Goal: Task Accomplishment & Management: Manage account settings

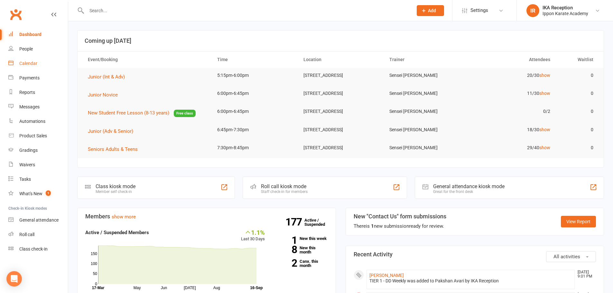
click at [40, 64] on link "Calendar" at bounding box center [38, 63] width 60 height 14
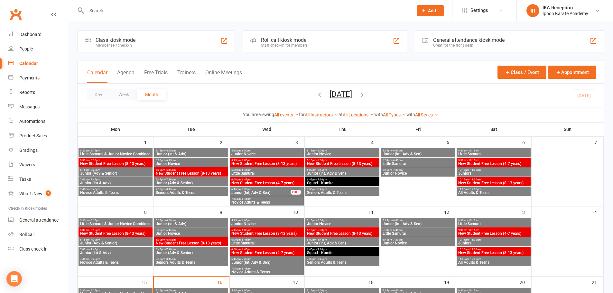
scroll to position [97, 0]
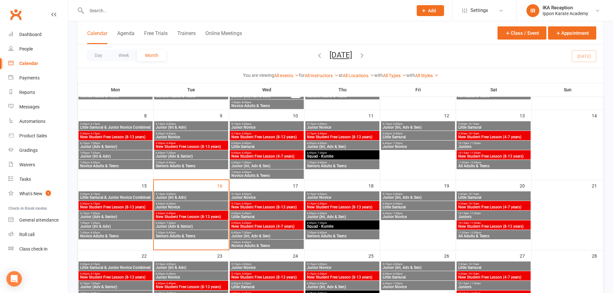
click at [187, 196] on span "Junior (Int & Adv)" at bounding box center [190, 198] width 71 height 4
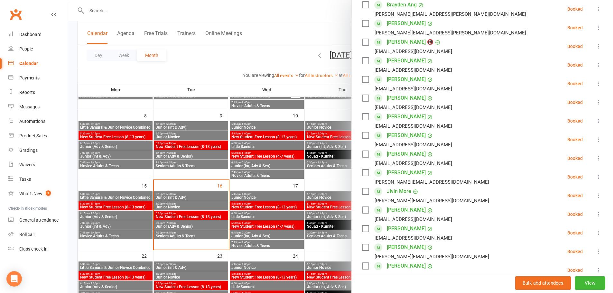
scroll to position [0, 0]
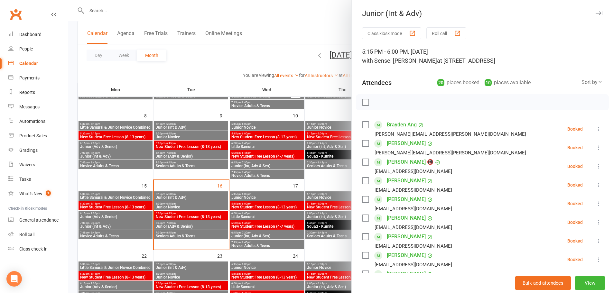
click at [294, 30] on div at bounding box center [340, 146] width 545 height 293
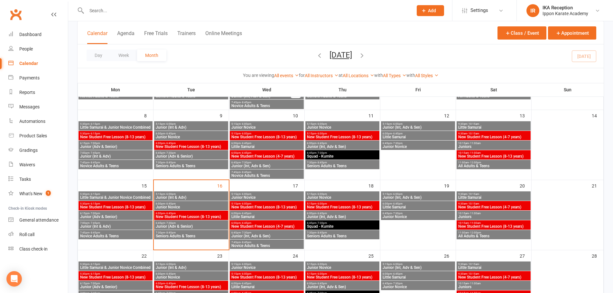
click at [184, 196] on span "Junior (Int & Adv)" at bounding box center [190, 198] width 71 height 4
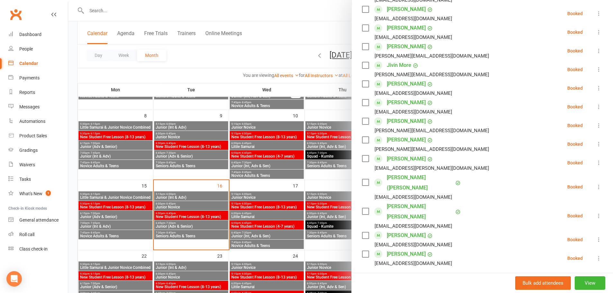
scroll to position [257, 0]
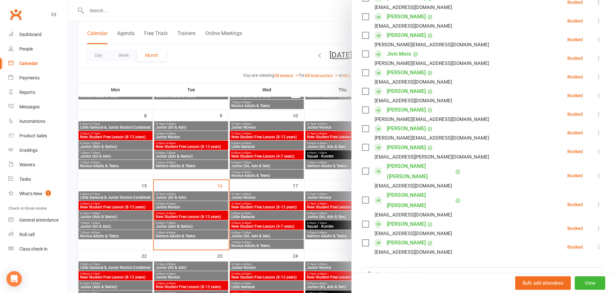
click at [184, 205] on div at bounding box center [340, 146] width 545 height 293
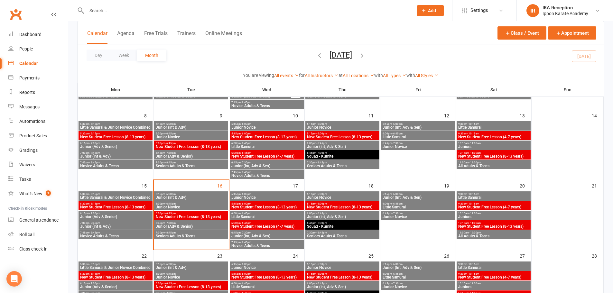
click at [179, 206] on span "Junior Novice" at bounding box center [190, 207] width 71 height 4
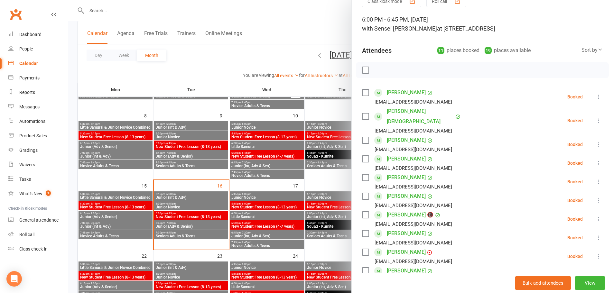
scroll to position [97, 0]
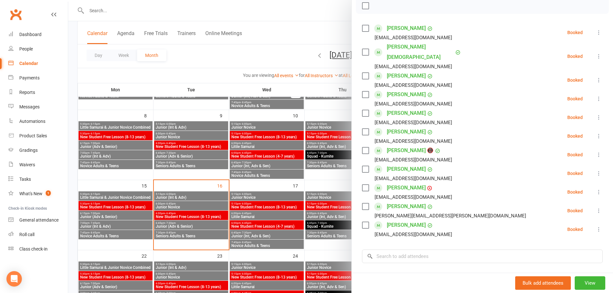
click at [179, 226] on div at bounding box center [340, 146] width 545 height 293
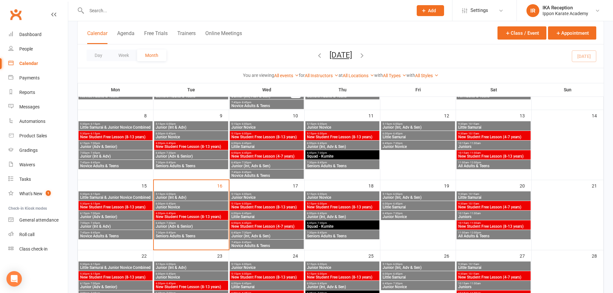
click at [178, 226] on span "Junior (Adv & Senior)" at bounding box center [190, 227] width 71 height 4
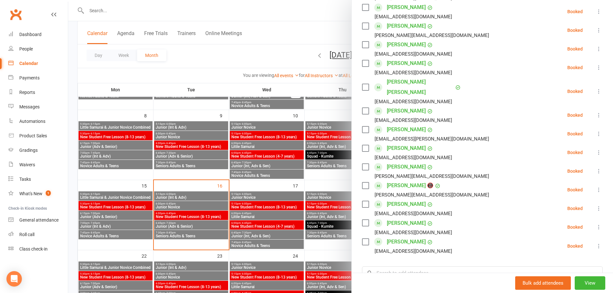
scroll to position [225, 0]
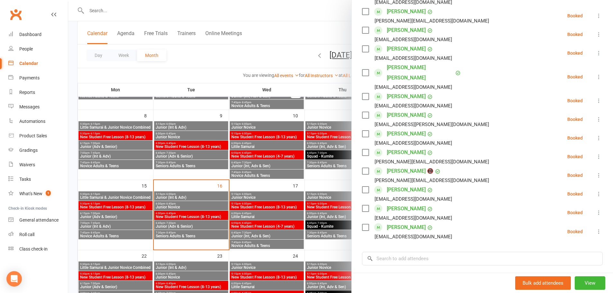
click at [292, 12] on div at bounding box center [340, 146] width 545 height 293
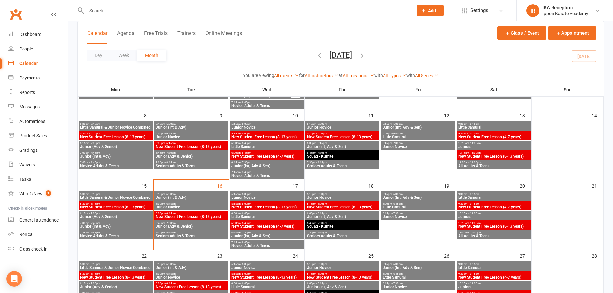
click at [181, 196] on span "Junior (Int & Adv)" at bounding box center [190, 198] width 71 height 4
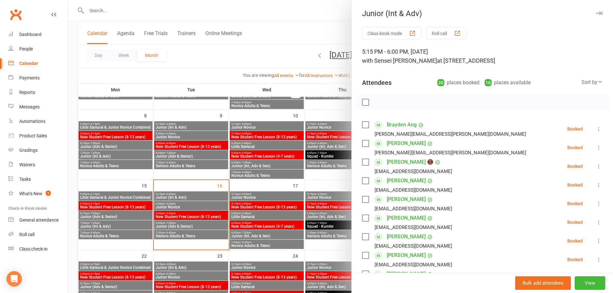
click at [437, 33] on button "Roll call" at bounding box center [446, 33] width 40 height 12
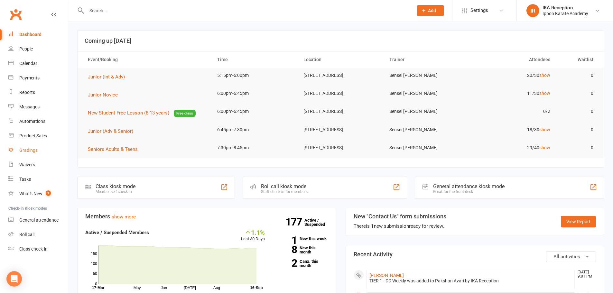
click at [22, 153] on link "Gradings" at bounding box center [38, 150] width 60 height 14
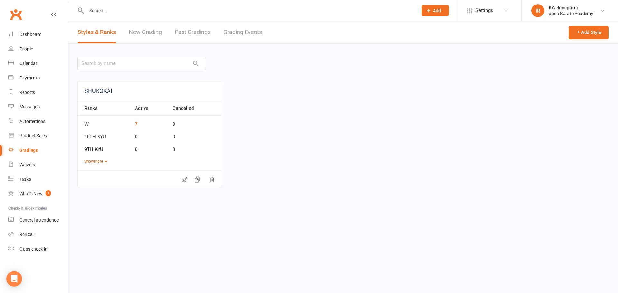
click at [239, 35] on link "Grading Events" at bounding box center [242, 32] width 39 height 22
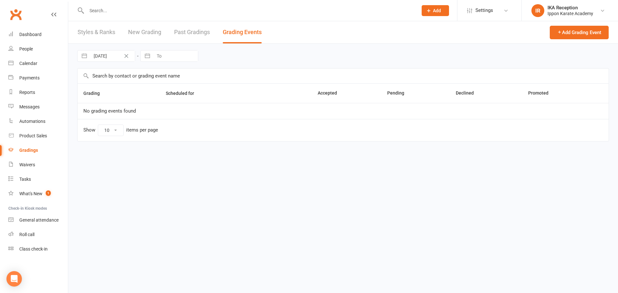
select select "100"
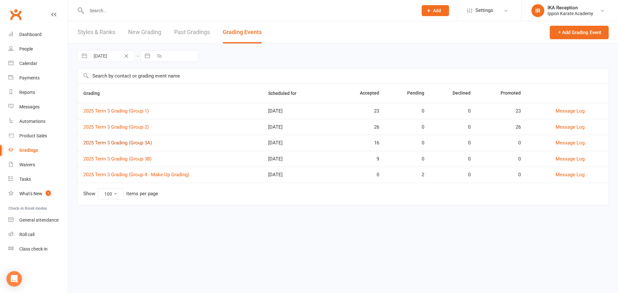
click at [135, 143] on link "2025 Term 3 Grading (Group 3A)" at bounding box center [117, 143] width 69 height 6
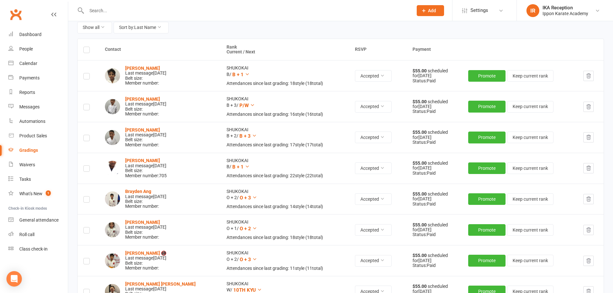
scroll to position [32, 0]
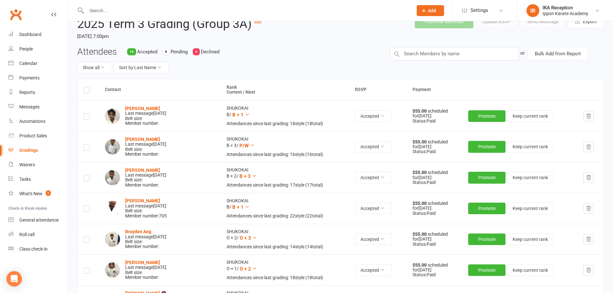
select select "100"
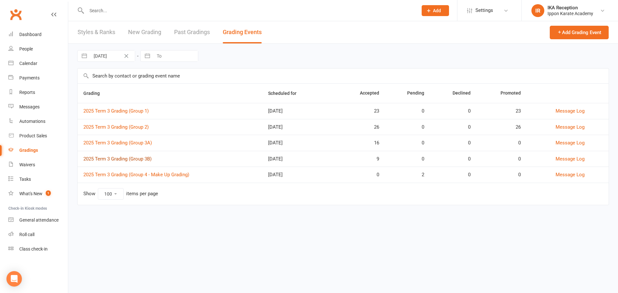
click at [147, 161] on link "2025 Term 3 Grading (Group 3B)" at bounding box center [117, 159] width 68 height 6
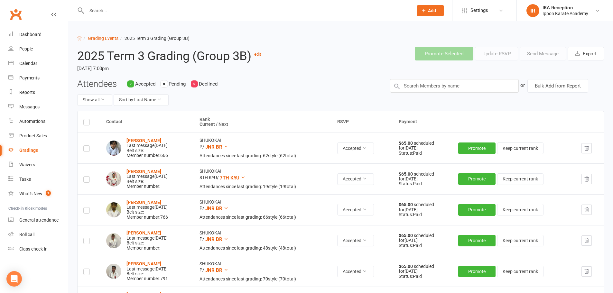
select select "100"
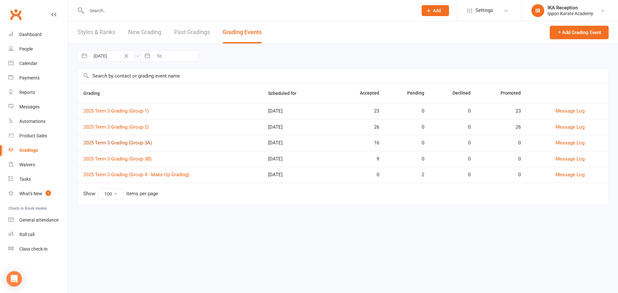
click at [148, 141] on link "2025 Term 3 Grading (Group 3A)" at bounding box center [117, 143] width 69 height 6
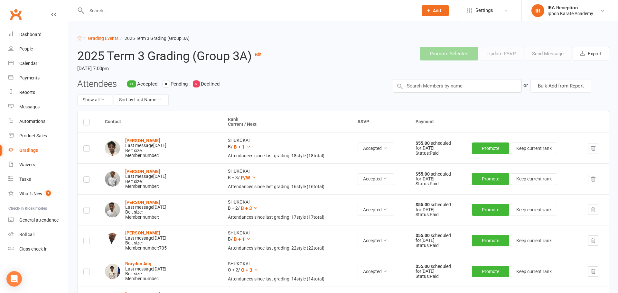
select select "100"
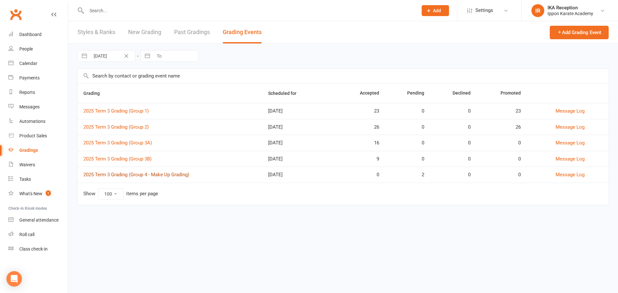
click at [157, 174] on link "2025 Term 3 Grading (Group 4 - Make Up Grading)" at bounding box center [136, 175] width 106 height 6
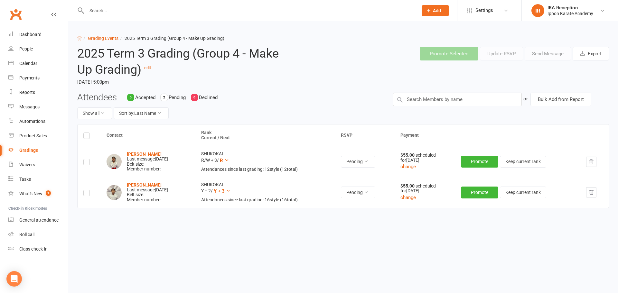
select select "100"
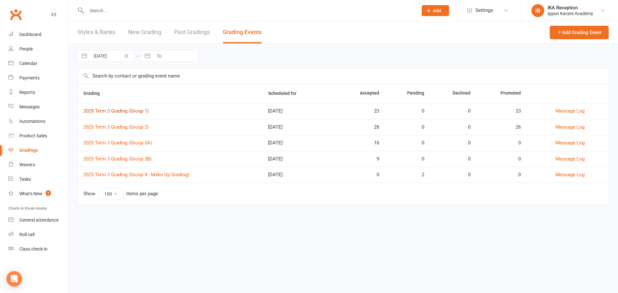
click at [136, 111] on link "2025 Term 3 Grading (Group 1)" at bounding box center [115, 111] width 65 height 6
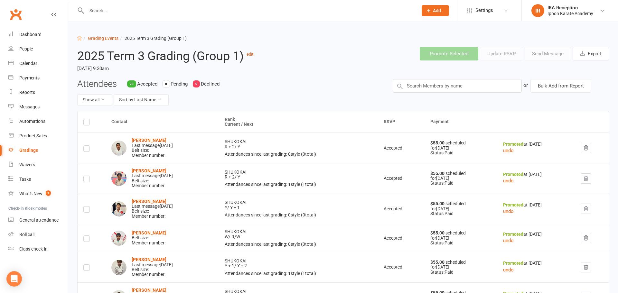
select select "100"
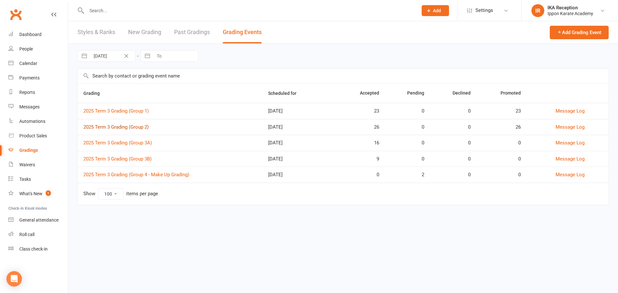
click at [132, 125] on link "2025 Term 3 Grading (Group 2)" at bounding box center [115, 127] width 65 height 6
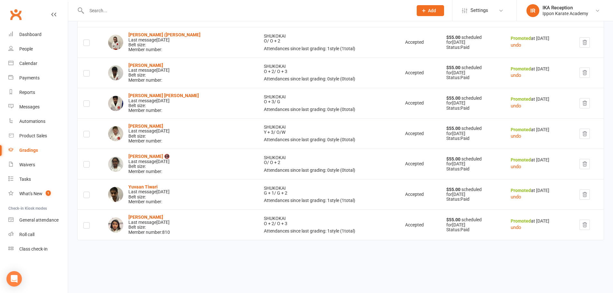
scroll to position [691, 0]
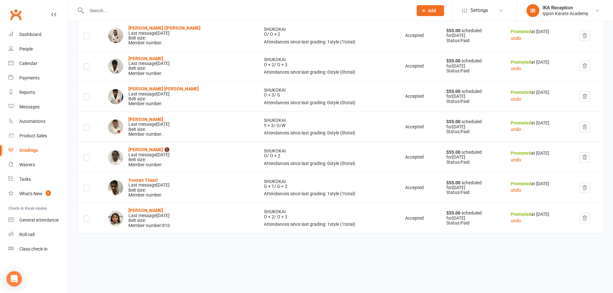
select select "100"
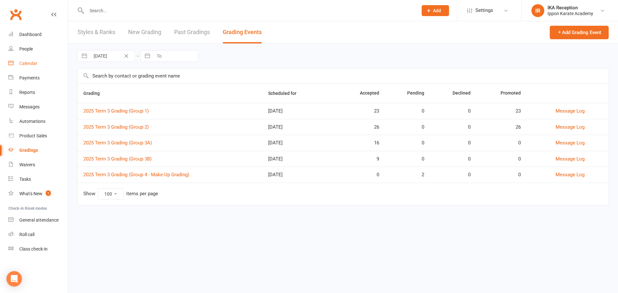
click at [33, 65] on div "Calendar" at bounding box center [28, 63] width 18 height 5
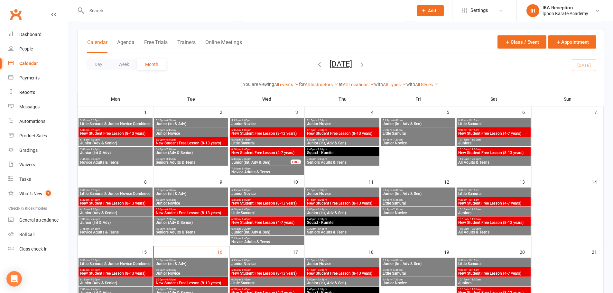
scroll to position [64, 0]
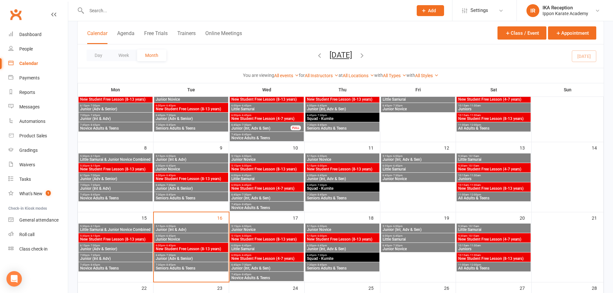
click at [277, 257] on span "New Student Free Lesson (4-7 years)" at bounding box center [266, 259] width 71 height 4
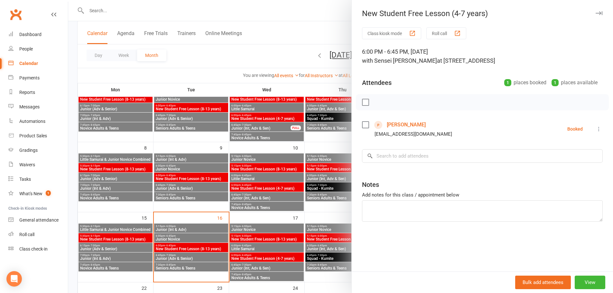
click at [595, 11] on button "button" at bounding box center [599, 13] width 8 height 8
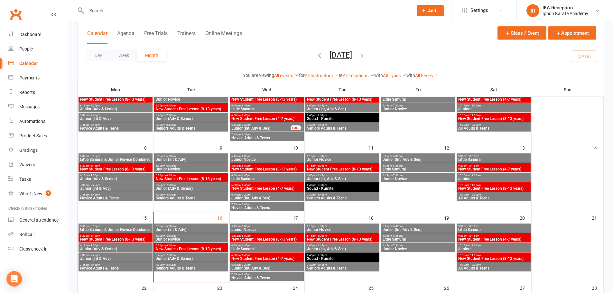
click at [327, 238] on span "New Student Free Lesson (8-13 years)" at bounding box center [342, 240] width 71 height 4
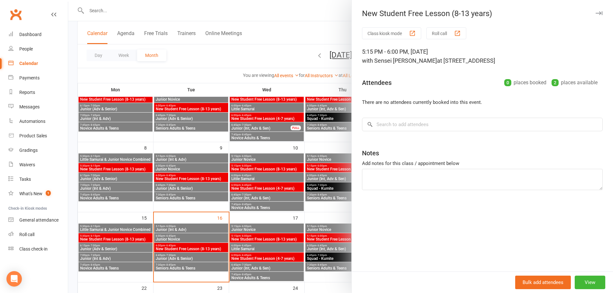
click at [597, 12] on icon "button" at bounding box center [599, 13] width 7 height 4
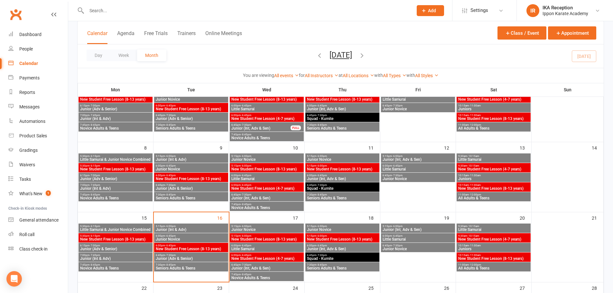
click at [273, 255] on span "6:00pm - 6:45pm" at bounding box center [266, 255] width 71 height 3
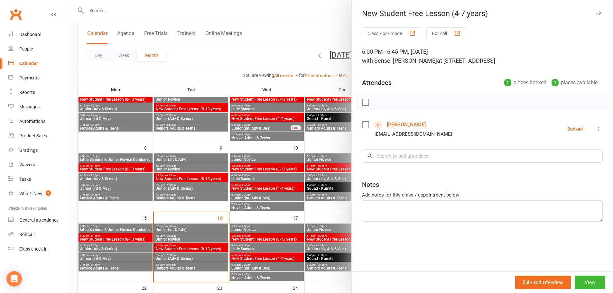
click at [311, 213] on div at bounding box center [340, 146] width 545 height 293
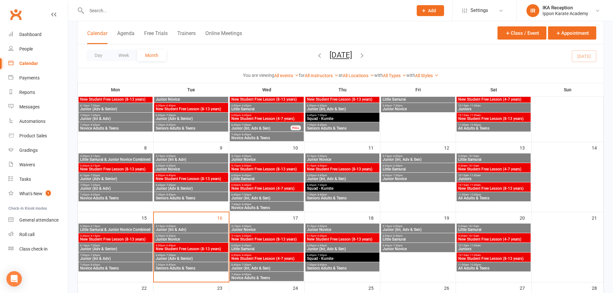
click at [500, 235] on span "9:30am - 10:15am" at bounding box center [493, 236] width 71 height 3
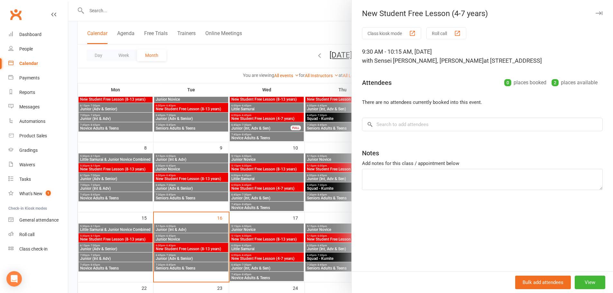
click at [596, 13] on icon "button" at bounding box center [599, 13] width 7 height 4
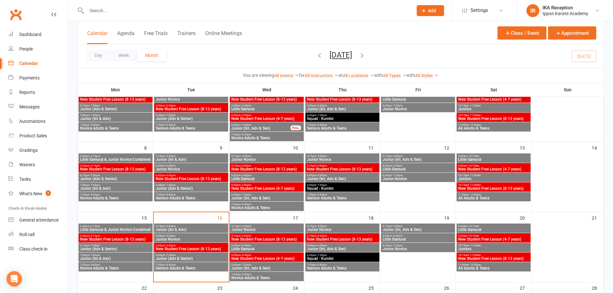
click at [506, 259] on span "New Student Free Lesson (8-13 years)" at bounding box center [493, 259] width 71 height 4
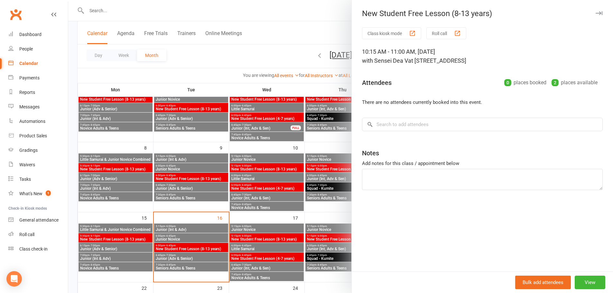
click at [597, 13] on icon "button" at bounding box center [599, 13] width 7 height 4
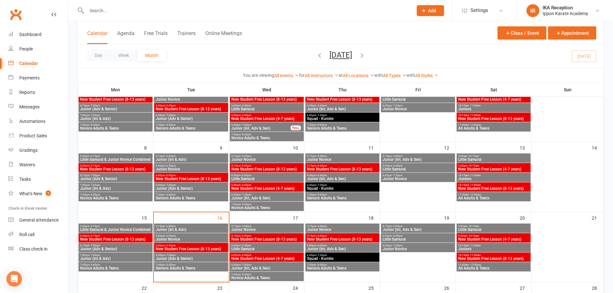
click at [333, 235] on span "5:15pm - 6:00pm" at bounding box center [342, 236] width 71 height 3
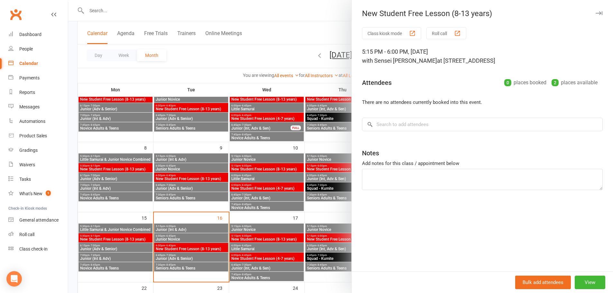
click at [596, 13] on icon "button" at bounding box center [599, 13] width 7 height 4
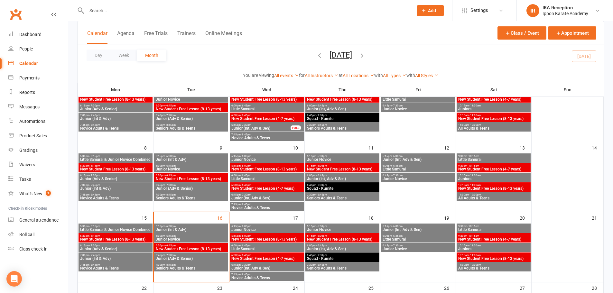
click at [282, 236] on span "5:15pm - 6:00pm" at bounding box center [266, 236] width 71 height 3
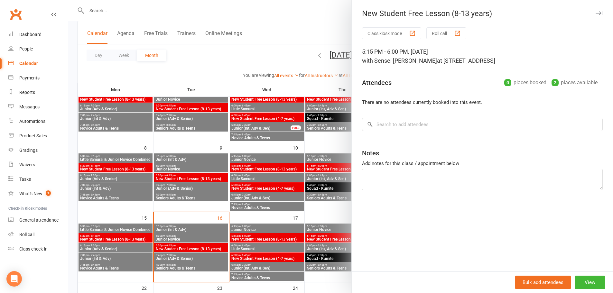
click at [595, 15] on button "button" at bounding box center [599, 13] width 8 height 8
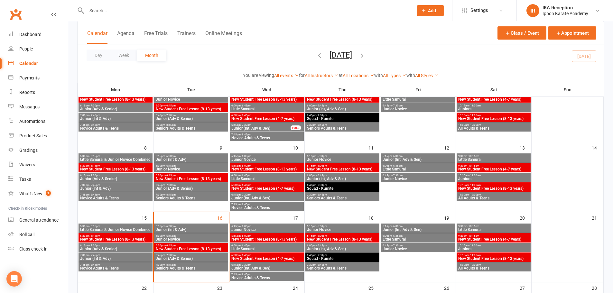
click at [268, 254] on span "6:00pm - 6:45pm" at bounding box center [266, 255] width 71 height 3
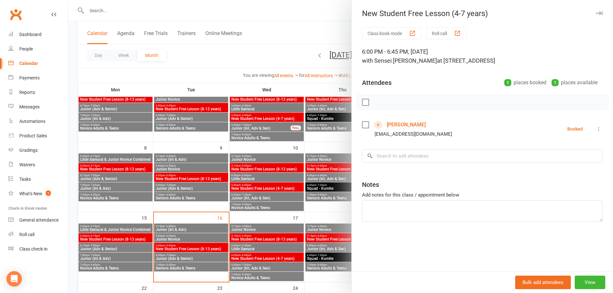
click at [268, 232] on div at bounding box center [340, 146] width 545 height 293
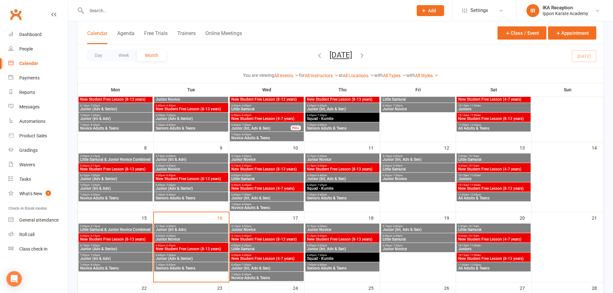
click at [260, 265] on span "6:45pm - 7:30pm" at bounding box center [266, 265] width 71 height 3
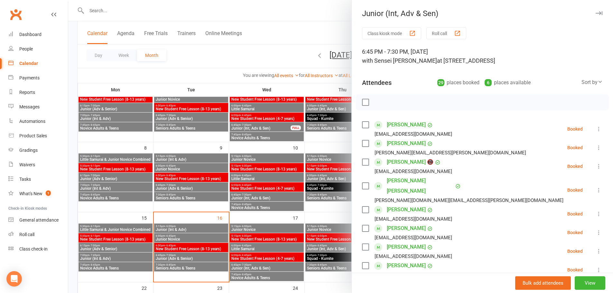
click at [590, 9] on div "Junior (Int, Adv & Sen)" at bounding box center [482, 13] width 261 height 9
click at [595, 10] on button "button" at bounding box center [599, 13] width 8 height 8
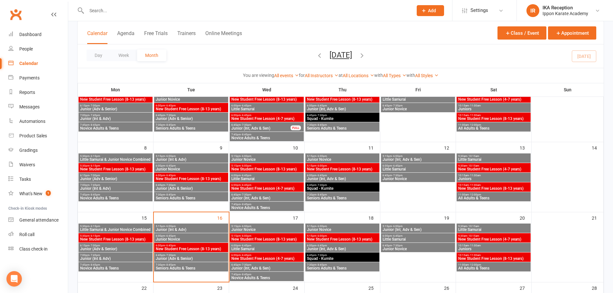
click at [186, 239] on span "Junior Novice" at bounding box center [190, 240] width 71 height 4
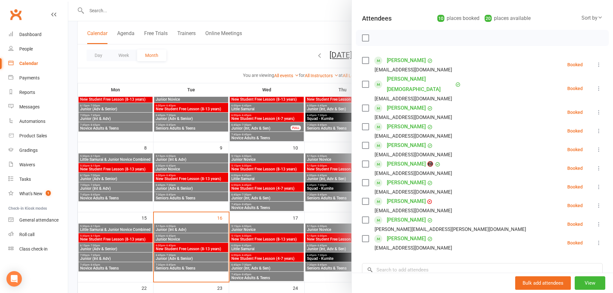
click at [178, 253] on div at bounding box center [340, 146] width 545 height 293
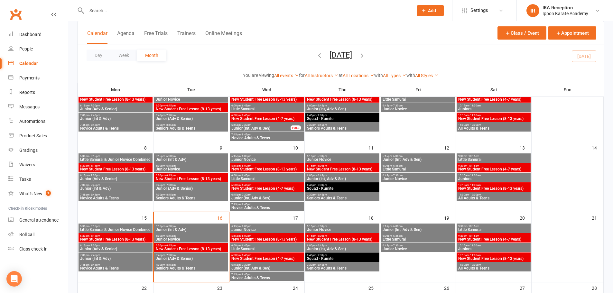
click at [177, 256] on span "6:45pm - 7:30pm" at bounding box center [190, 255] width 71 height 3
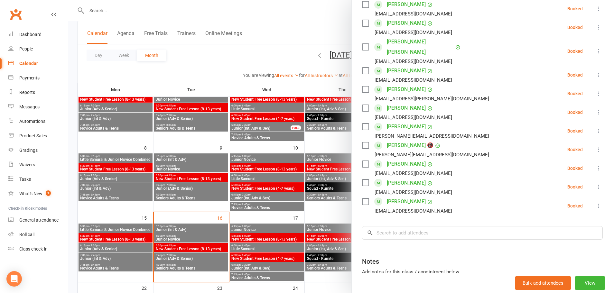
scroll to position [257, 0]
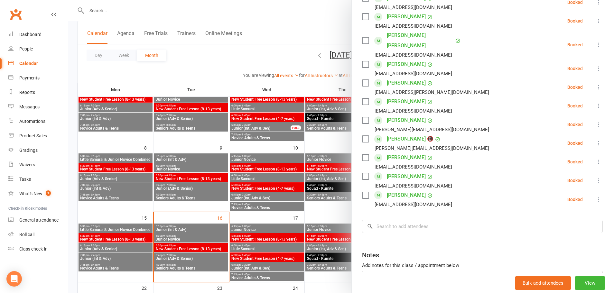
click at [258, 52] on div at bounding box center [340, 146] width 545 height 293
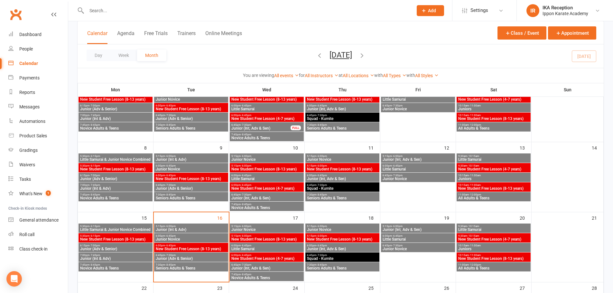
click at [189, 257] on span "Junior (Adv & Senior)" at bounding box center [190, 259] width 71 height 4
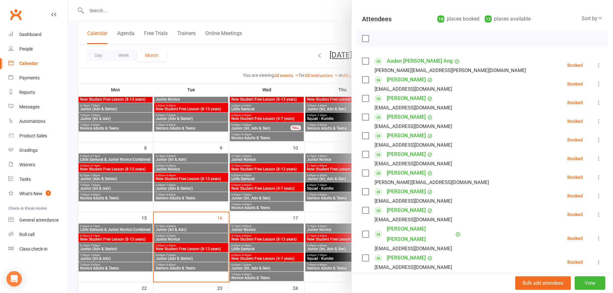
scroll to position [64, 0]
click at [218, 60] on div at bounding box center [340, 146] width 545 height 293
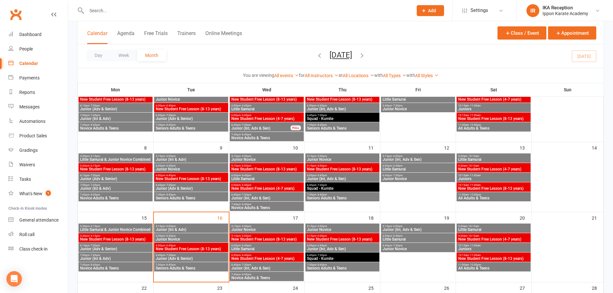
click at [192, 227] on span "5:15pm - 6:00pm" at bounding box center [190, 226] width 71 height 3
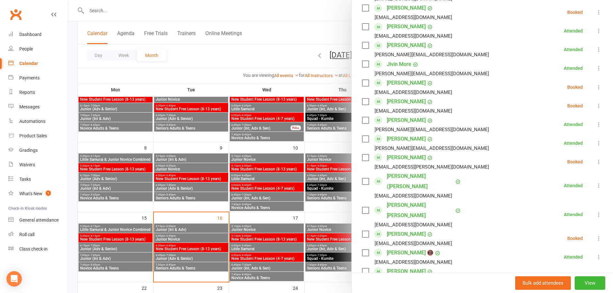
scroll to position [322, 0]
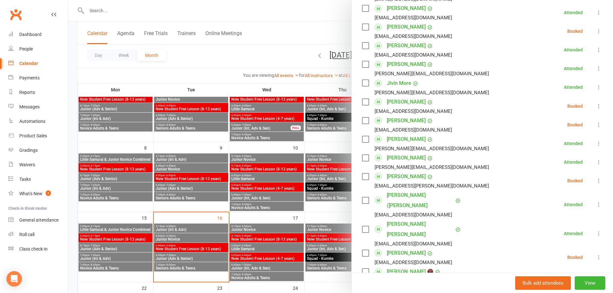
click at [302, 10] on div at bounding box center [340, 146] width 545 height 293
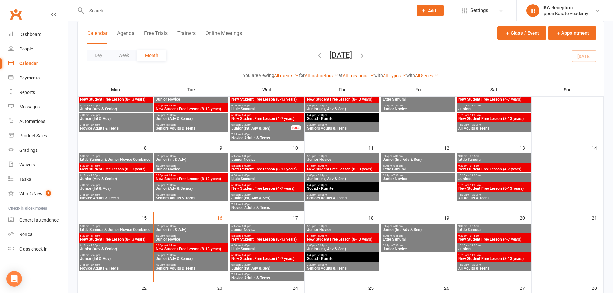
click at [116, 7] on input "text" at bounding box center [247, 10] width 324 height 9
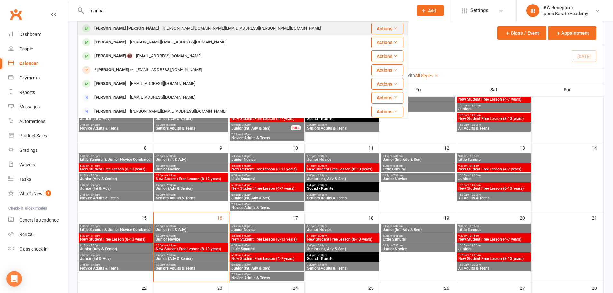
type input "marina"
click at [132, 23] on div "Marina Farina Kim Fernanda.kim@icloud.com" at bounding box center [221, 28] width 287 height 13
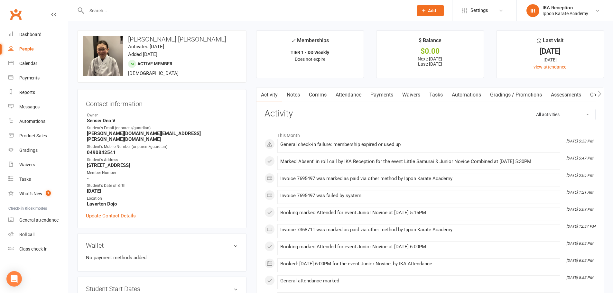
click at [379, 97] on link "Payments" at bounding box center [382, 95] width 32 height 15
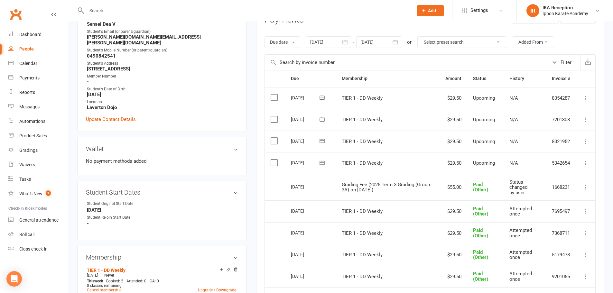
scroll to position [129, 0]
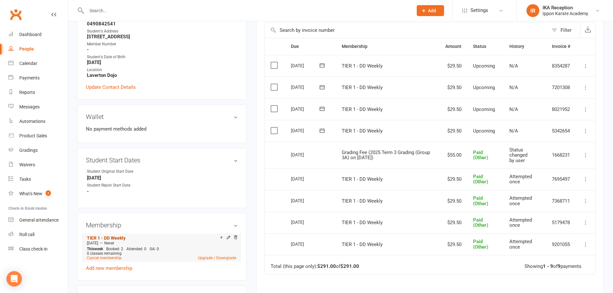
click at [120, 236] on link "TIER 1 - DD Weekly" at bounding box center [106, 238] width 39 height 5
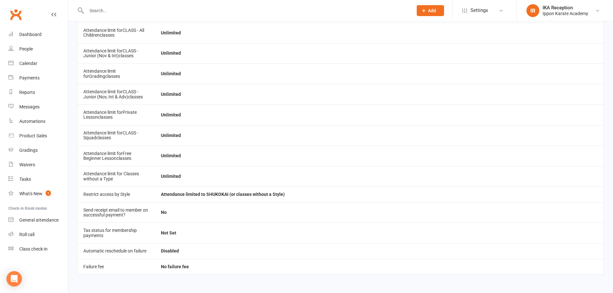
scroll to position [681, 0]
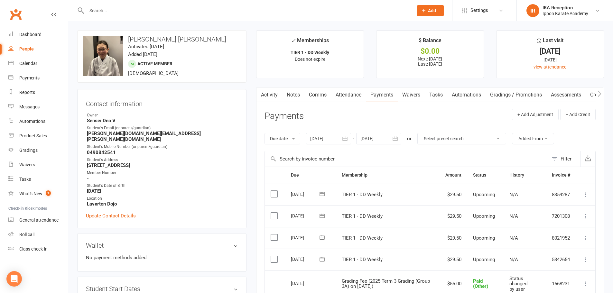
click at [236, 56] on div "upload photo change photo Marina Farina Kim Activated 8 July, 2025 Added 22 Jun…" at bounding box center [161, 56] width 169 height 52
click at [32, 65] on div "Calendar" at bounding box center [28, 63] width 18 height 5
click at [42, 148] on link "Gradings" at bounding box center [38, 150] width 60 height 14
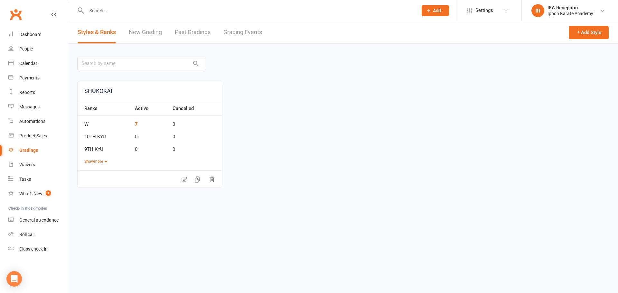
click at [228, 33] on link "Grading Events" at bounding box center [242, 32] width 39 height 22
select select "100"
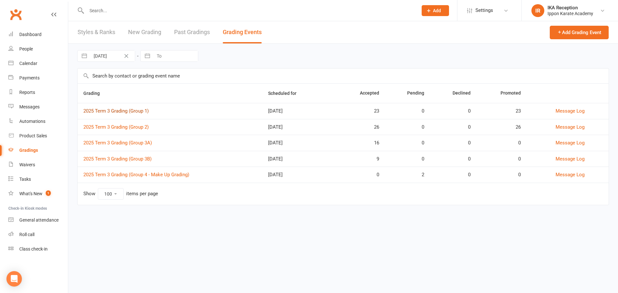
click at [135, 111] on link "2025 Term 3 Grading (Group 1)" at bounding box center [115, 111] width 65 height 6
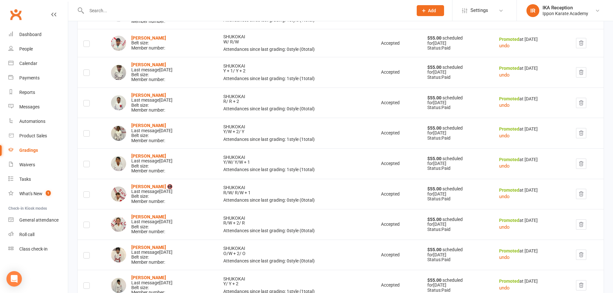
scroll to position [193, 0]
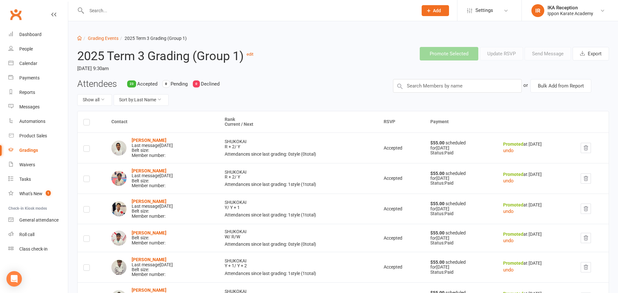
select select "100"
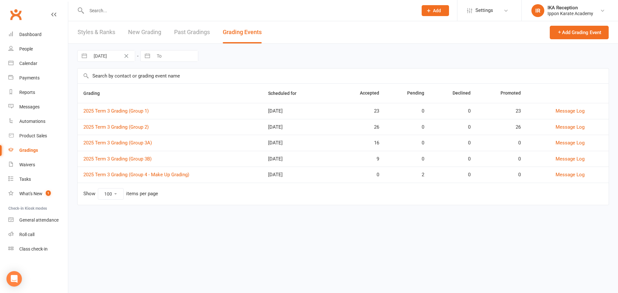
click at [126, 123] on td "2025 Term 3 Grading (Group 2)" at bounding box center [170, 127] width 185 height 16
click at [128, 130] on link "2025 Term 3 Grading (Group 2)" at bounding box center [115, 127] width 65 height 6
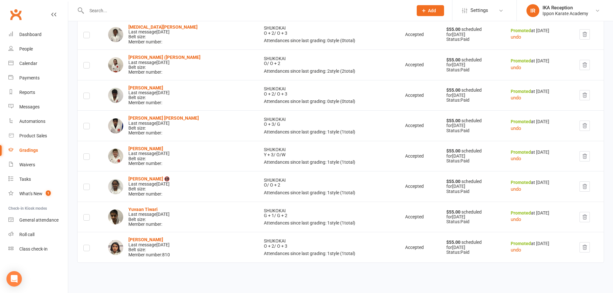
scroll to position [676, 0]
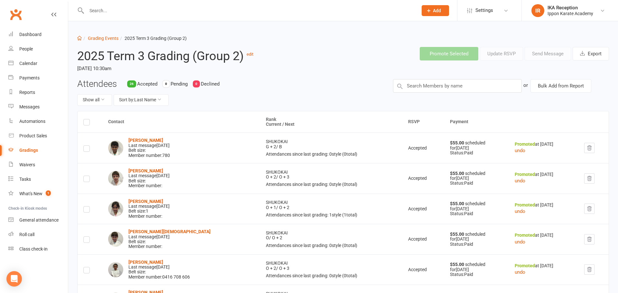
select select "100"
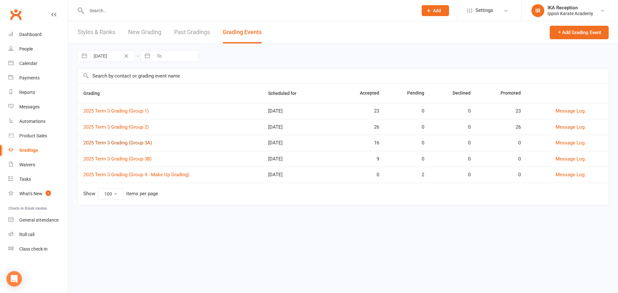
click at [140, 144] on link "2025 Term 3 Grading (Group 3A)" at bounding box center [117, 143] width 69 height 6
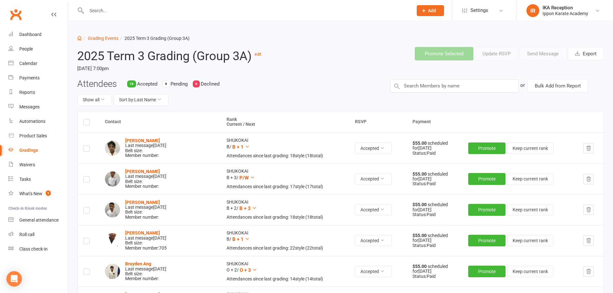
click at [126, 7] on input "text" at bounding box center [247, 10] width 324 height 9
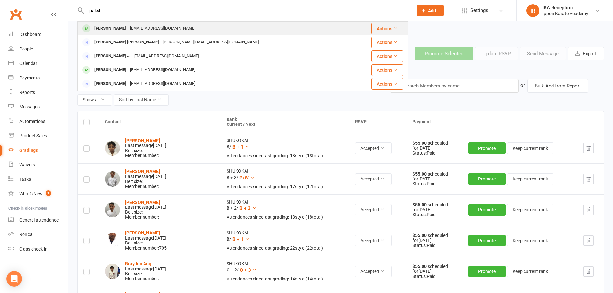
type input "paksh"
click at [129, 25] on div "marzban17@yahoo.com" at bounding box center [162, 28] width 69 height 9
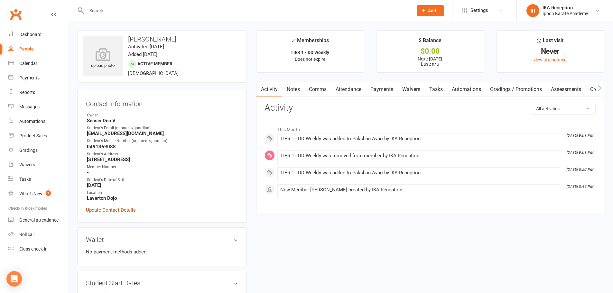
click at [120, 211] on link "Update Contact Details" at bounding box center [111, 210] width 50 height 8
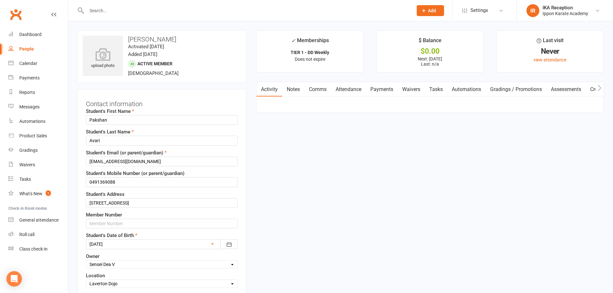
scroll to position [30, 0]
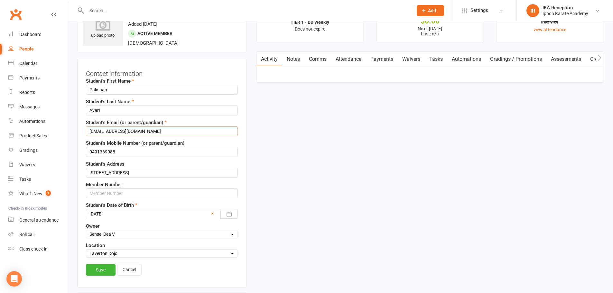
click at [152, 128] on input "marzban17@yahoo.com" at bounding box center [162, 131] width 152 height 10
type input "marzban17@yahoo.co.in"
click at [98, 273] on link "Save" at bounding box center [101, 270] width 30 height 12
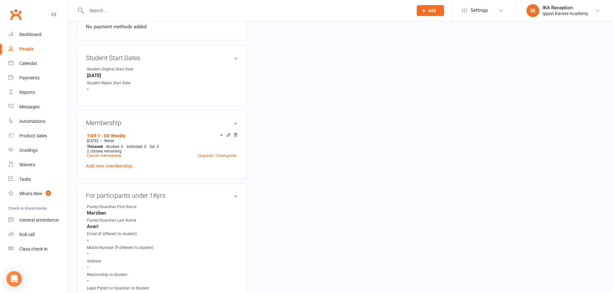
scroll to position [257, 0]
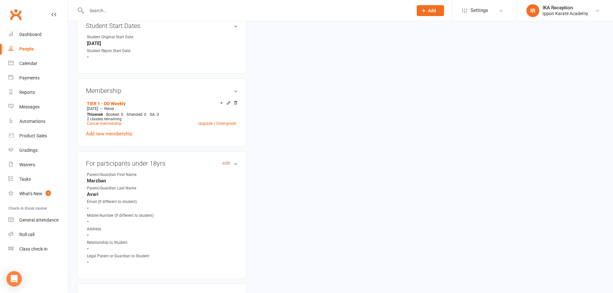
click at [223, 163] on link "edit" at bounding box center [226, 163] width 8 height 5
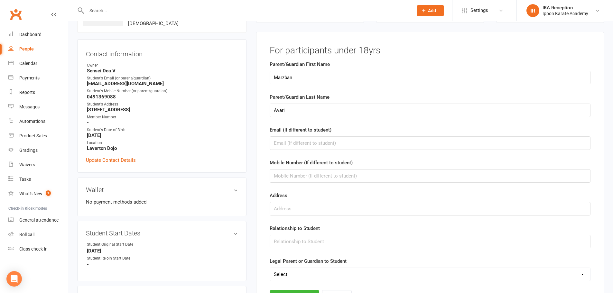
scroll to position [50, 0]
click at [297, 142] on input "text" at bounding box center [430, 144] width 321 height 14
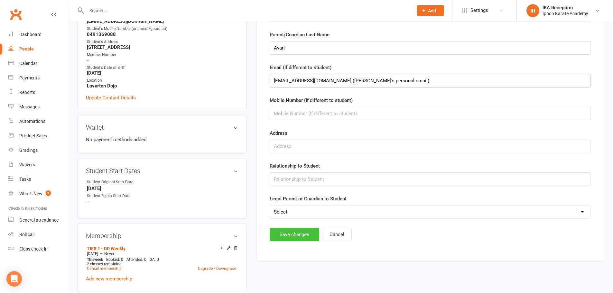
scroll to position [114, 0]
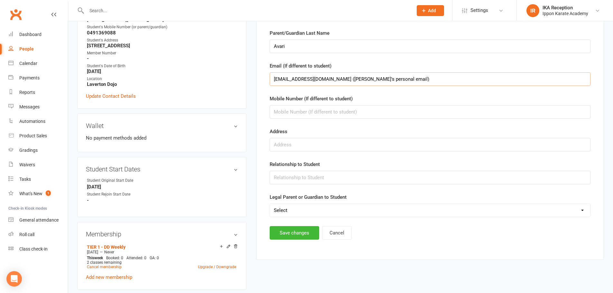
type input "pakshanavari@icloud.com (Pakshan's personal email)"
click at [328, 177] on input "text" at bounding box center [430, 178] width 321 height 14
type input "Father"
click at [303, 230] on button "Save changes" at bounding box center [295, 233] width 50 height 14
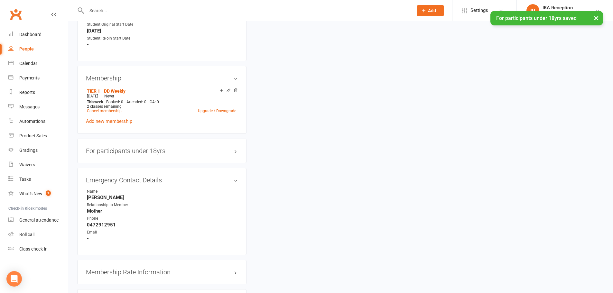
scroll to position [275, 0]
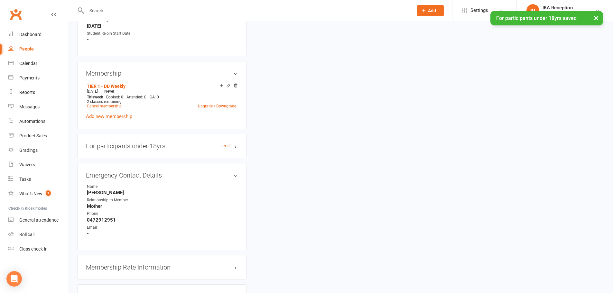
click at [167, 146] on h3 "For participants under 18yrs edit" at bounding box center [162, 146] width 152 height 7
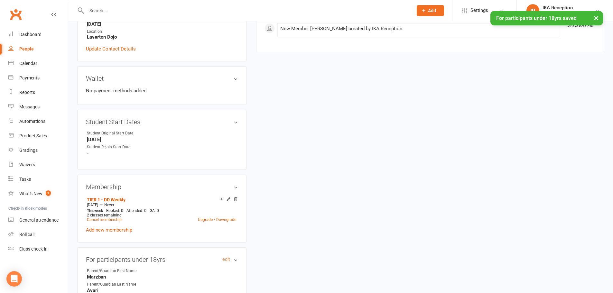
scroll to position [0, 0]
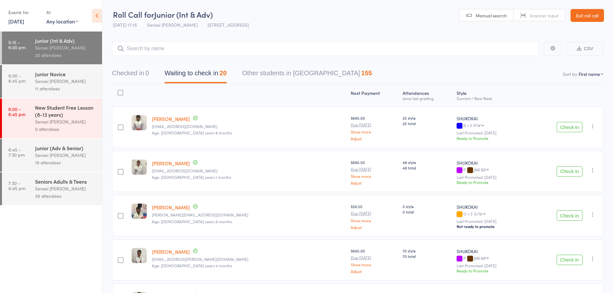
click at [69, 85] on div "11 attendees" at bounding box center [65, 88] width 61 height 7
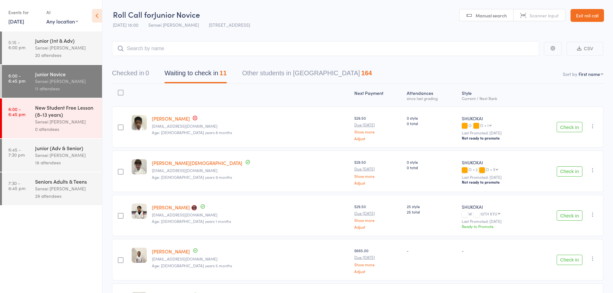
click at [68, 143] on div "Junior (Adv & Senior) Sensei Andy H 18 attendees" at bounding box center [68, 155] width 67 height 33
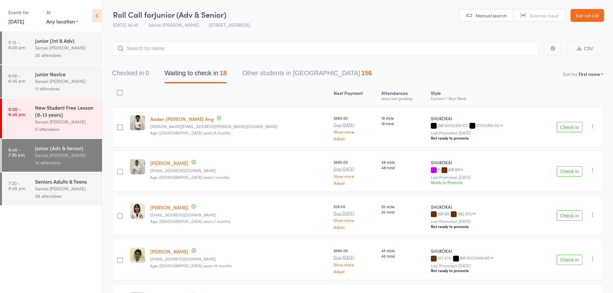
click at [47, 53] on div "20 attendees" at bounding box center [65, 54] width 61 height 7
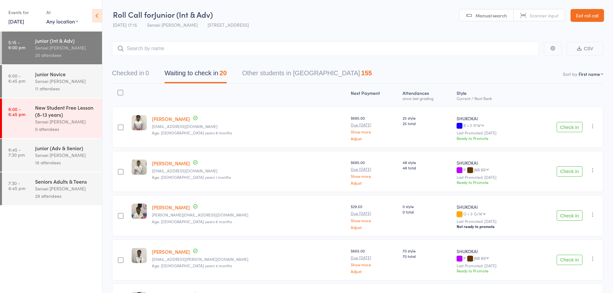
click at [161, 51] on input "search" at bounding box center [325, 48] width 427 height 15
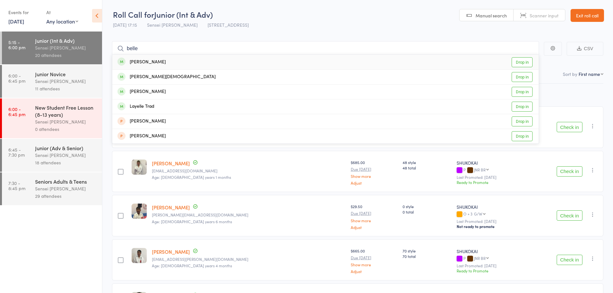
type input "belle"
click at [520, 61] on link "Drop in" at bounding box center [522, 62] width 21 height 10
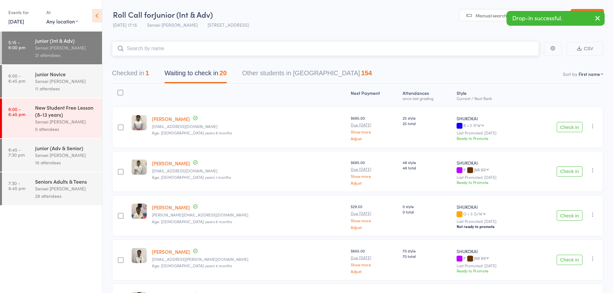
click at [143, 77] on button "Checked in 1" at bounding box center [130, 74] width 37 height 17
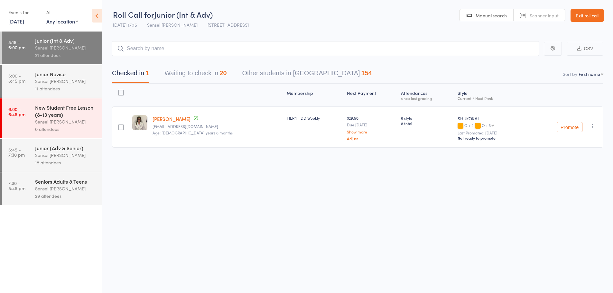
click at [68, 77] on div "Junior Novice" at bounding box center [65, 73] width 61 height 7
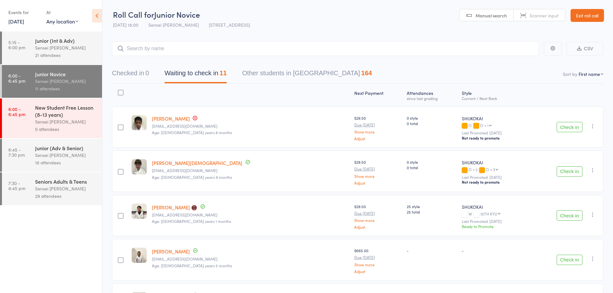
click at [75, 54] on div "21 attendees" at bounding box center [65, 54] width 61 height 7
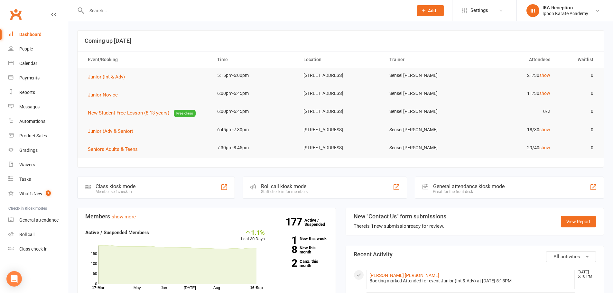
click at [106, 19] on div at bounding box center [242, 10] width 331 height 21
click at [103, 10] on input "text" at bounding box center [247, 10] width 324 height 9
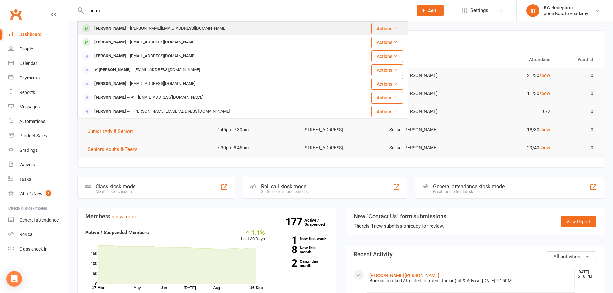
type input "netra"
click at [161, 25] on div "subbaraman.k@gmail.com" at bounding box center [178, 28] width 100 height 9
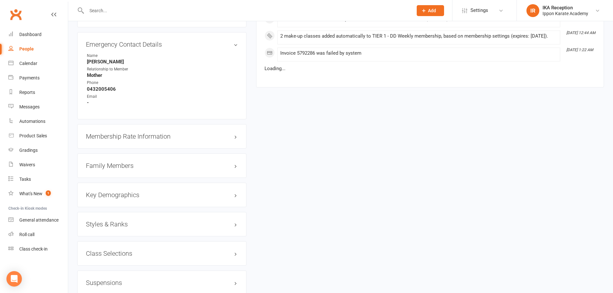
scroll to position [547, 0]
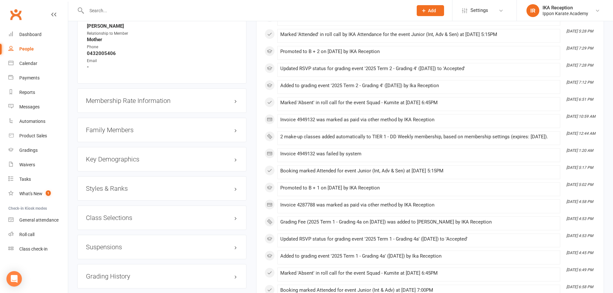
click at [115, 248] on h3 "Suspensions" at bounding box center [162, 247] width 152 height 7
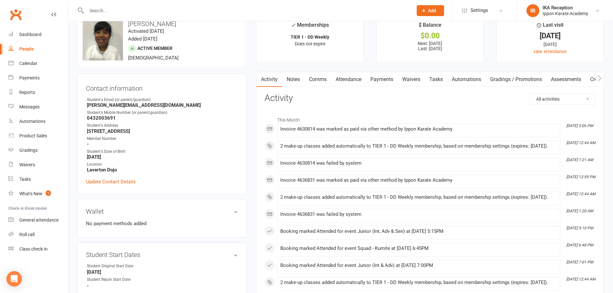
scroll to position [0, 0]
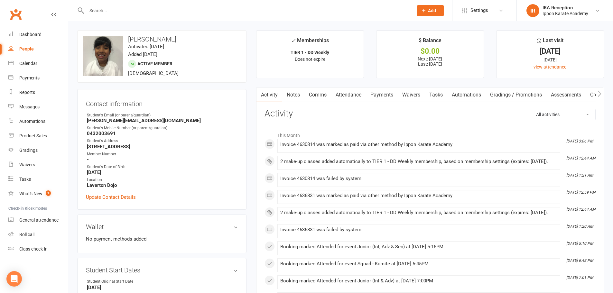
click at [110, 8] on input "text" at bounding box center [247, 10] width 324 height 9
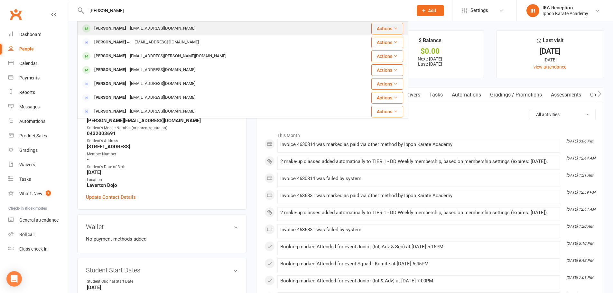
type input "aarush"
click at [128, 26] on div "Alokparikh@hotmail.com" at bounding box center [162, 28] width 69 height 9
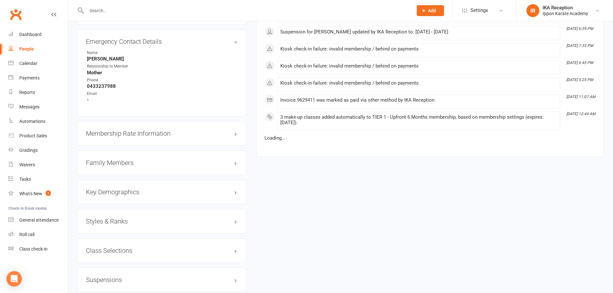
scroll to position [547, 0]
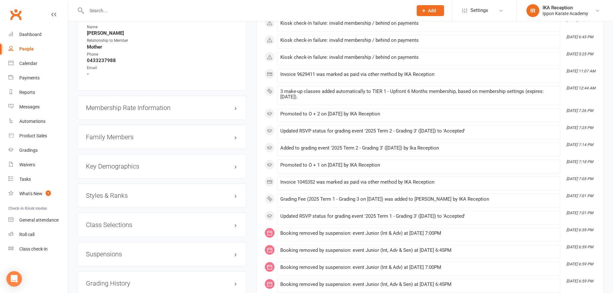
click at [127, 252] on h3 "Suspensions" at bounding box center [162, 254] width 152 height 7
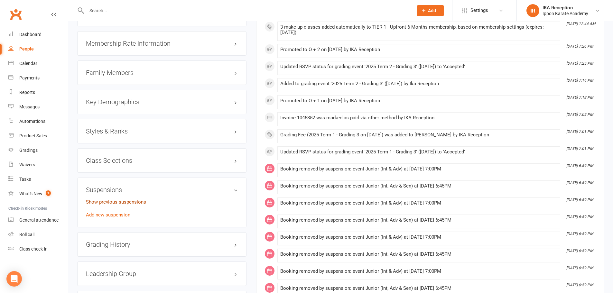
click at [137, 204] on link "Show previous suspensions" at bounding box center [116, 202] width 60 height 6
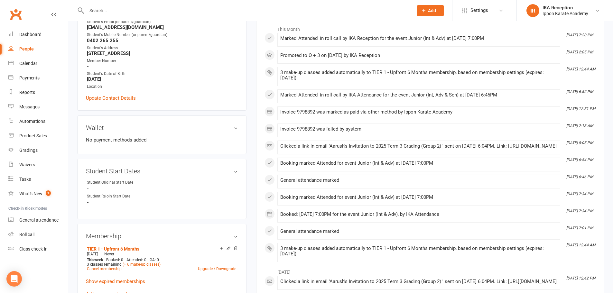
scroll to position [0, 0]
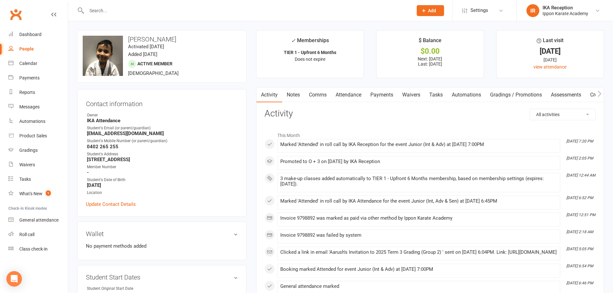
click at [115, 14] on input "text" at bounding box center [247, 10] width 324 height 9
click at [25, 48] on div "People" at bounding box center [26, 48] width 14 height 5
select select "100"
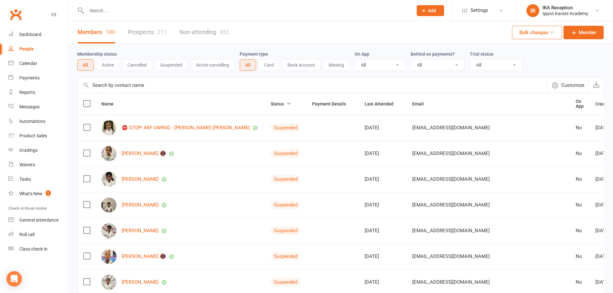
click at [170, 62] on button "Suspended" at bounding box center [171, 65] width 33 height 12
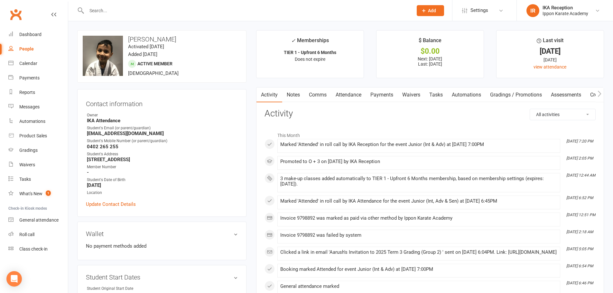
click at [28, 47] on div "People" at bounding box center [26, 48] width 14 height 5
select select "100"
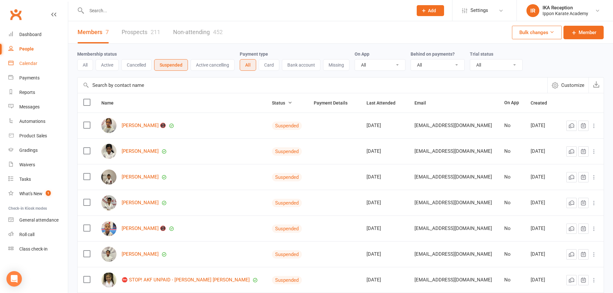
click at [38, 61] on link "Calendar" at bounding box center [38, 63] width 60 height 14
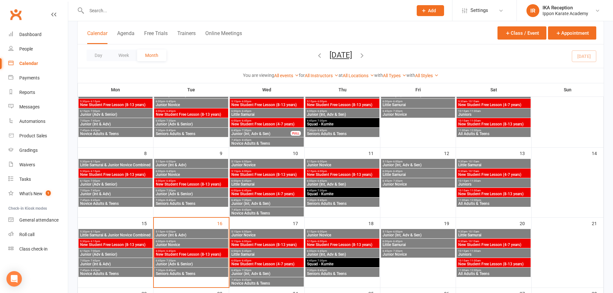
scroll to position [64, 0]
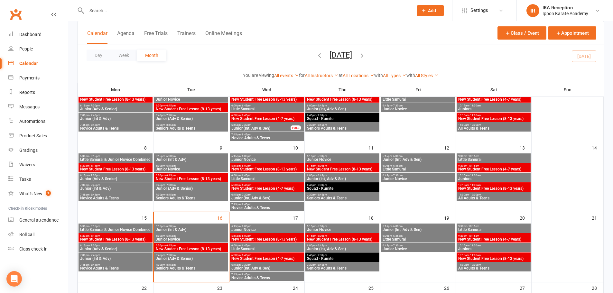
click at [343, 227] on span "5:15pm - 6:00pm" at bounding box center [342, 226] width 71 height 3
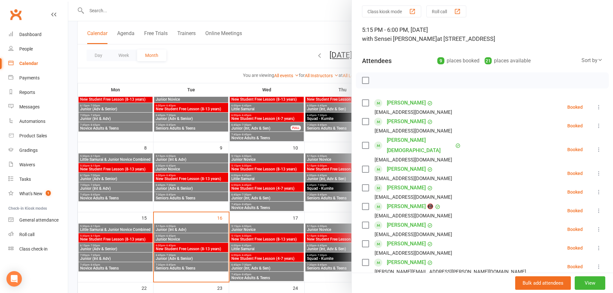
scroll to position [32, 0]
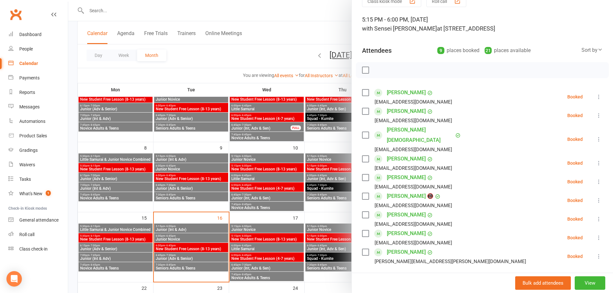
click at [322, 250] on div at bounding box center [340, 146] width 545 height 293
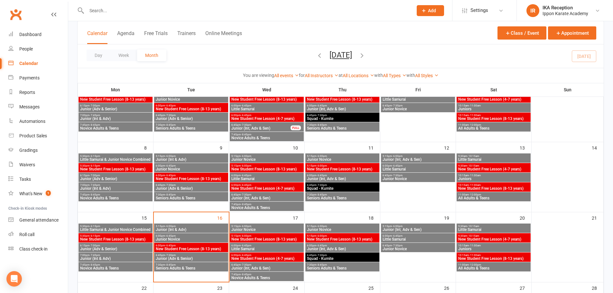
click at [321, 247] on span "Junior (Int, Adv & Sen)" at bounding box center [342, 249] width 71 height 4
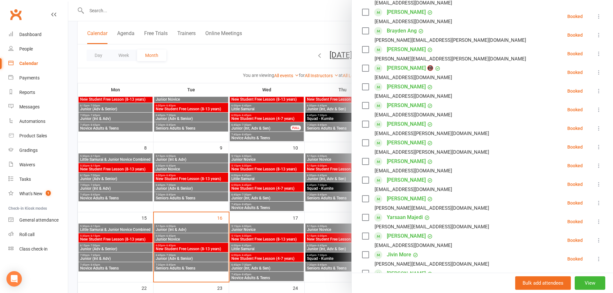
scroll to position [129, 0]
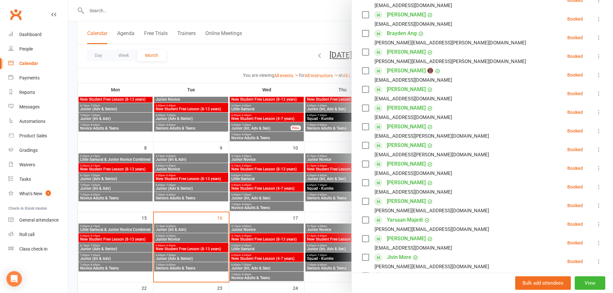
click at [319, 145] on div at bounding box center [340, 146] width 545 height 293
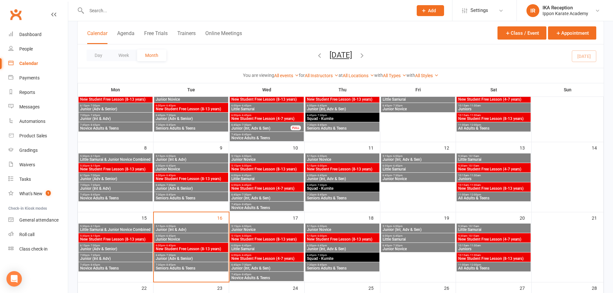
click at [263, 266] on span "6:45pm - 7:30pm" at bounding box center [266, 265] width 71 height 3
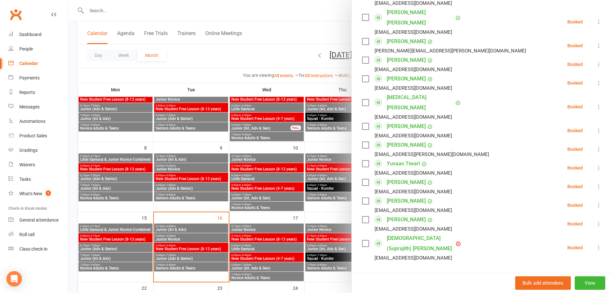
scroll to position [451, 0]
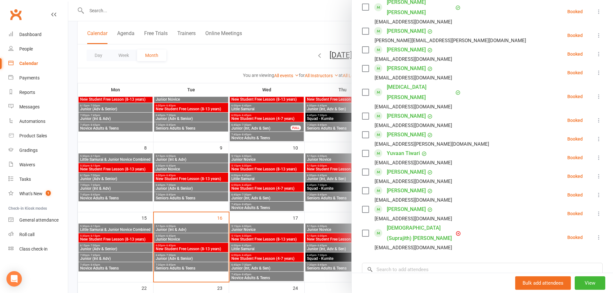
click at [324, 211] on div at bounding box center [340, 146] width 545 height 293
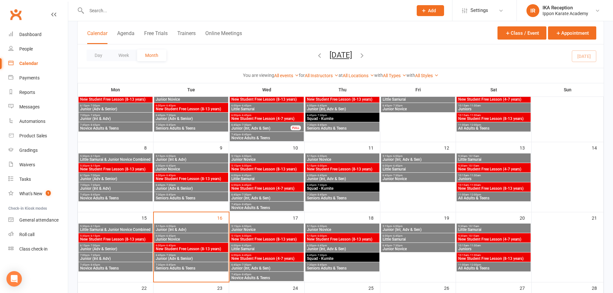
click at [428, 48] on div "Day Week Month September 2025 September 2025 Sun Mon Tue Wed Thu Fri Sat 31 01 …" at bounding box center [341, 55] width 526 height 23
click at [191, 238] on span "Junior Novice" at bounding box center [190, 240] width 71 height 4
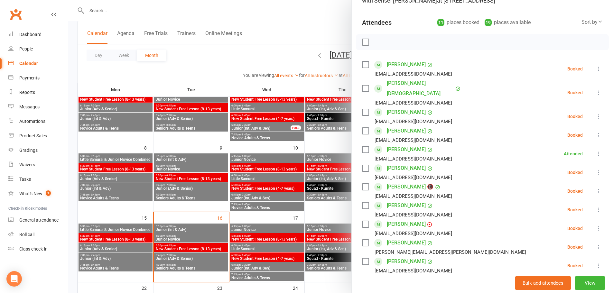
scroll to position [64, 0]
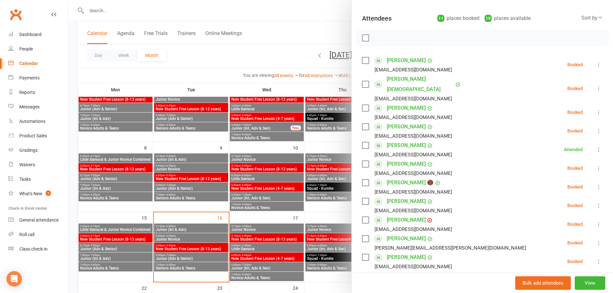
click at [596, 146] on icon at bounding box center [599, 149] width 6 height 6
click at [566, 169] on link "Remove" at bounding box center [567, 175] width 69 height 13
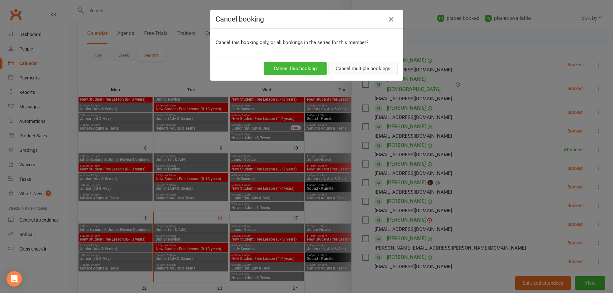
click at [338, 69] on button "Cancel multiple bookings" at bounding box center [363, 69] width 70 height 14
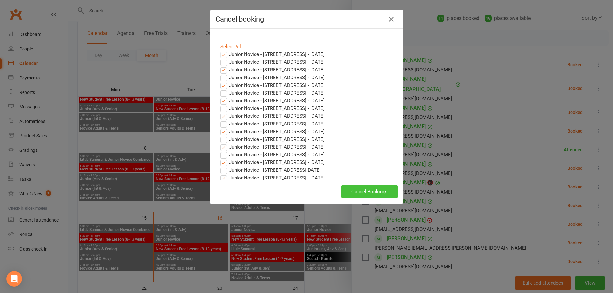
click at [359, 190] on button "Cancel Bookings" at bounding box center [369, 192] width 56 height 14
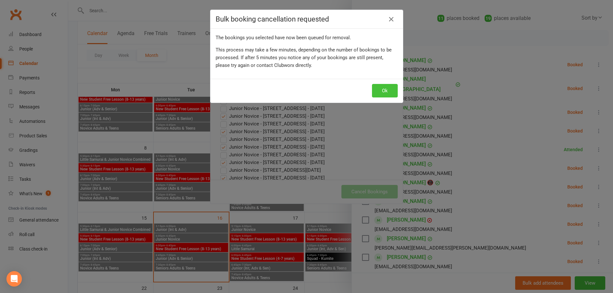
click at [389, 93] on button "Ok" at bounding box center [385, 91] width 26 height 14
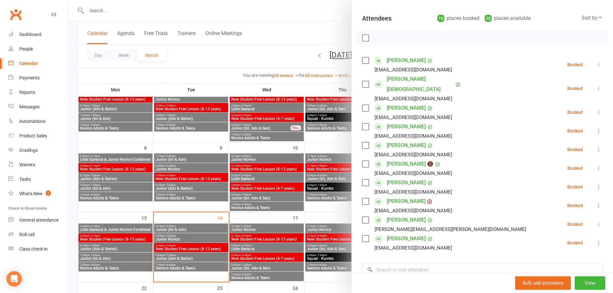
click at [196, 227] on div at bounding box center [340, 146] width 545 height 293
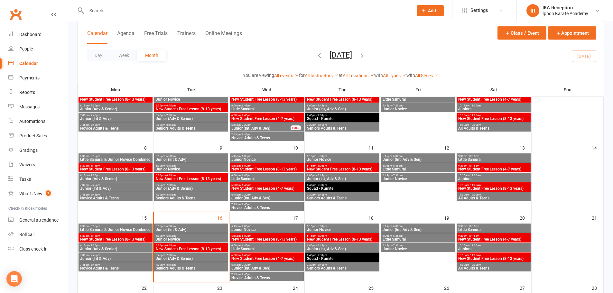
click at [191, 227] on span "5:15pm - 6:00pm" at bounding box center [190, 226] width 71 height 3
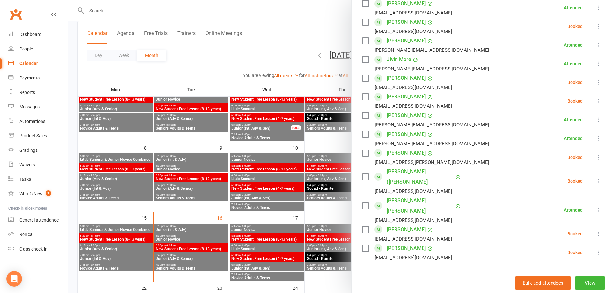
scroll to position [322, 0]
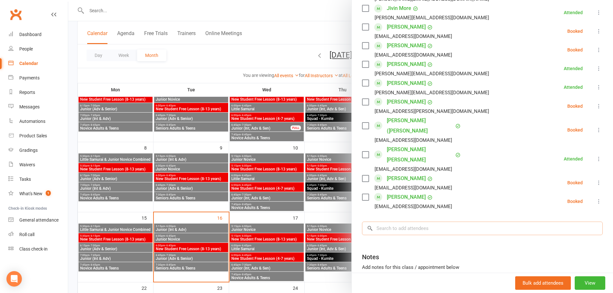
click at [432, 222] on input "search" at bounding box center [482, 229] width 241 height 14
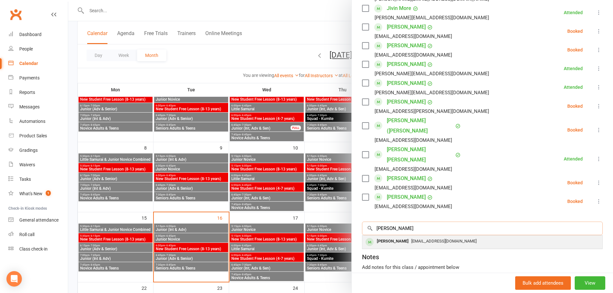
type input "kenneth"
click at [435, 239] on span "el_ies_ay@hotmail.com" at bounding box center [443, 241] width 65 height 5
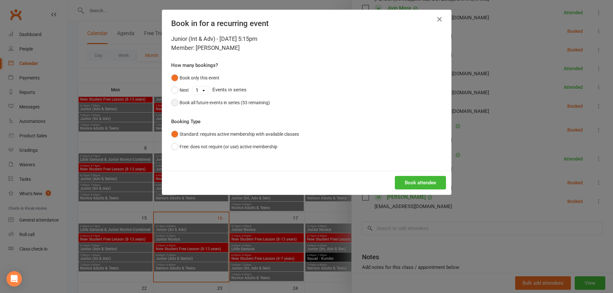
click at [197, 102] on div "Book all future events in series (53 remaining)" at bounding box center [225, 102] width 90 height 7
click at [432, 177] on button "Book attendee" at bounding box center [420, 183] width 51 height 14
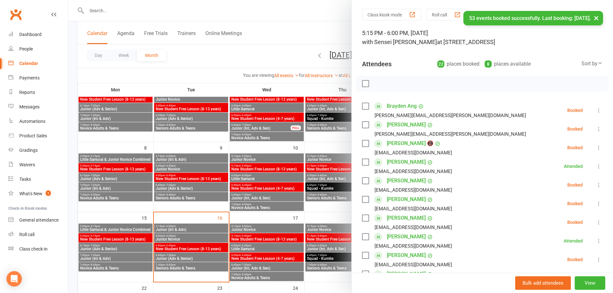
scroll to position [0, 0]
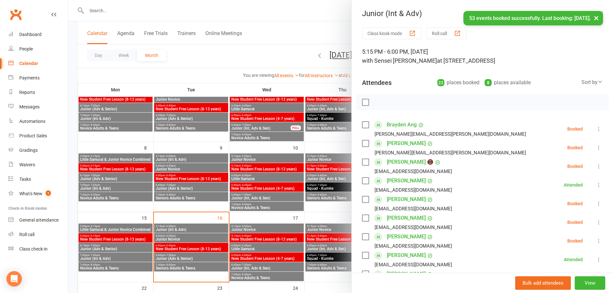
click at [595, 18] on button "×" at bounding box center [597, 18] width 12 height 14
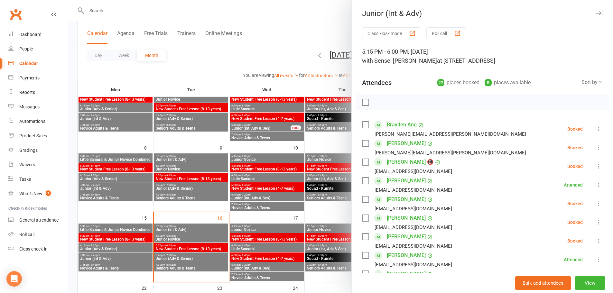
click at [589, 9] on div "Junior (Int & Adv) Class kiosk mode Roll call 5:15 PM - 6:00 PM, Tuesday, Septe…" at bounding box center [482, 146] width 262 height 293
click at [596, 11] on icon "button" at bounding box center [599, 13] width 7 height 4
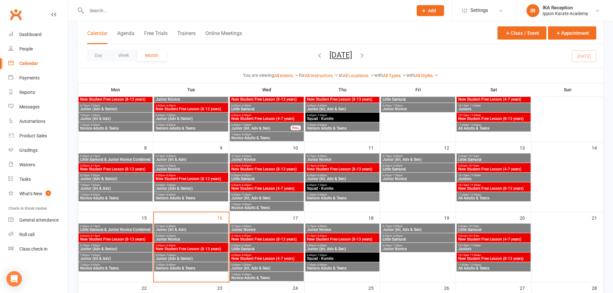
click at [175, 238] on span "Junior Novice" at bounding box center [190, 240] width 71 height 4
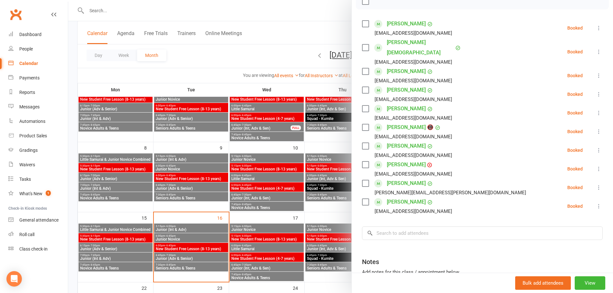
scroll to position [129, 0]
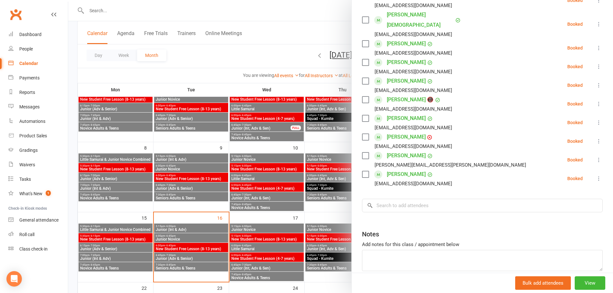
click at [191, 231] on div at bounding box center [340, 146] width 545 height 293
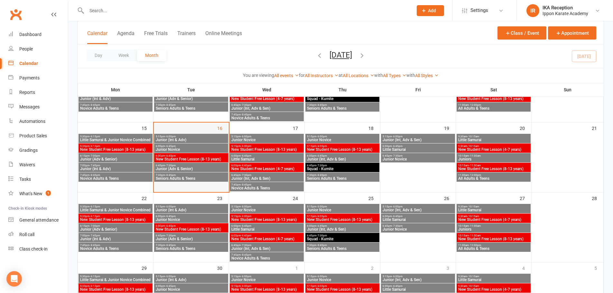
scroll to position [161, 0]
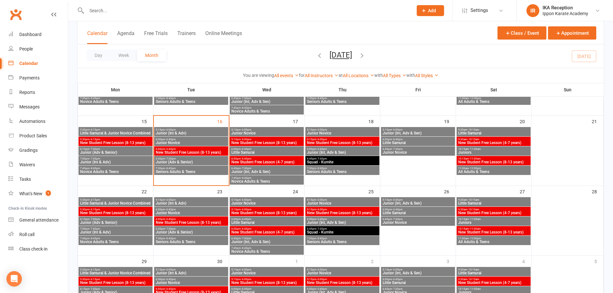
click at [176, 199] on span "5:15pm - 6:00pm" at bounding box center [190, 200] width 71 height 3
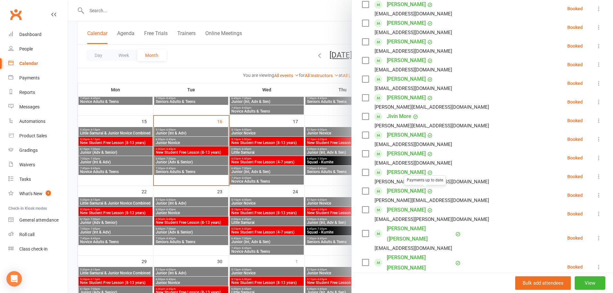
scroll to position [185, 0]
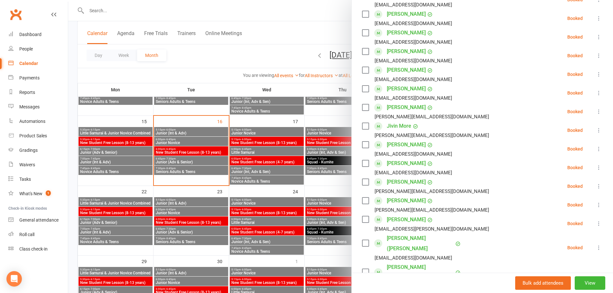
click at [254, 39] on div at bounding box center [340, 146] width 545 height 293
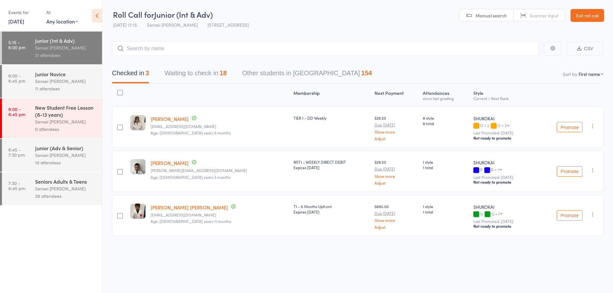
click at [72, 82] on div "Sensei [PERSON_NAME]" at bounding box center [65, 81] width 61 height 7
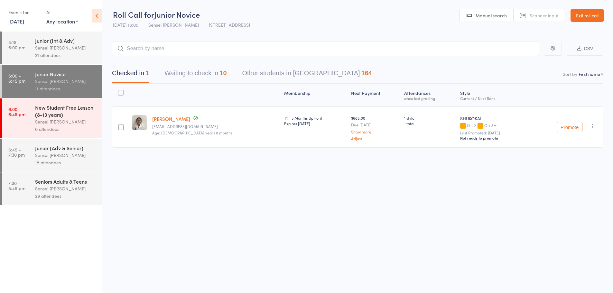
click at [56, 43] on div "Junior (Int & Adv)" at bounding box center [65, 40] width 61 height 7
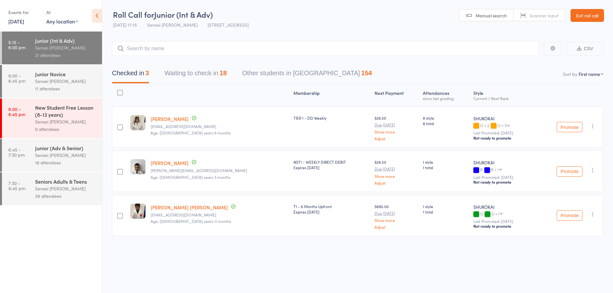
click at [67, 76] on div "Junior Novice" at bounding box center [65, 73] width 61 height 7
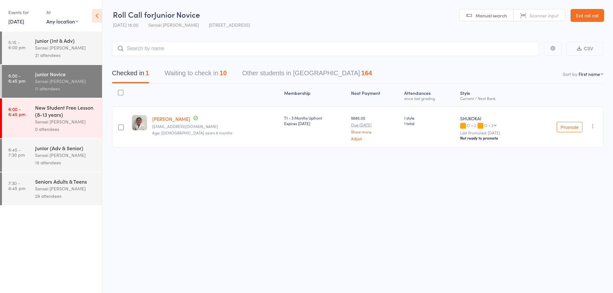
click at [592, 12] on link "Exit roll call" at bounding box center [587, 15] width 33 height 13
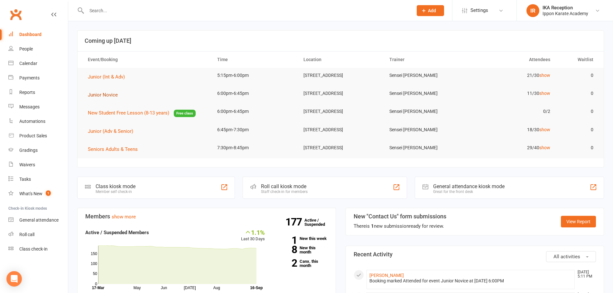
click at [115, 97] on span "Junior Novice" at bounding box center [103, 95] width 30 height 6
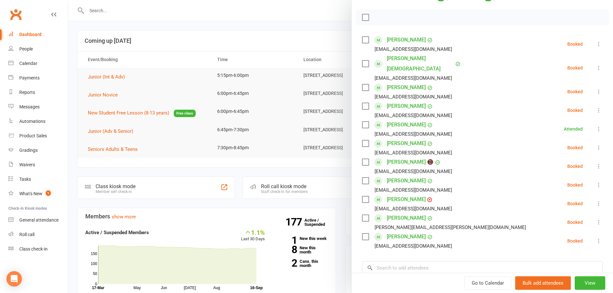
scroll to position [97, 0]
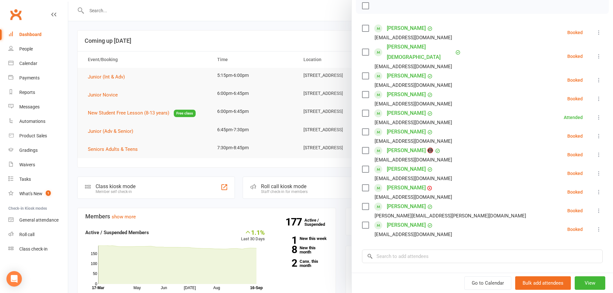
click at [596, 114] on icon at bounding box center [599, 117] width 6 height 6
click at [574, 136] on link "Remove" at bounding box center [567, 142] width 69 height 13
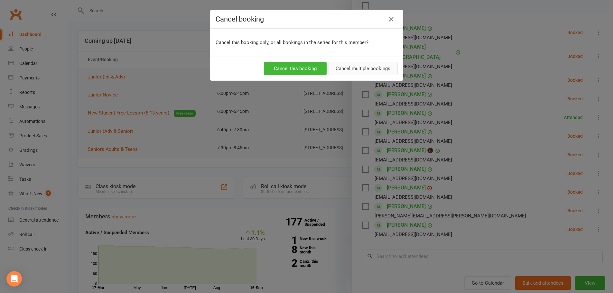
click at [339, 63] on button "Cancel multiple bookings" at bounding box center [363, 69] width 70 height 14
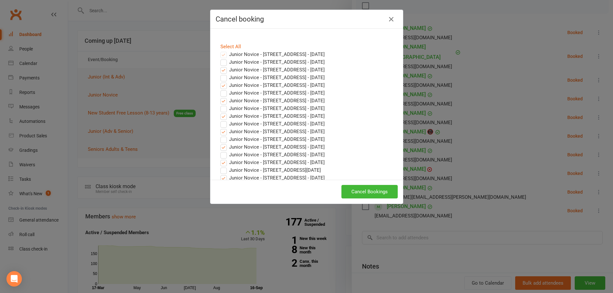
click at [395, 18] on div "Cancel booking" at bounding box center [306, 19] width 192 height 19
click at [388, 18] on icon "button" at bounding box center [392, 19] width 8 height 8
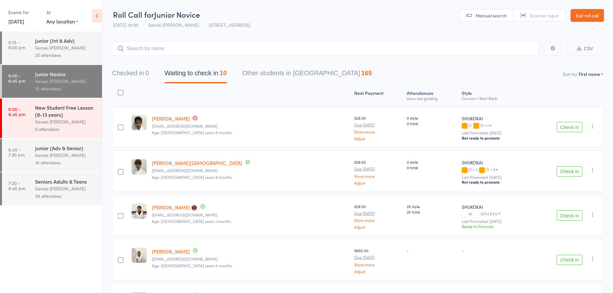
click at [89, 40] on div "Junior (Int & Adv)" at bounding box center [65, 40] width 61 height 7
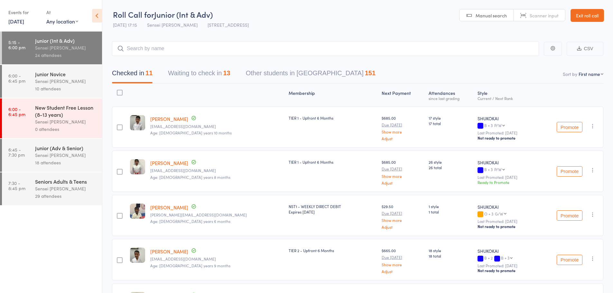
click at [195, 76] on button "Waiting to check in 13" at bounding box center [199, 74] width 62 height 17
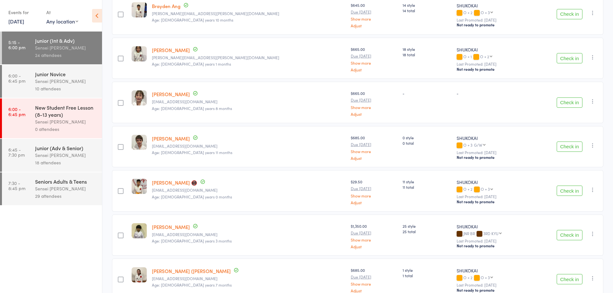
scroll to position [257, 0]
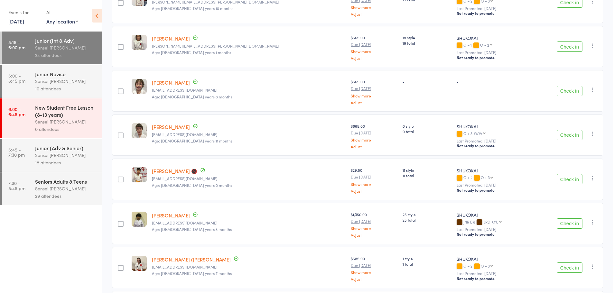
click at [575, 174] on button "Check in" at bounding box center [570, 179] width 26 height 10
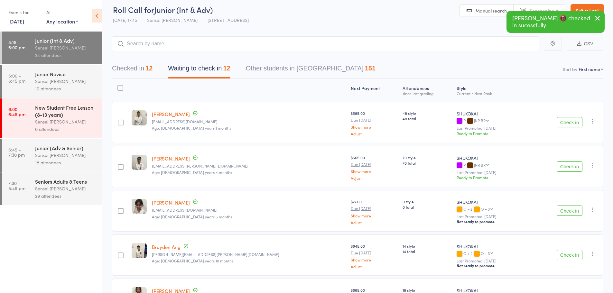
scroll to position [0, 0]
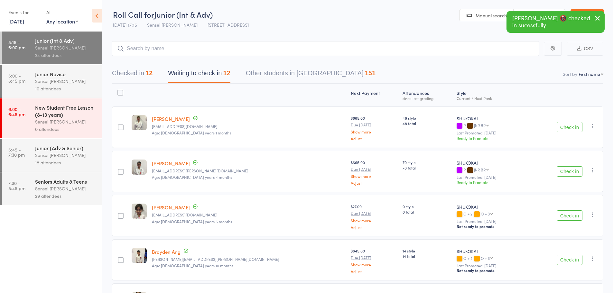
click at [85, 154] on div "Sensei [PERSON_NAME]" at bounding box center [65, 155] width 61 height 7
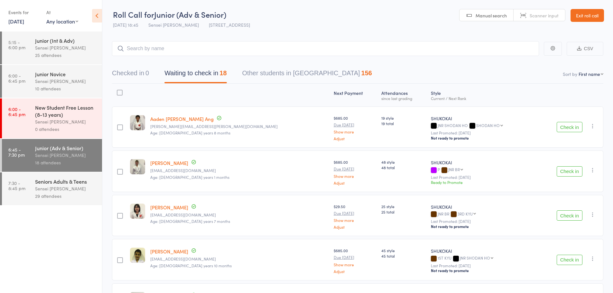
click at [597, 17] on link "Exit roll call" at bounding box center [587, 15] width 33 height 13
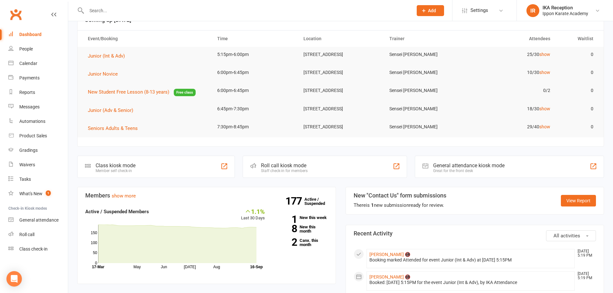
scroll to position [32, 0]
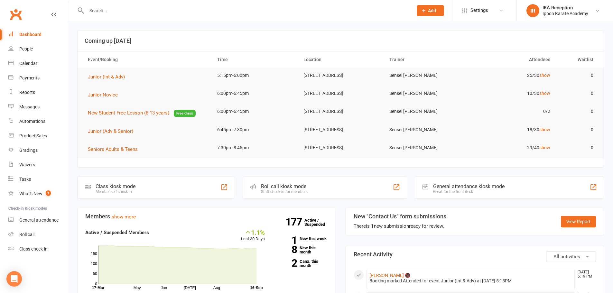
drag, startPoint x: 116, startPoint y: 73, endPoint x: 136, endPoint y: 69, distance: 21.5
click at [155, 61] on th "Event/Booking" at bounding box center [146, 59] width 129 height 16
click at [119, 74] on button "Junior (Int & Adv)" at bounding box center [109, 77] width 42 height 8
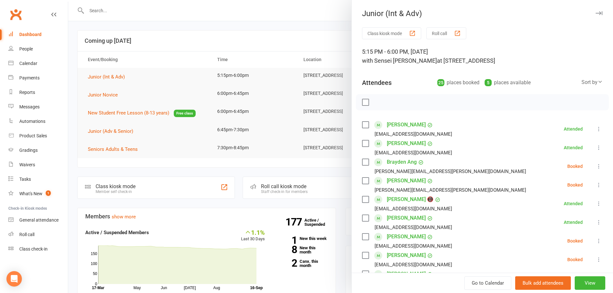
click at [431, 36] on button "Roll call" at bounding box center [446, 33] width 40 height 12
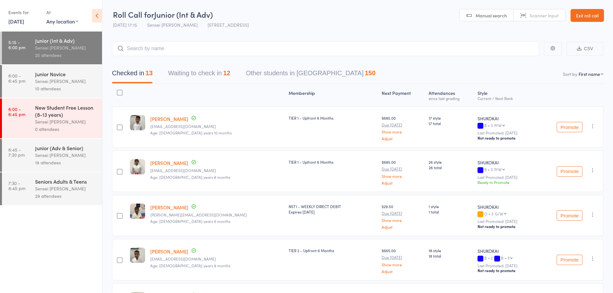
click at [181, 76] on button "Waiting to check in 12" at bounding box center [199, 74] width 62 height 17
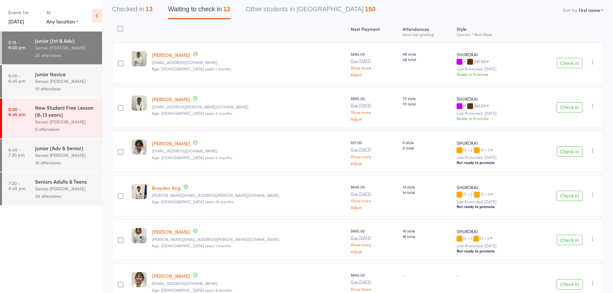
scroll to position [64, 0]
click at [573, 150] on button "Check in" at bounding box center [570, 151] width 26 height 10
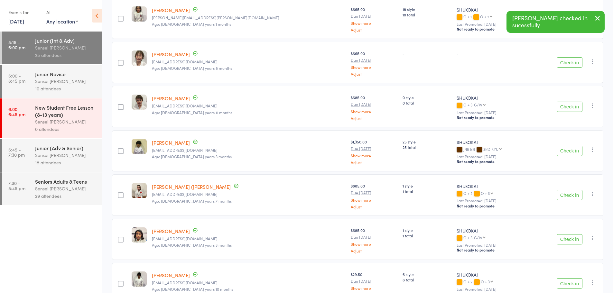
scroll to position [257, 0]
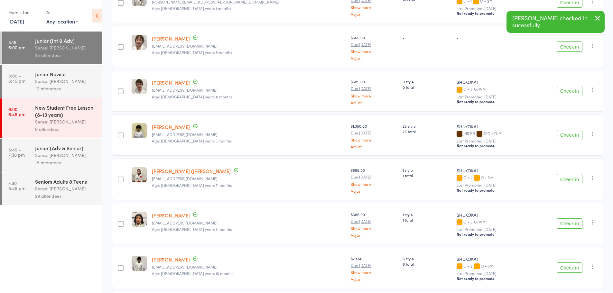
click at [563, 176] on button "Check in" at bounding box center [570, 179] width 26 height 10
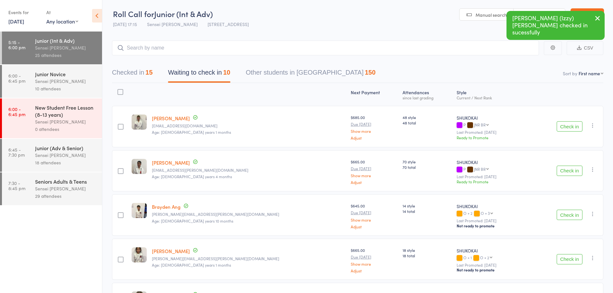
scroll to position [0, 0]
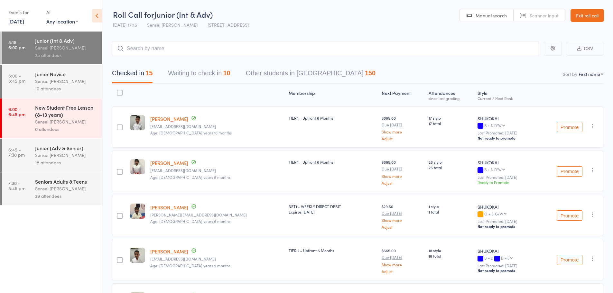
click at [59, 80] on div "Sensei [PERSON_NAME]" at bounding box center [65, 81] width 61 height 7
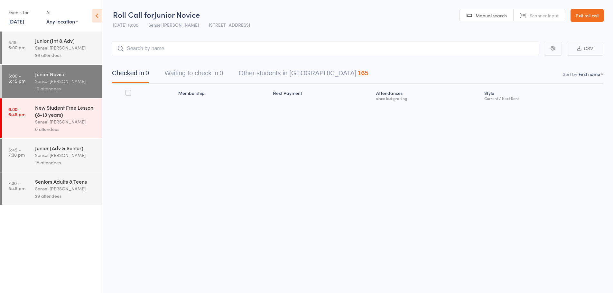
click at [72, 154] on div "Sensei [PERSON_NAME]" at bounding box center [65, 155] width 61 height 7
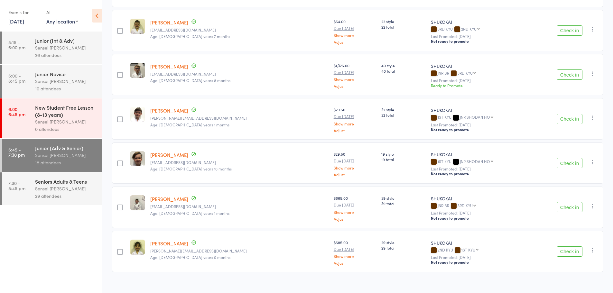
scroll to position [636, 0]
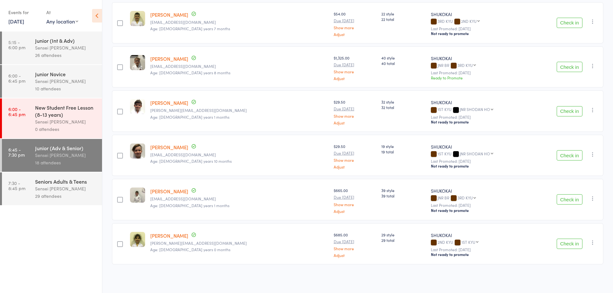
click at [61, 42] on div "Junior (Int & Adv)" at bounding box center [65, 40] width 61 height 7
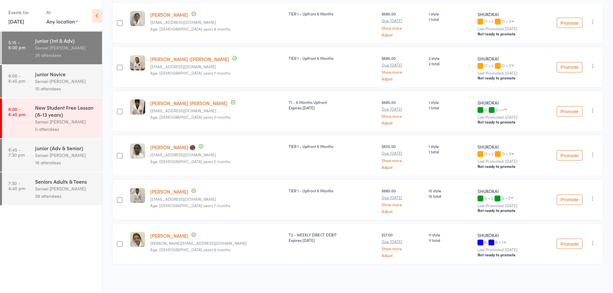
scroll to position [0, 0]
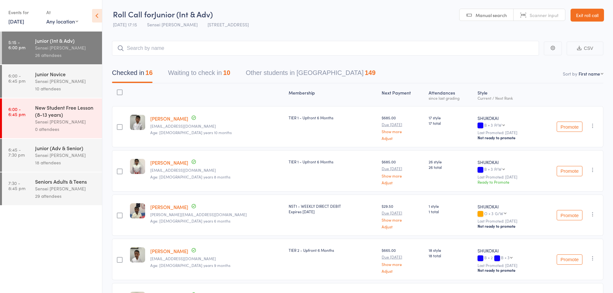
click at [588, 15] on link "Exit roll call" at bounding box center [587, 15] width 33 height 13
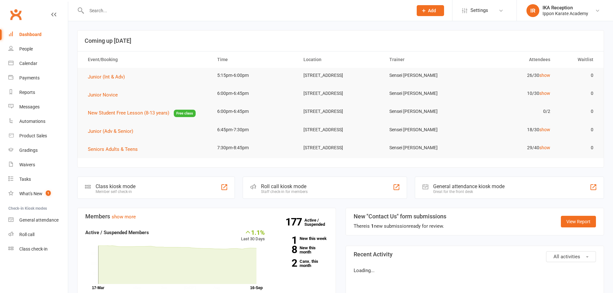
click at [119, 15] on input "text" at bounding box center [247, 10] width 324 height 9
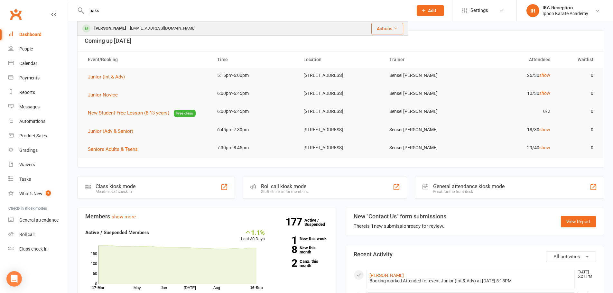
type input "paks"
click at [120, 25] on div "[PERSON_NAME]" at bounding box center [110, 28] width 36 height 9
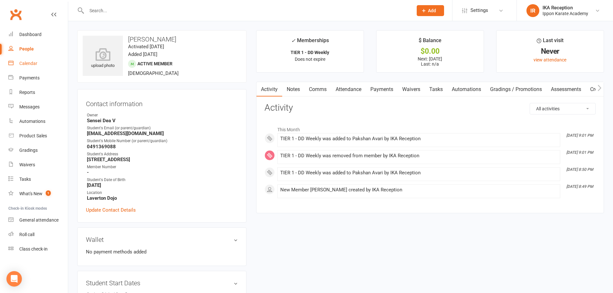
click at [24, 60] on link "Calendar" at bounding box center [38, 63] width 60 height 14
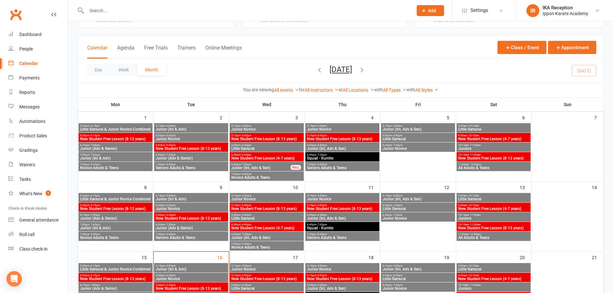
scroll to position [64, 0]
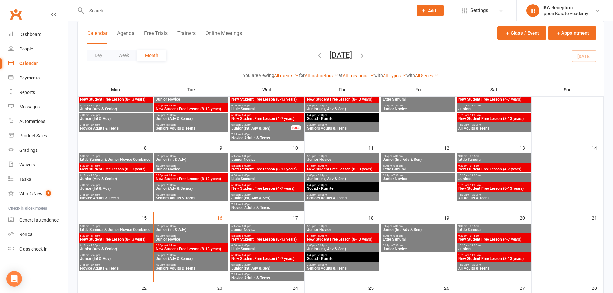
click at [92, 9] on input "text" at bounding box center [247, 10] width 324 height 9
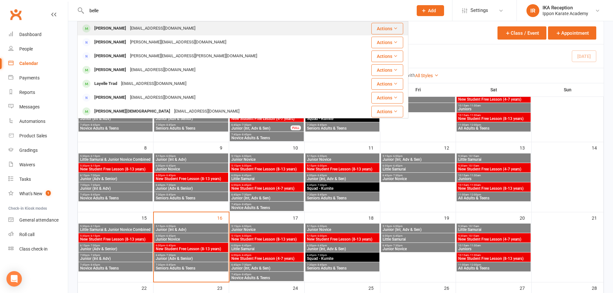
type input "belle"
click at [128, 24] on div "[EMAIL_ADDRESS][DOMAIN_NAME]" at bounding box center [162, 28] width 69 height 9
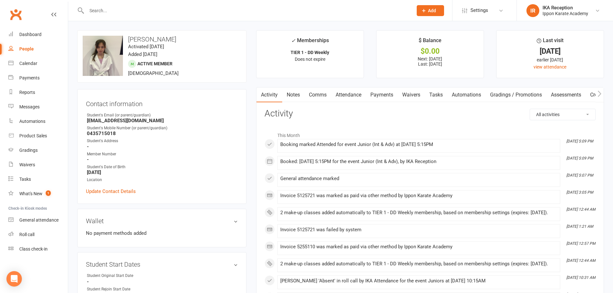
click at [112, 9] on input "text" at bounding box center [247, 10] width 324 height 9
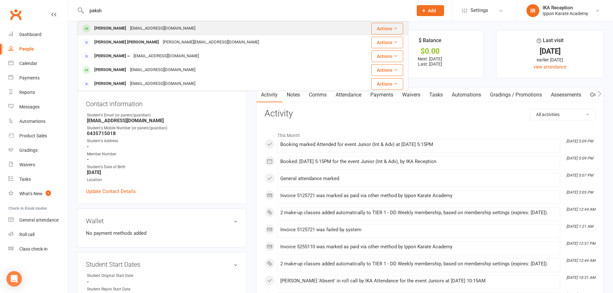
type input "paksh"
click at [128, 25] on div "[EMAIL_ADDRESS][DOMAIN_NAME]" at bounding box center [162, 28] width 69 height 9
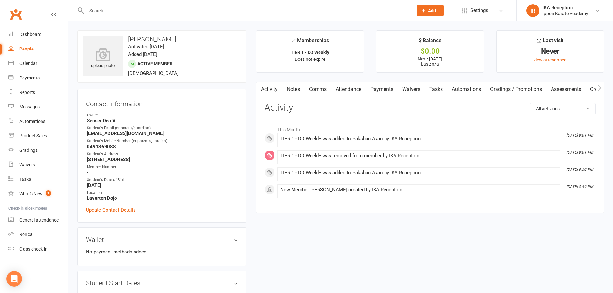
click at [116, 13] on input "text" at bounding box center [247, 10] width 324 height 9
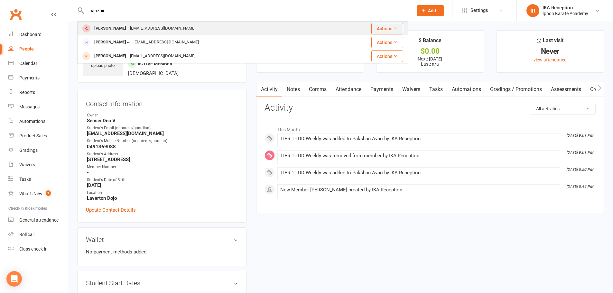
type input "naazbir"
click at [116, 32] on div "[PERSON_NAME]" at bounding box center [110, 28] width 36 height 9
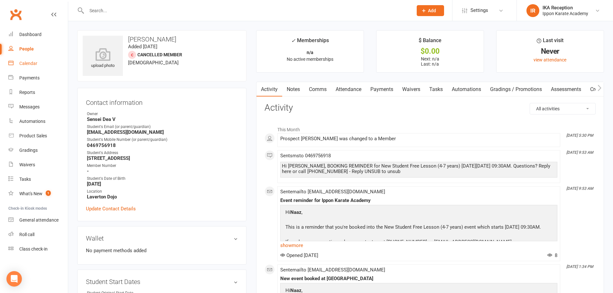
click at [29, 65] on div "Calendar" at bounding box center [28, 63] width 18 height 5
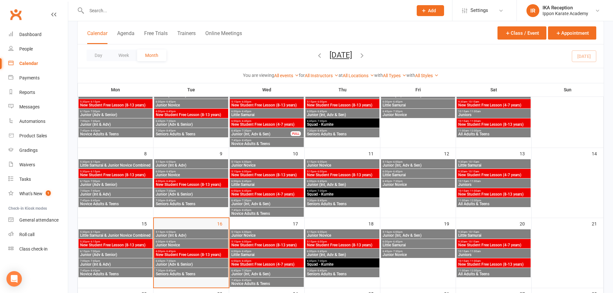
scroll to position [64, 0]
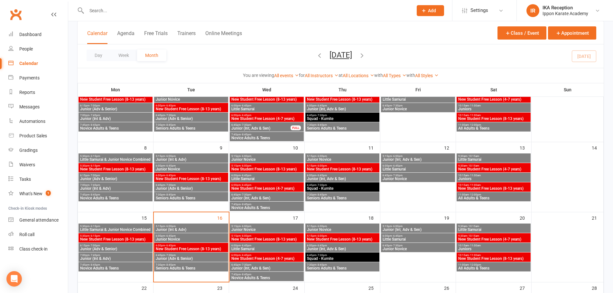
click at [183, 238] on span "Junior Novice" at bounding box center [190, 240] width 71 height 4
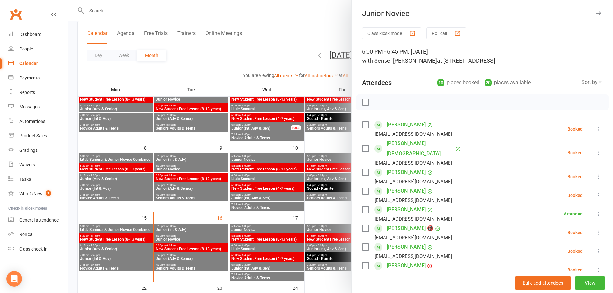
click at [443, 31] on button "Roll call" at bounding box center [446, 33] width 40 height 12
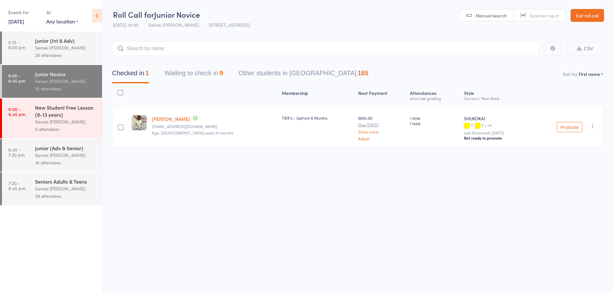
click at [169, 69] on button "Waiting to check in 9" at bounding box center [193, 74] width 59 height 17
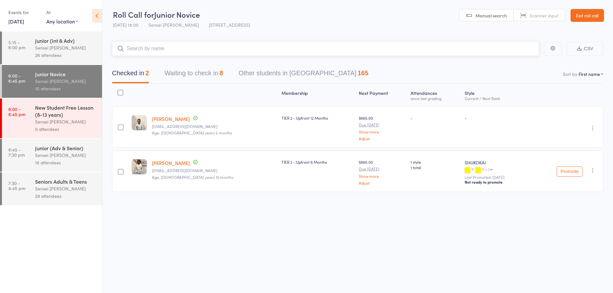
click at [191, 67] on button "Waiting to check in 8" at bounding box center [193, 74] width 59 height 17
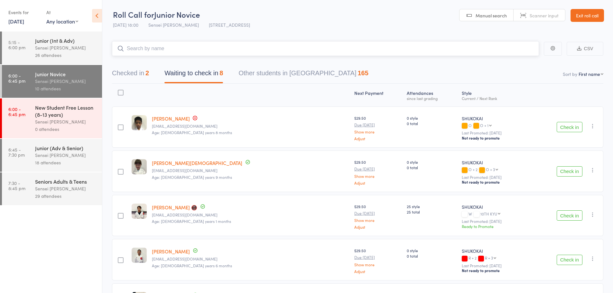
click at [147, 73] on button "Checked in 2" at bounding box center [130, 74] width 37 height 17
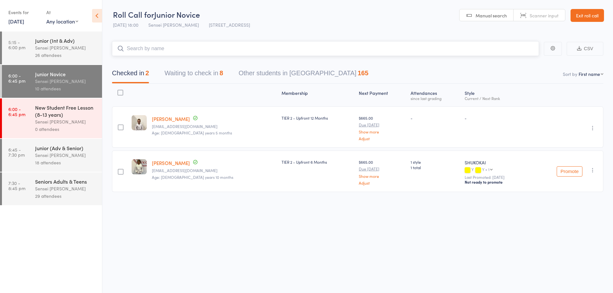
click at [192, 76] on button "Waiting to check in 8" at bounding box center [193, 74] width 59 height 17
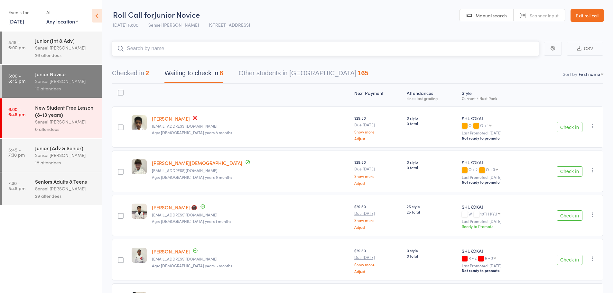
click at [141, 74] on button "Checked in 2" at bounding box center [130, 74] width 37 height 17
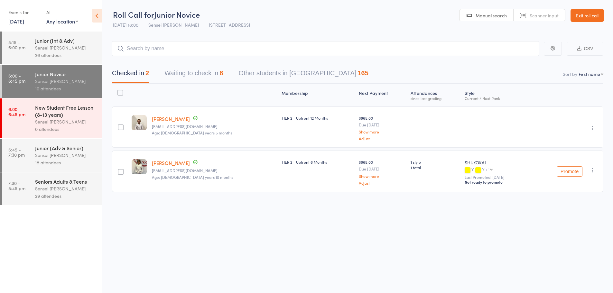
click at [150, 56] on div "Checked in 2 Waiting to check in 8 Other students in SHUKOKAI 165" at bounding box center [357, 70] width 491 height 28
click at [149, 52] on input "search" at bounding box center [325, 48] width 427 height 15
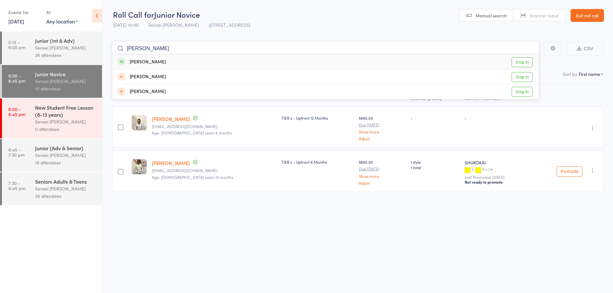
type input "jenny"
click at [528, 61] on link "Drop in" at bounding box center [522, 62] width 21 height 10
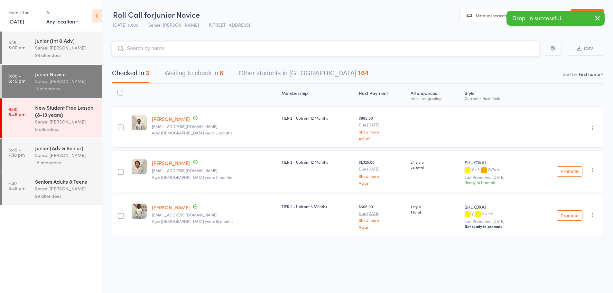
click at [188, 73] on button "Waiting to check in 8" at bounding box center [193, 74] width 59 height 17
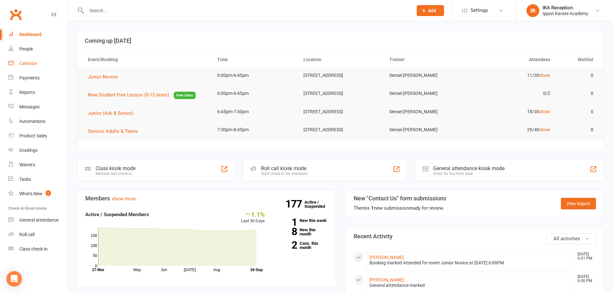
click at [29, 61] on div "Calendar" at bounding box center [28, 63] width 18 height 5
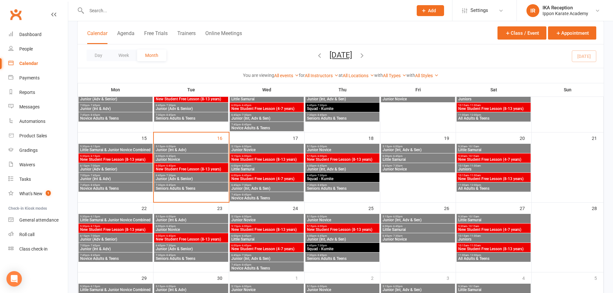
scroll to position [161, 0]
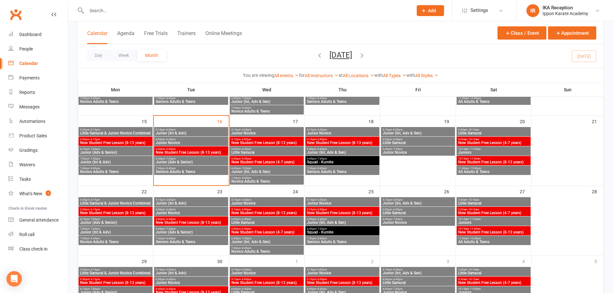
click at [182, 140] on span "6:00pm - 6:45pm" at bounding box center [190, 139] width 71 height 3
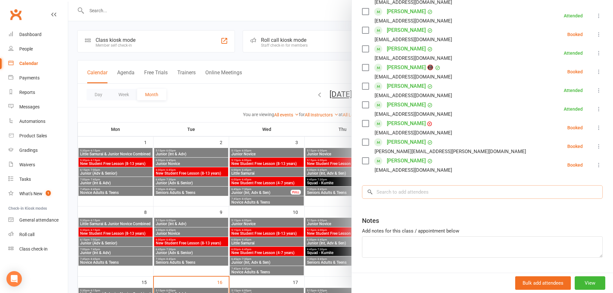
click at [409, 185] on input "search" at bounding box center [482, 192] width 241 height 14
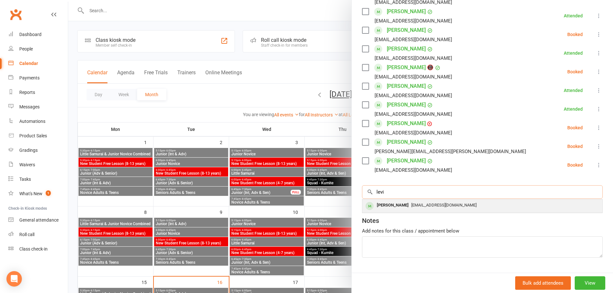
type input "levi"
click at [423, 203] on span "[EMAIL_ADDRESS][DOMAIN_NAME]" at bounding box center [443, 205] width 65 height 5
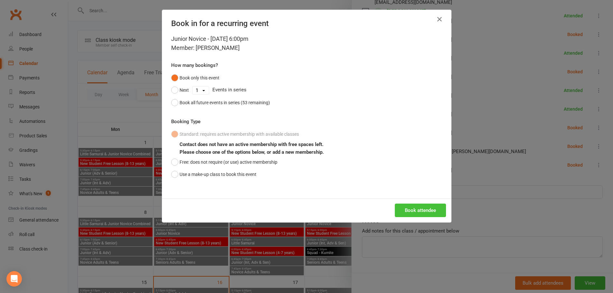
click at [408, 210] on button "Book attendee" at bounding box center [420, 211] width 51 height 14
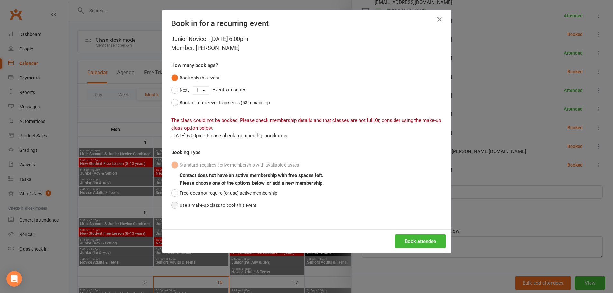
click at [174, 206] on button "Use a make-up class to book this event" at bounding box center [213, 205] width 85 height 12
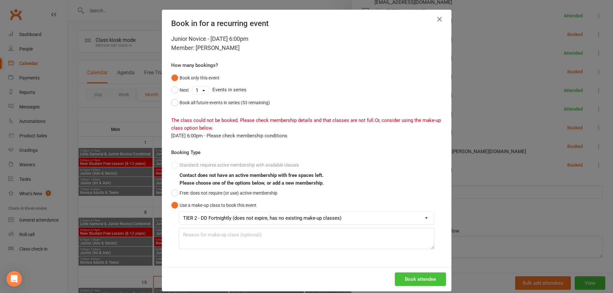
click at [416, 282] on button "Book attendee" at bounding box center [420, 280] width 51 height 14
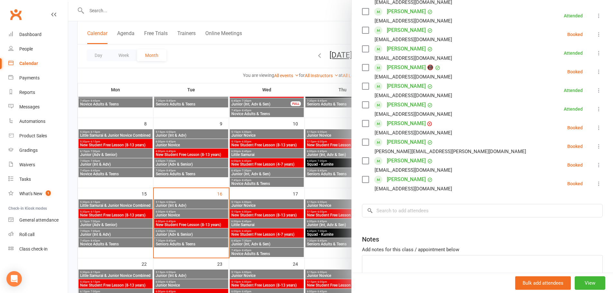
scroll to position [97, 0]
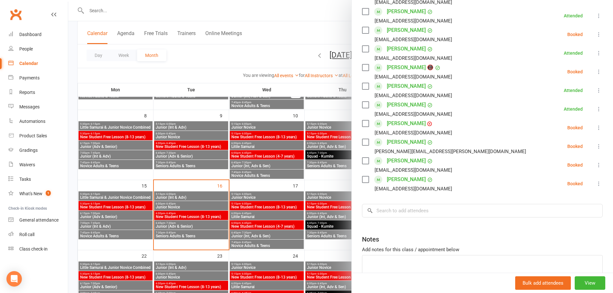
click at [187, 205] on div at bounding box center [340, 146] width 545 height 293
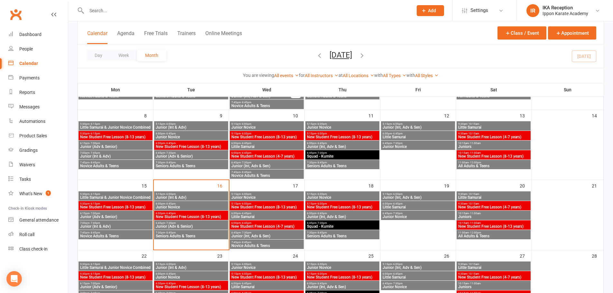
click at [187, 205] on span "Junior Novice" at bounding box center [190, 207] width 71 height 4
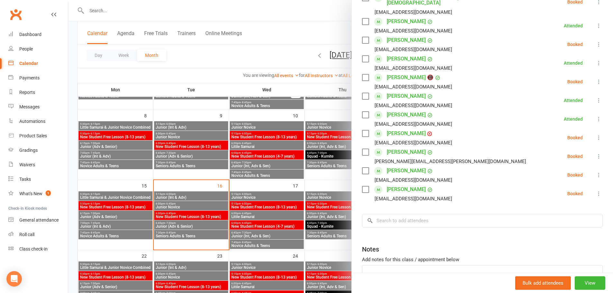
scroll to position [161, 0]
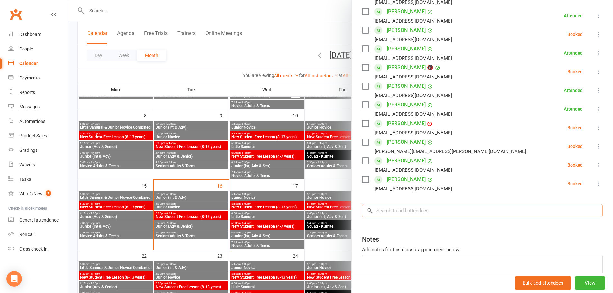
click at [403, 204] on input "search" at bounding box center [482, 211] width 241 height 14
type input "mar"
click at [296, 19] on div at bounding box center [340, 146] width 545 height 293
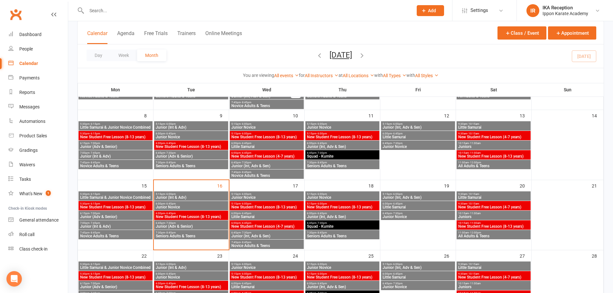
click at [283, 195] on span "5:15pm - 6:00pm" at bounding box center [266, 194] width 71 height 3
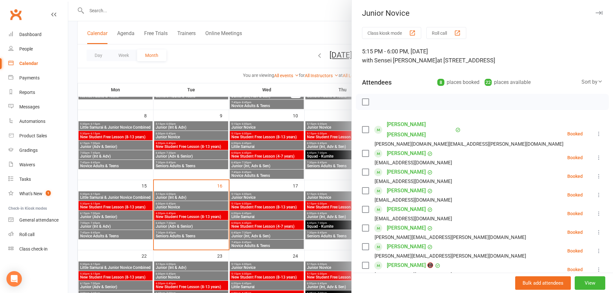
scroll to position [0, 0]
click at [596, 14] on icon "button" at bounding box center [599, 13] width 7 height 4
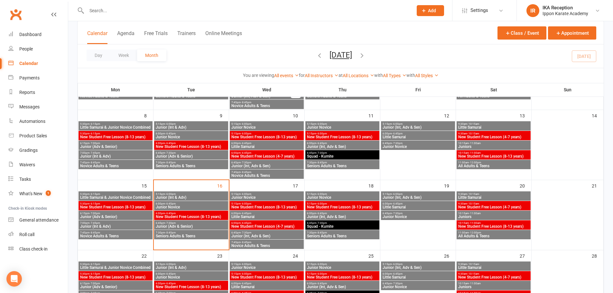
click at [172, 202] on span "- 6:45pm" at bounding box center [170, 203] width 11 height 3
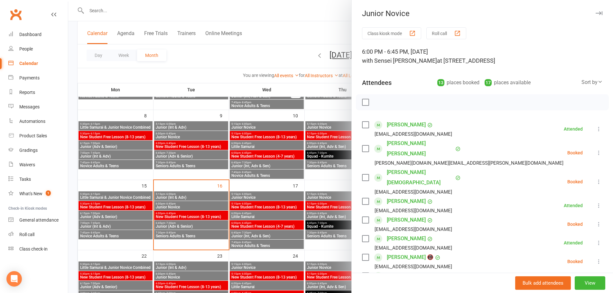
click at [452, 35] on button "Roll call" at bounding box center [446, 33] width 40 height 12
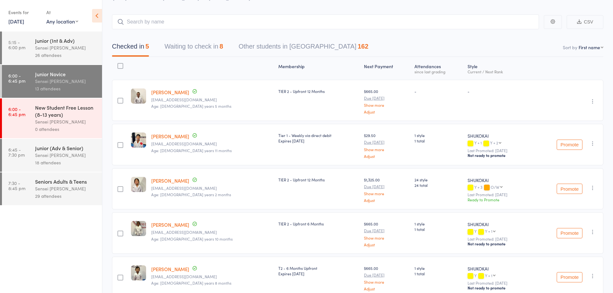
scroll to position [61, 0]
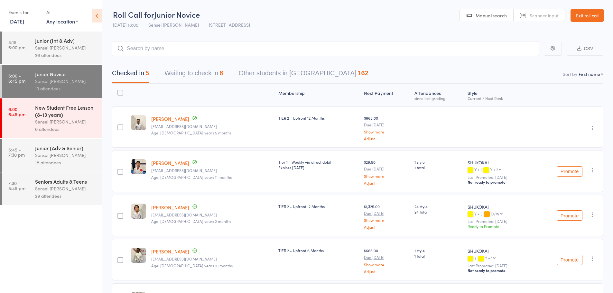
click at [174, 74] on button "Waiting to check in 8" at bounding box center [193, 74] width 59 height 17
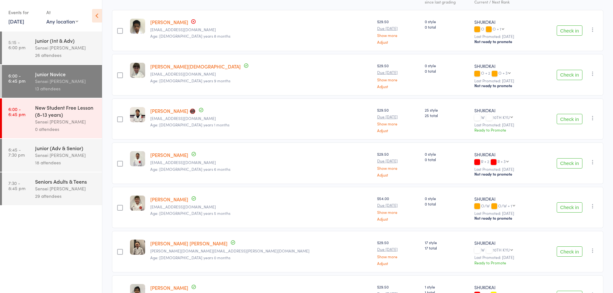
scroll to position [129, 0]
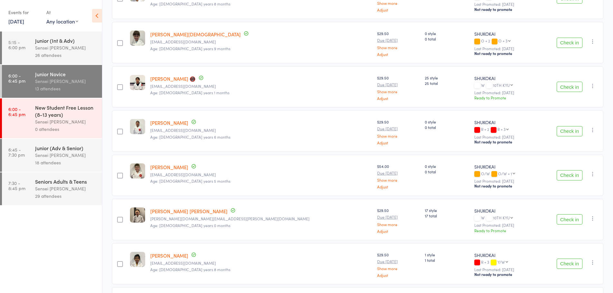
click at [578, 220] on button "Check in" at bounding box center [570, 219] width 26 height 10
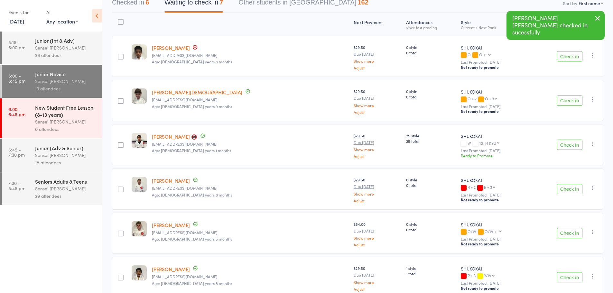
scroll to position [52, 0]
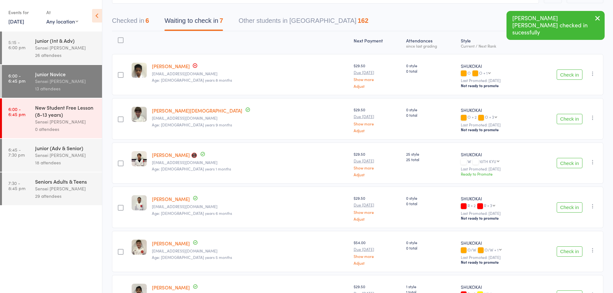
click at [569, 250] on button "Check in" at bounding box center [570, 252] width 26 height 10
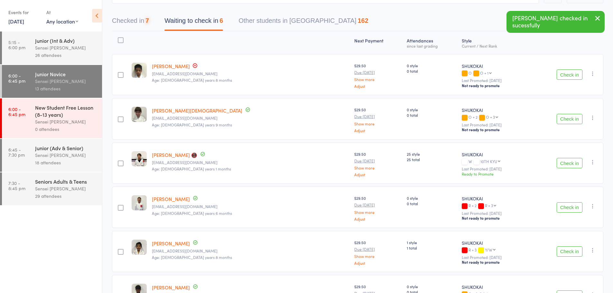
click at [139, 23] on button "Checked in 7" at bounding box center [130, 22] width 37 height 17
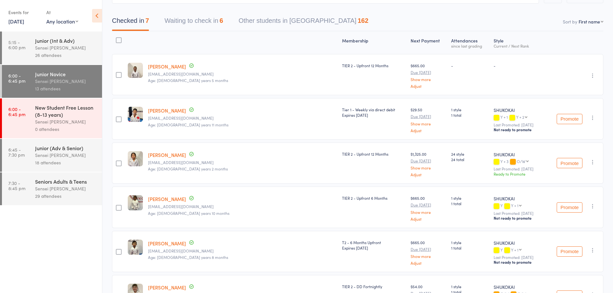
click at [205, 16] on button "Waiting to check in 6" at bounding box center [193, 22] width 59 height 17
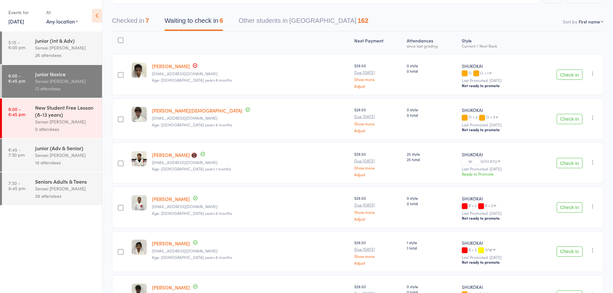
click at [74, 37] on div "Junior (Int & Adv) Sensei [PERSON_NAME] 26 attendees" at bounding box center [68, 48] width 67 height 33
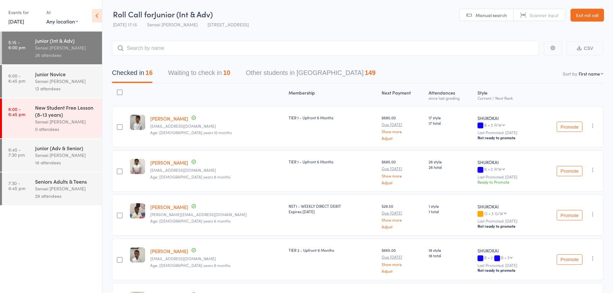
click at [213, 76] on button "Waiting to check in 10" at bounding box center [199, 74] width 62 height 17
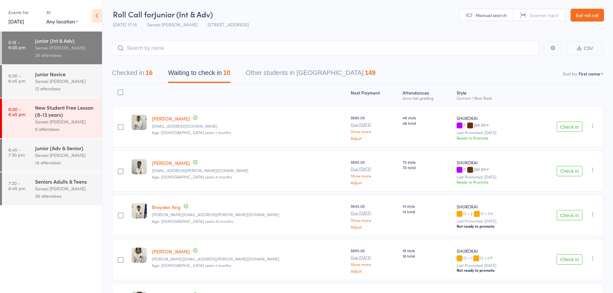
click at [593, 125] on icon "button" at bounding box center [593, 126] width 6 height 6
click at [569, 188] on li "Mark absent" at bounding box center [569, 190] width 53 height 9
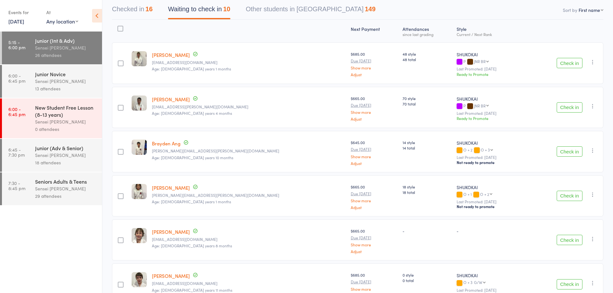
scroll to position [65, 0]
click at [594, 106] on icon "button" at bounding box center [593, 105] width 6 height 6
click at [567, 172] on li "Mark absent" at bounding box center [569, 170] width 53 height 9
click at [595, 150] on icon "button" at bounding box center [593, 150] width 6 height 6
click at [580, 218] on li "Mark absent" at bounding box center [569, 214] width 53 height 9
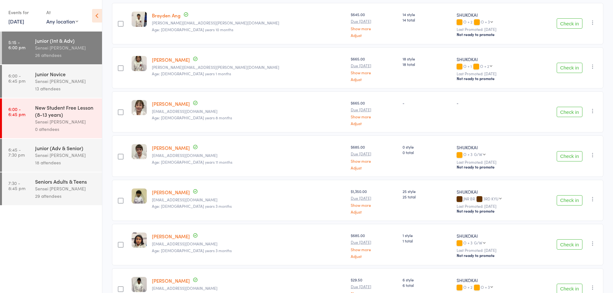
scroll to position [193, 0]
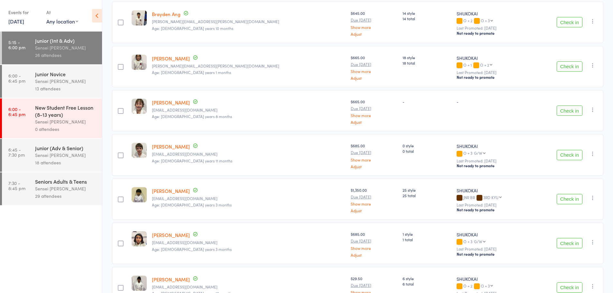
click at [594, 68] on icon "button" at bounding box center [593, 65] width 6 height 6
click at [579, 133] on li "Mark absent" at bounding box center [569, 130] width 53 height 9
click at [592, 109] on icon "button" at bounding box center [593, 110] width 6 height 6
click at [588, 164] on li "Mark absent" at bounding box center [569, 165] width 53 height 9
click at [593, 152] on icon "button" at bounding box center [593, 154] width 6 height 6
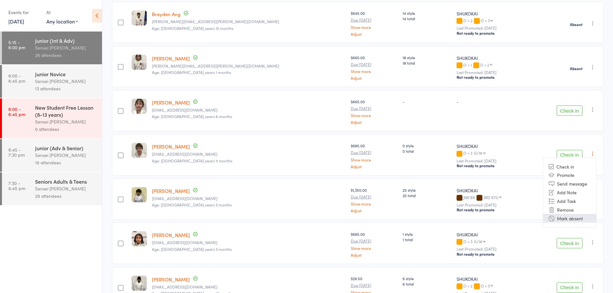
click at [578, 219] on li "Mark absent" at bounding box center [569, 218] width 53 height 9
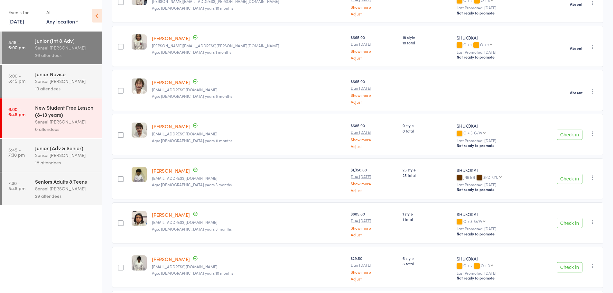
scroll to position [282, 0]
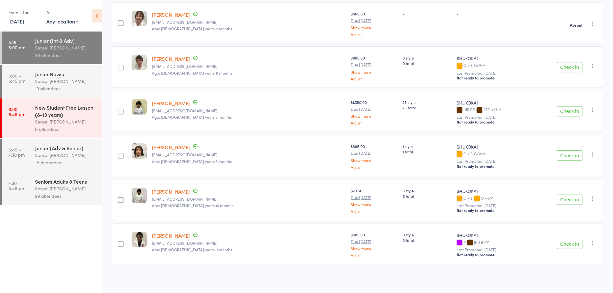
click at [594, 108] on icon "button" at bounding box center [593, 110] width 6 height 6
click at [575, 176] on li "Mark absent" at bounding box center [569, 174] width 53 height 9
click at [590, 152] on icon "button" at bounding box center [593, 154] width 6 height 6
click at [569, 217] on li "Mark absent" at bounding box center [569, 219] width 53 height 9
click at [592, 199] on icon "button" at bounding box center [593, 198] width 6 height 6
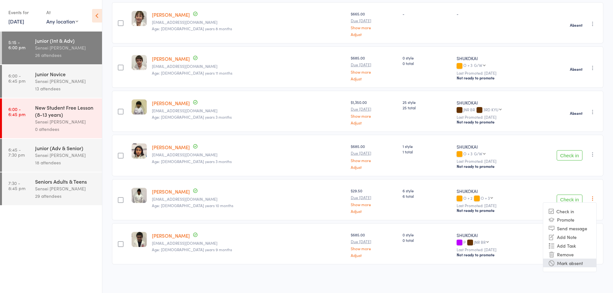
click at [573, 264] on li "Mark absent" at bounding box center [569, 263] width 53 height 9
click at [593, 244] on icon "button" at bounding box center [593, 243] width 6 height 6
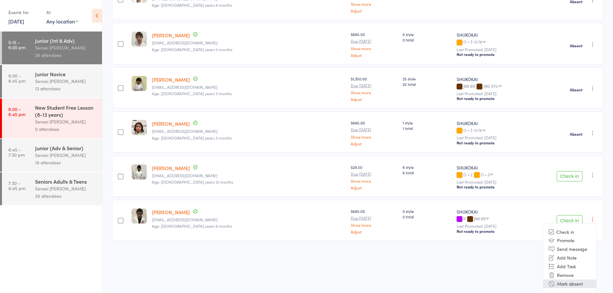
click at [575, 287] on li "Mark absent" at bounding box center [569, 284] width 53 height 9
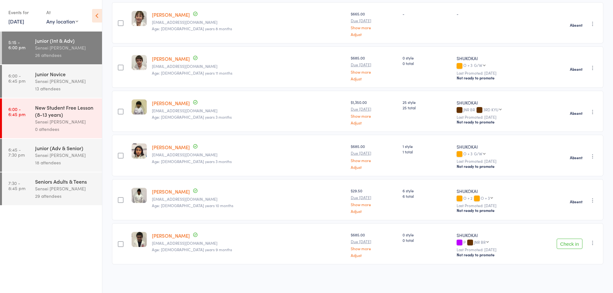
click at [55, 75] on div "Junior Novice" at bounding box center [65, 73] width 61 height 7
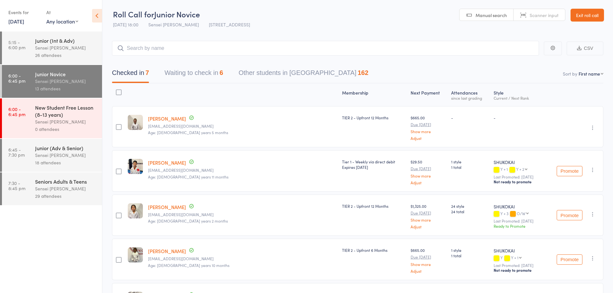
click at [98, 11] on icon at bounding box center [97, 16] width 10 height 14
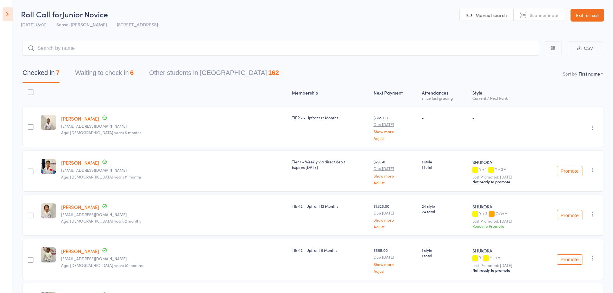
click at [118, 70] on button "Waiting to check in 6" at bounding box center [104, 74] width 59 height 17
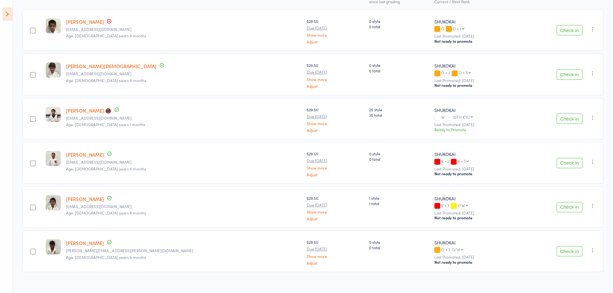
scroll to position [0, 0]
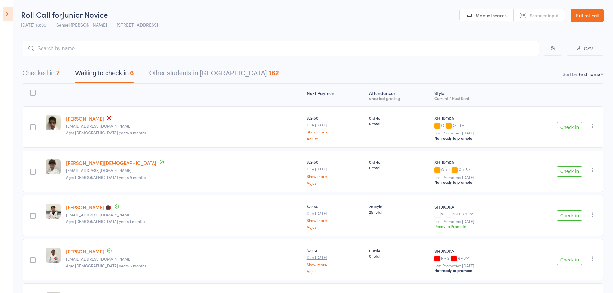
click at [11, 11] on icon at bounding box center [8, 14] width 10 height 14
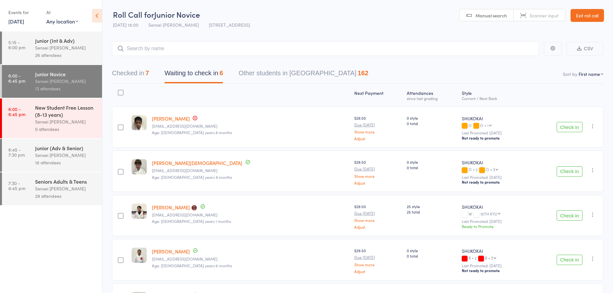
click at [55, 150] on div "Junior (Adv & Senior)" at bounding box center [65, 148] width 61 height 7
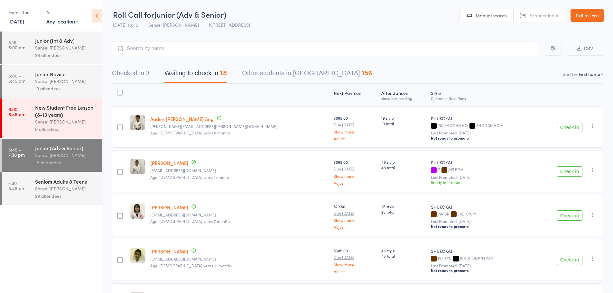
click at [97, 10] on icon at bounding box center [97, 16] width 10 height 14
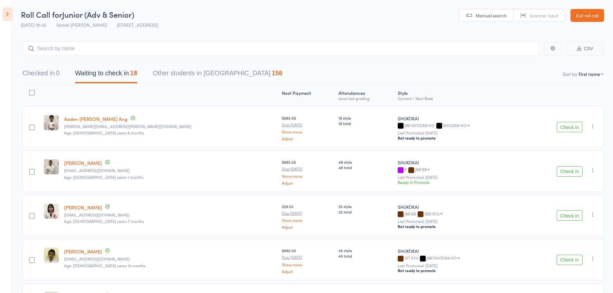
click at [488, 18] on span "Manual search" at bounding box center [491, 15] width 31 height 6
click at [8, 9] on icon at bounding box center [8, 14] width 10 height 14
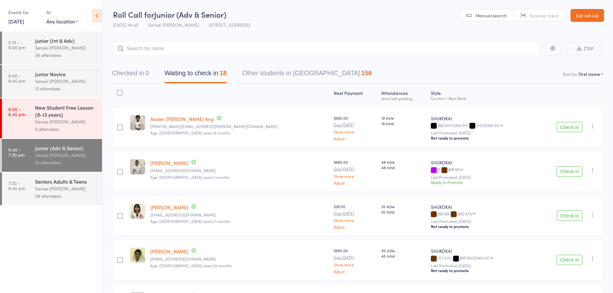
click at [583, 14] on link "Exit roll call" at bounding box center [587, 15] width 33 height 13
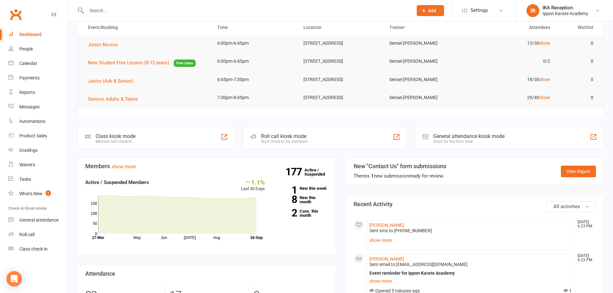
scroll to position [64, 0]
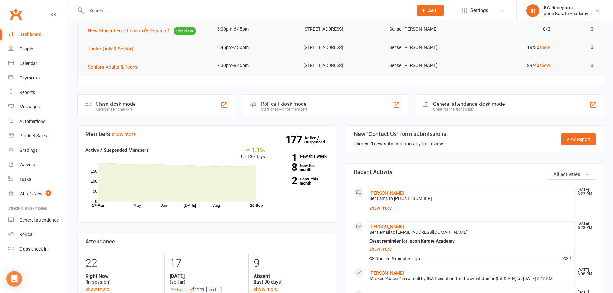
click at [389, 207] on link "show more" at bounding box center [471, 208] width 203 height 9
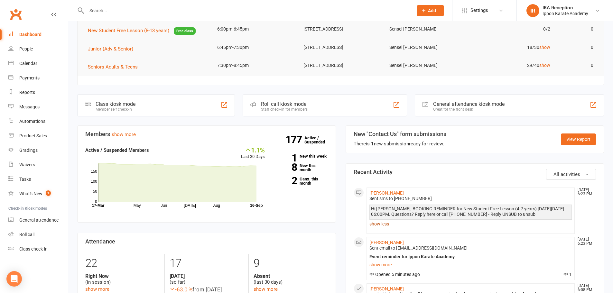
click at [381, 224] on link "show less" at bounding box center [471, 224] width 203 height 9
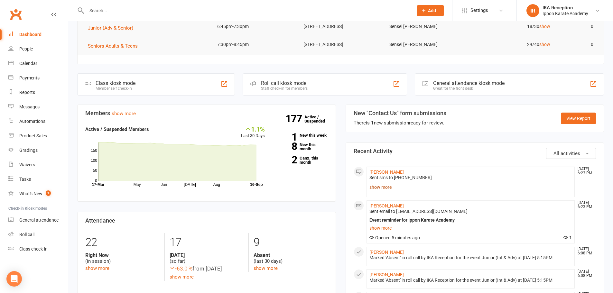
scroll to position [97, 0]
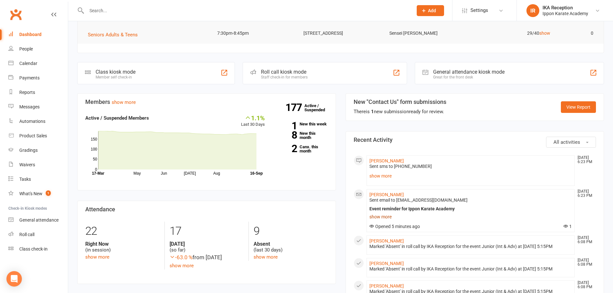
click at [388, 216] on link "show more" at bounding box center [471, 216] width 203 height 9
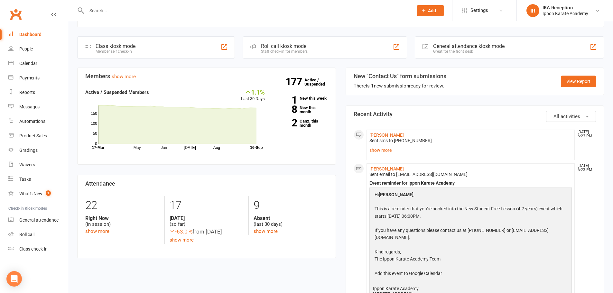
scroll to position [161, 0]
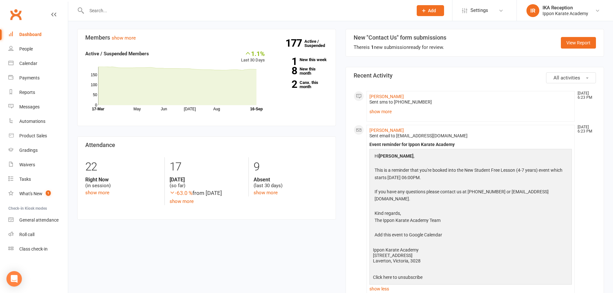
drag, startPoint x: 379, startPoint y: 277, endPoint x: 381, endPoint y: 272, distance: 5.6
click at [379, 285] on link "show less" at bounding box center [471, 289] width 203 height 9
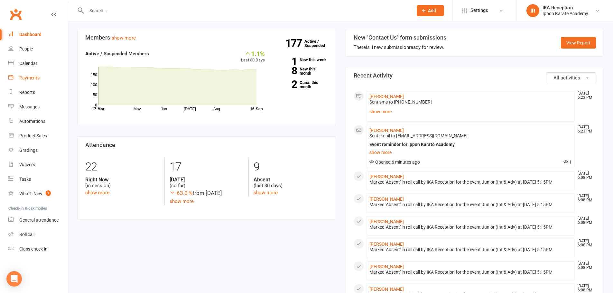
click at [37, 73] on link "Payments" at bounding box center [38, 78] width 60 height 14
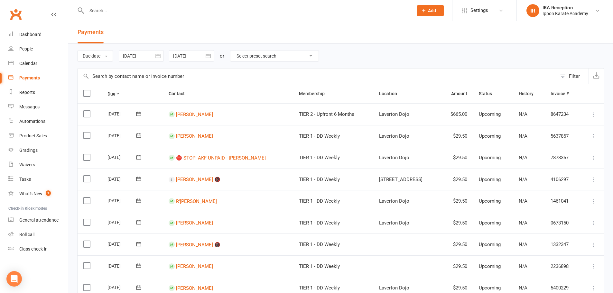
click at [199, 58] on div at bounding box center [191, 56] width 45 height 12
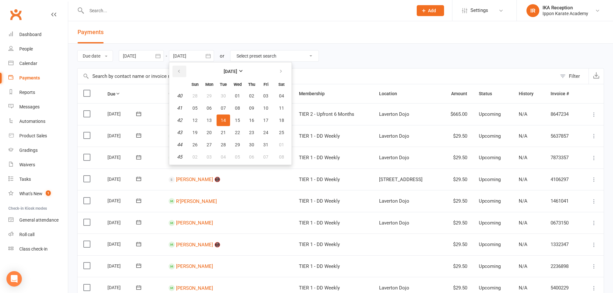
click at [184, 70] on button "button" at bounding box center [180, 72] width 14 height 12
click at [254, 120] on span "18" at bounding box center [251, 120] width 5 height 5
type input "[DATE]"
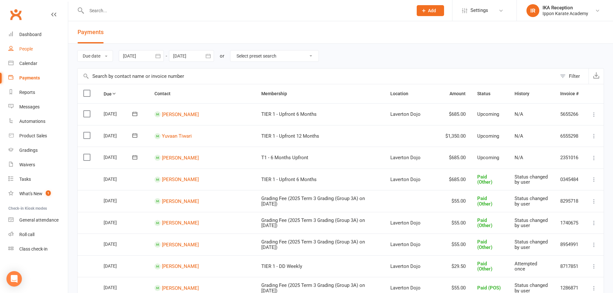
click at [38, 50] on link "People" at bounding box center [38, 49] width 60 height 14
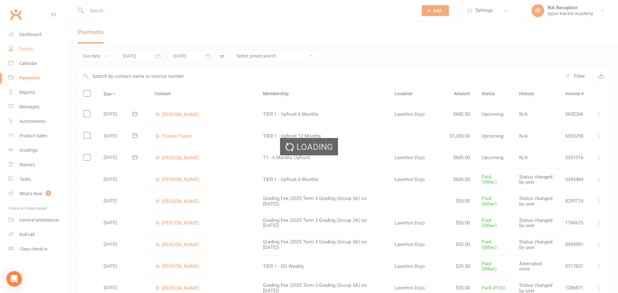
select select "100"
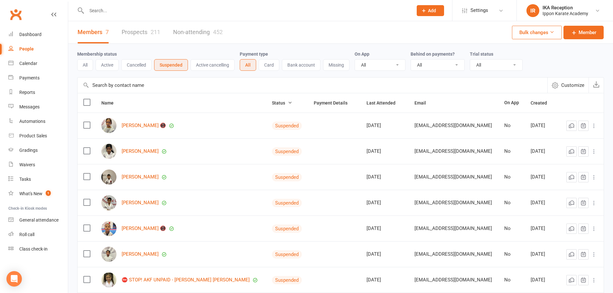
click at [92, 63] on button "All" at bounding box center [85, 65] width 16 height 12
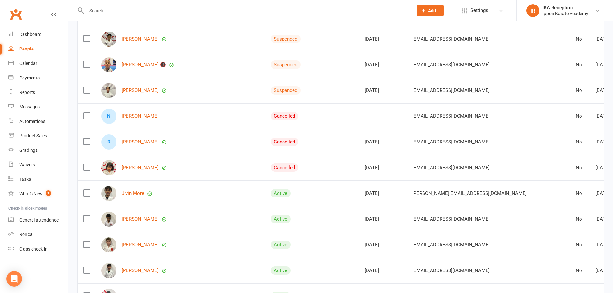
scroll to position [193, 0]
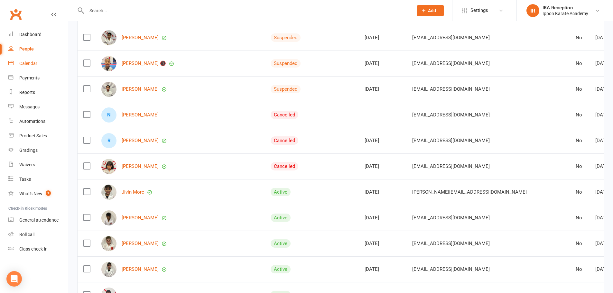
click at [27, 60] on link "Calendar" at bounding box center [38, 63] width 60 height 14
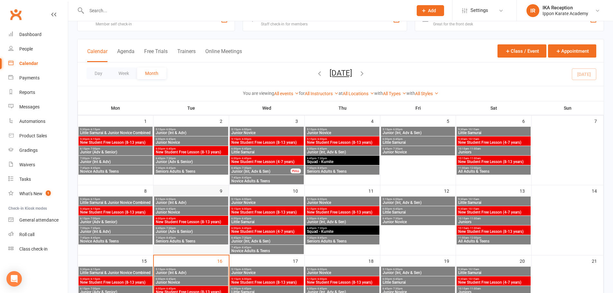
scroll to position [32, 0]
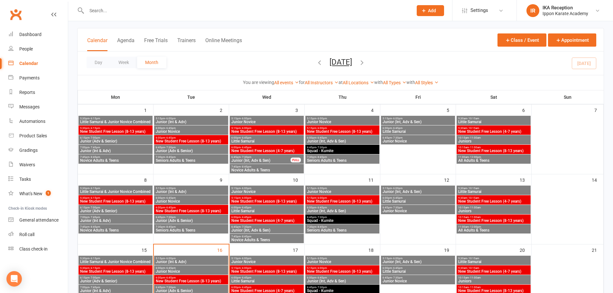
click at [191, 273] on span "Junior Novice" at bounding box center [190, 272] width 71 height 4
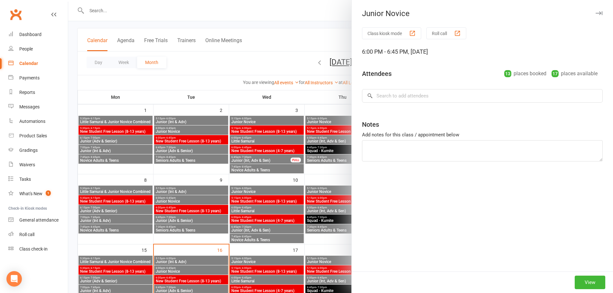
click at [451, 30] on button "Roll call" at bounding box center [446, 33] width 40 height 12
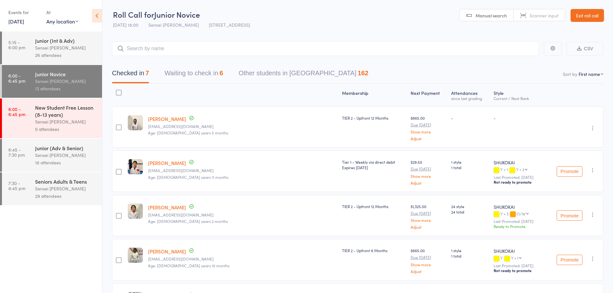
click at [88, 147] on div "Junior (Adv & Senior)" at bounding box center [65, 148] width 61 height 7
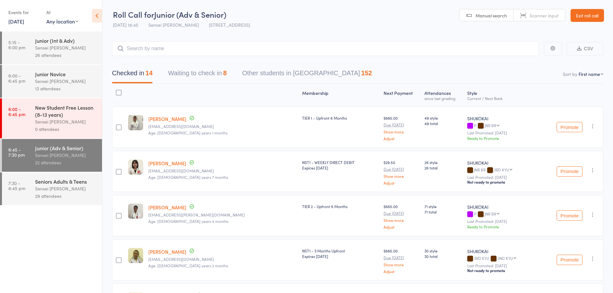
click at [101, 17] on icon at bounding box center [97, 16] width 10 height 14
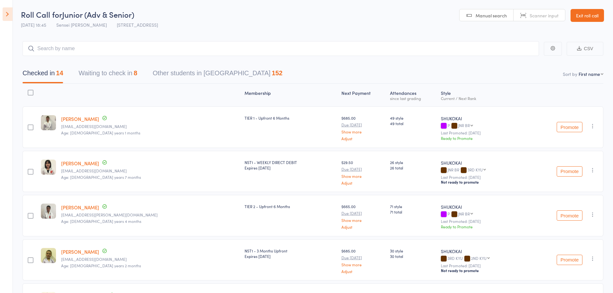
click at [120, 73] on button "Waiting to check in 8" at bounding box center [108, 74] width 59 height 17
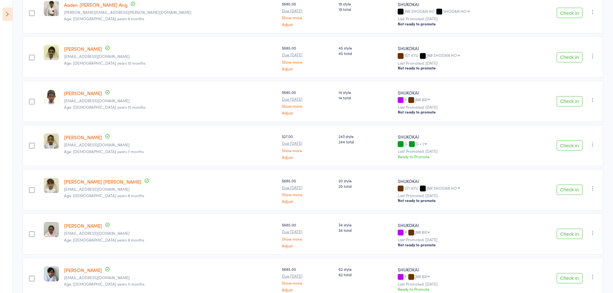
scroll to position [32, 0]
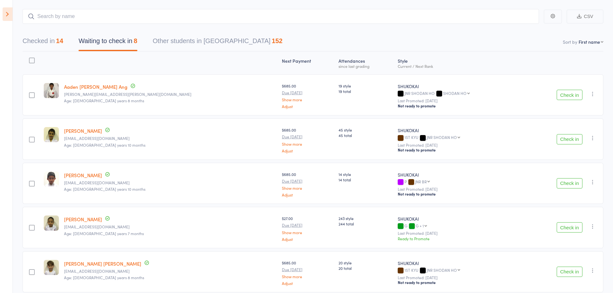
click at [43, 38] on button "Checked in 14" at bounding box center [43, 42] width 41 height 17
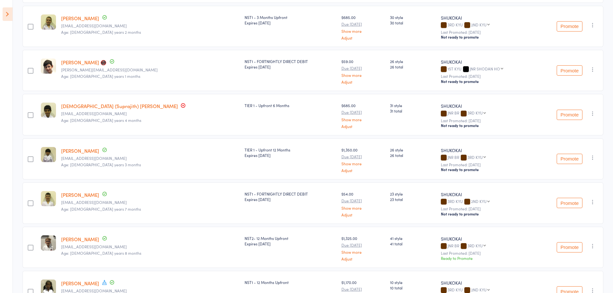
scroll to position [41, 0]
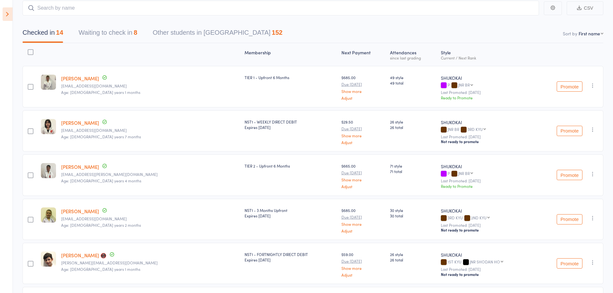
click at [109, 30] on button "Waiting to check in 8" at bounding box center [108, 34] width 59 height 17
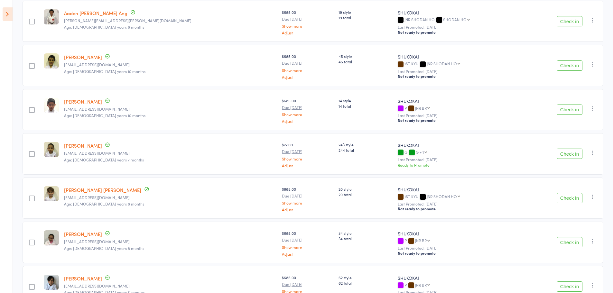
scroll to position [0, 0]
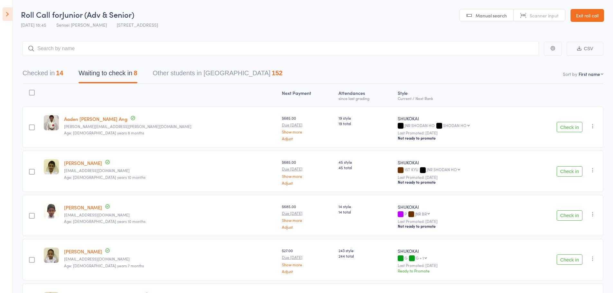
click at [8, 14] on icon at bounding box center [8, 14] width 10 height 14
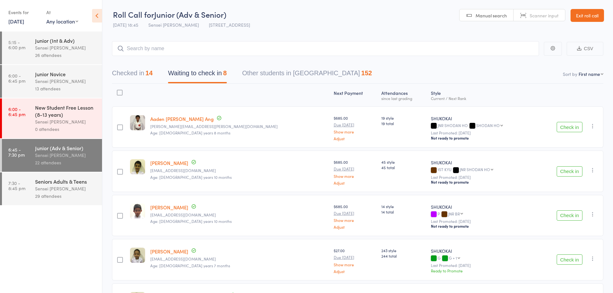
click at [100, 17] on icon at bounding box center [97, 16] width 10 height 14
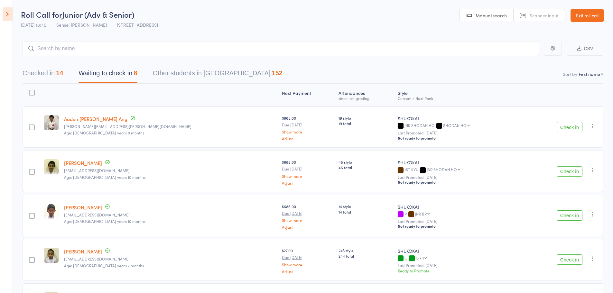
click at [36, 68] on button "Checked in 14" at bounding box center [43, 74] width 41 height 17
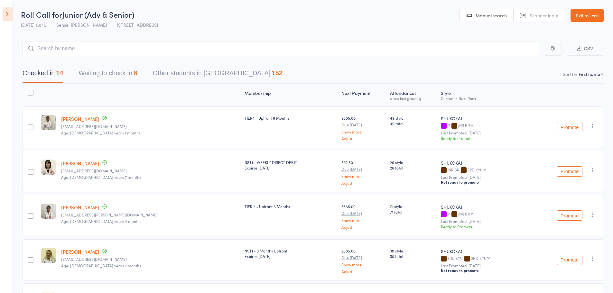
click at [109, 71] on button "Waiting to check in 8" at bounding box center [108, 74] width 59 height 17
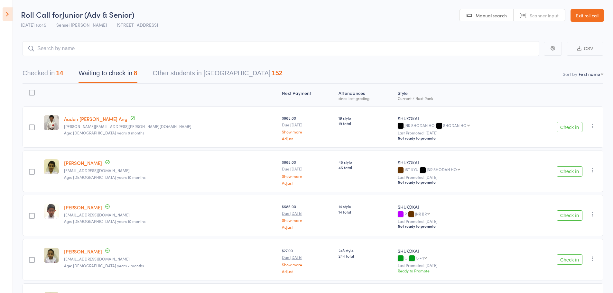
click at [54, 79] on button "Checked in 14" at bounding box center [43, 74] width 41 height 17
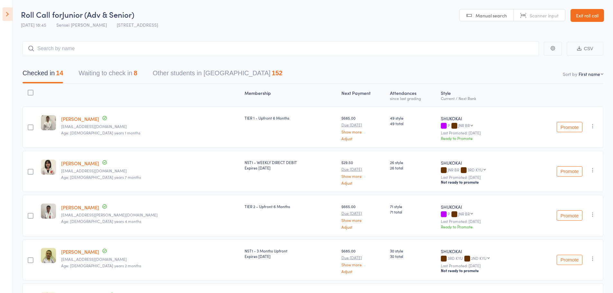
click at [586, 14] on link "Exit roll call" at bounding box center [587, 15] width 33 height 13
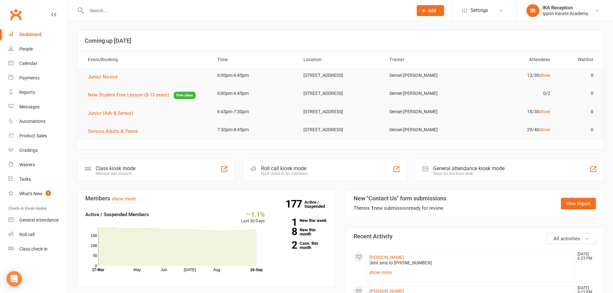
click at [96, 8] on input "text" at bounding box center [247, 10] width 324 height 9
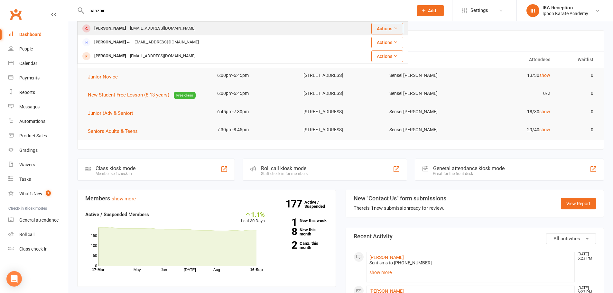
type input "naazbir"
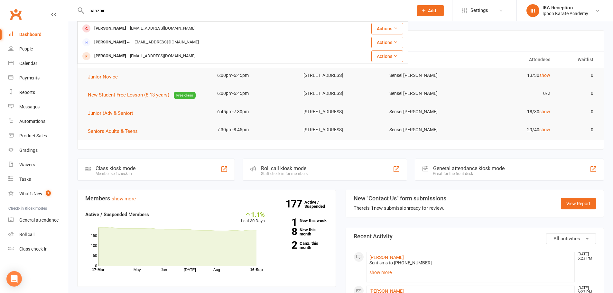
click at [131, 24] on div "[EMAIL_ADDRESS][DOMAIN_NAME]" at bounding box center [162, 28] width 69 height 9
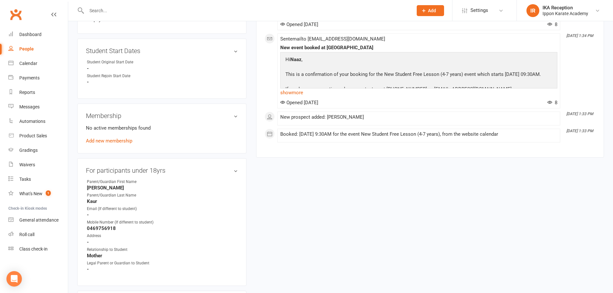
scroll to position [290, 0]
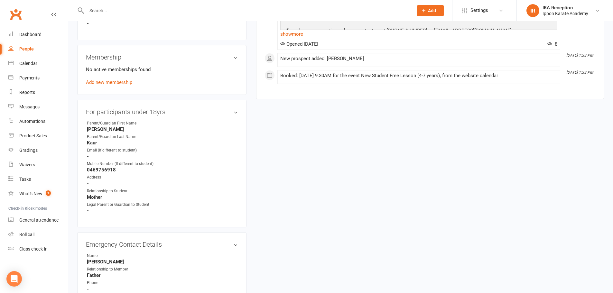
click at [100, 128] on strong "[PERSON_NAME]" at bounding box center [162, 129] width 151 height 6
copy strong "[PERSON_NAME]"
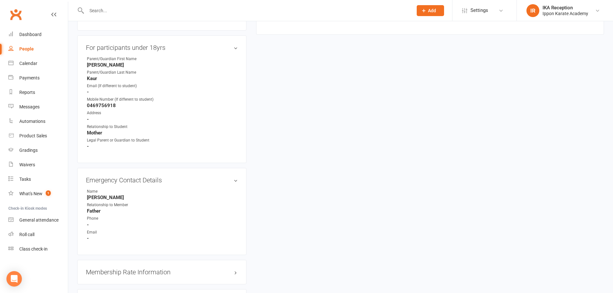
click at [95, 197] on strong "[PERSON_NAME]" at bounding box center [162, 198] width 151 height 6
copy strong "Raobir"
click at [172, 181] on h3 "Emergency Contact Details edit" at bounding box center [162, 180] width 152 height 7
click at [126, 6] on input "text" at bounding box center [247, 10] width 324 height 9
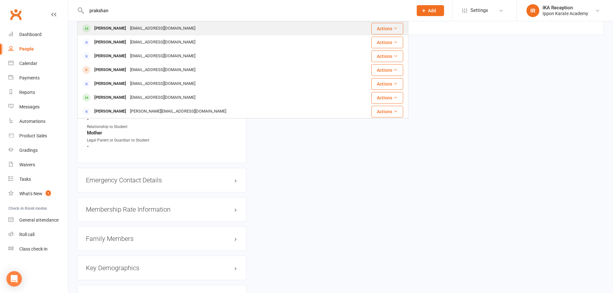
type input "prakshan"
click at [128, 27] on div "[EMAIL_ADDRESS][DOMAIN_NAME]" at bounding box center [162, 28] width 69 height 9
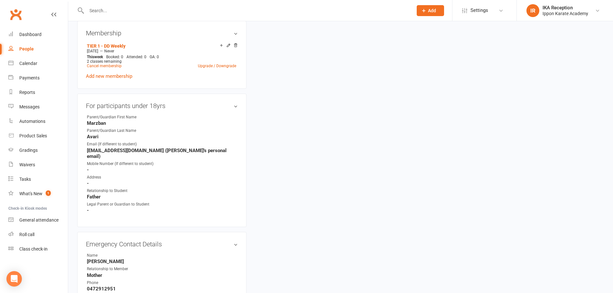
scroll to position [322, 0]
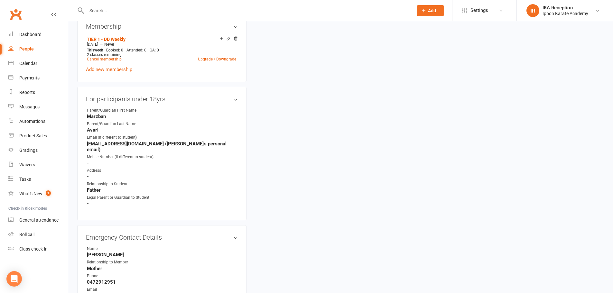
click at [95, 116] on strong "Marzban" at bounding box center [162, 117] width 151 height 6
copy strong "Marzban"
click at [96, 252] on strong "[PERSON_NAME]" at bounding box center [162, 255] width 151 height 6
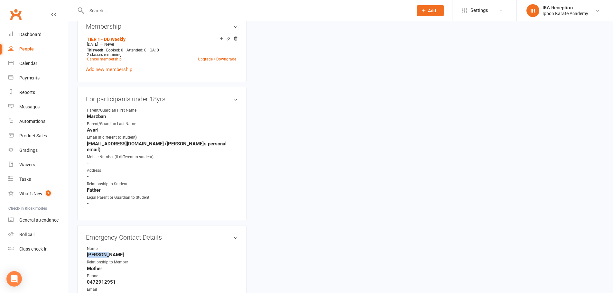
copy strong "Farzana"
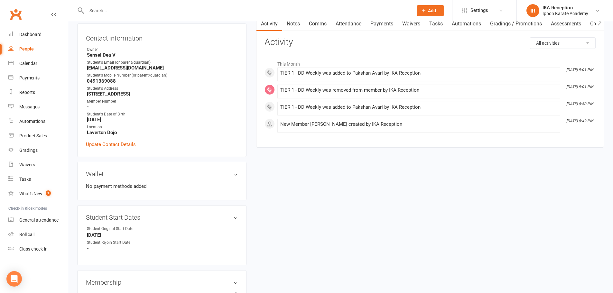
scroll to position [0, 0]
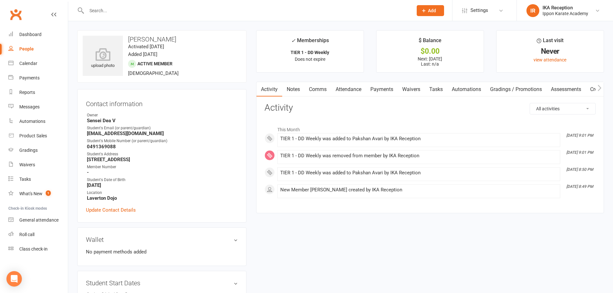
click at [111, 13] on input "text" at bounding box center [247, 10] width 324 height 9
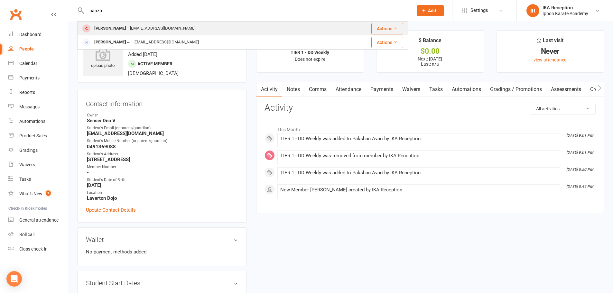
type input "naazb"
click at [130, 33] on div "[EMAIL_ADDRESS][DOMAIN_NAME]" at bounding box center [162, 28] width 69 height 9
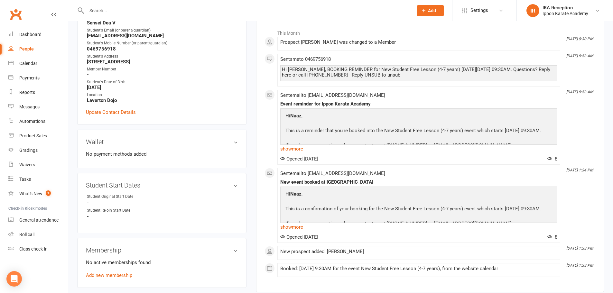
scroll to position [129, 0]
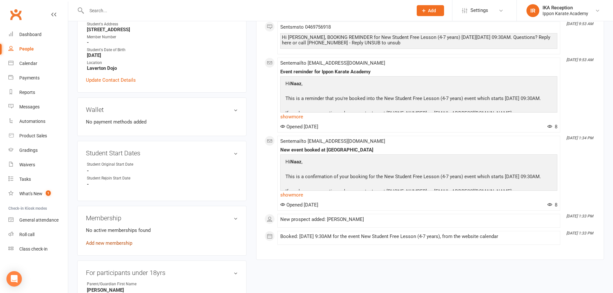
click at [121, 244] on link "Add new membership" at bounding box center [109, 243] width 46 height 6
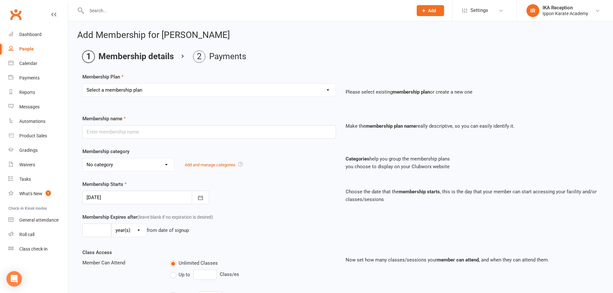
click at [139, 89] on select "Select a membership plan Create new Membership Plan FREE CLASSES - New Student …" at bounding box center [209, 90] width 253 height 13
select select "5"
click at [83, 84] on select "Select a membership plan Create new Membership Plan FREE CLASSES - New Student …" at bounding box center [209, 90] width 253 height 13
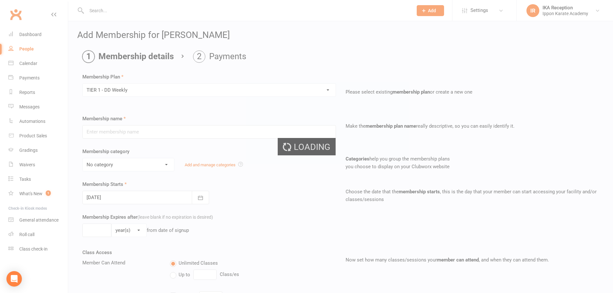
type input "TIER 1 - DD Weekly"
select select "1"
type input "0"
select select "0"
type input "2"
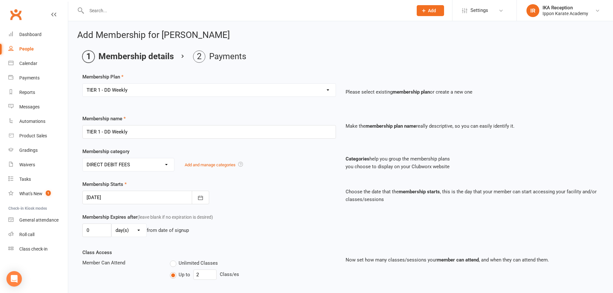
scroll to position [32, 0]
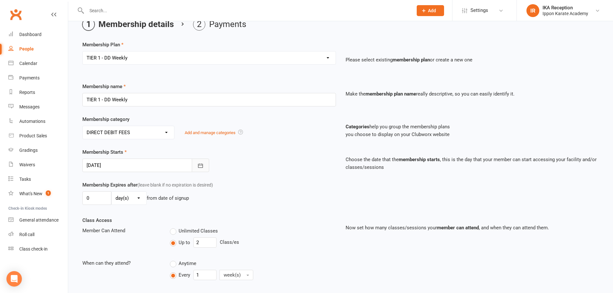
click at [198, 163] on icon "button" at bounding box center [200, 166] width 6 height 6
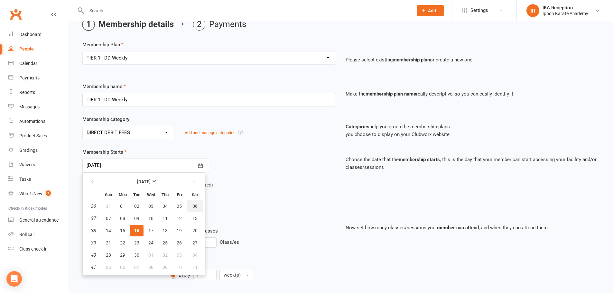
click at [197, 206] on button "06" at bounding box center [195, 207] width 16 height 12
type input "06 Sep 2025"
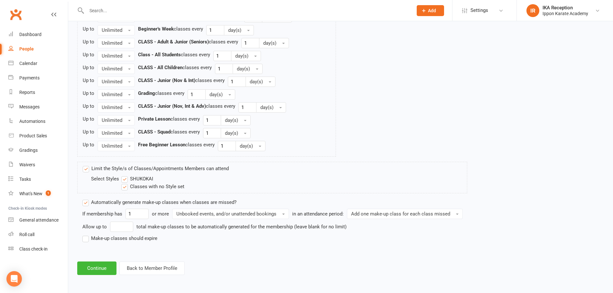
scroll to position [723, 0]
click at [133, 264] on button "Back to Member Profile" at bounding box center [151, 268] width 65 height 14
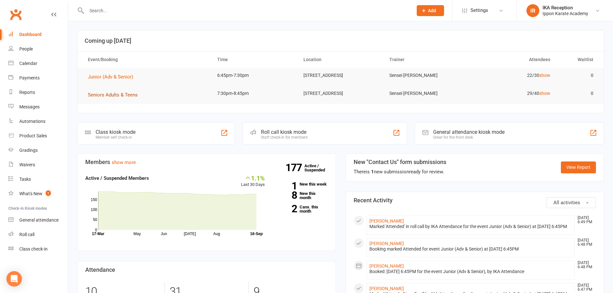
click at [118, 97] on span "Seniors Adults & Teens" at bounding box center [113, 95] width 50 height 6
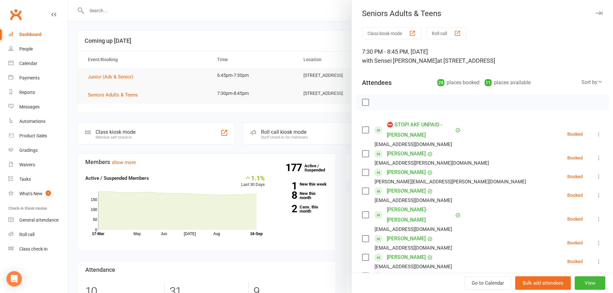
click at [596, 12] on icon "button" at bounding box center [599, 13] width 7 height 4
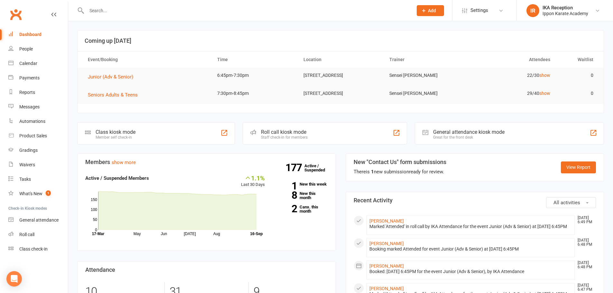
scroll to position [32, 0]
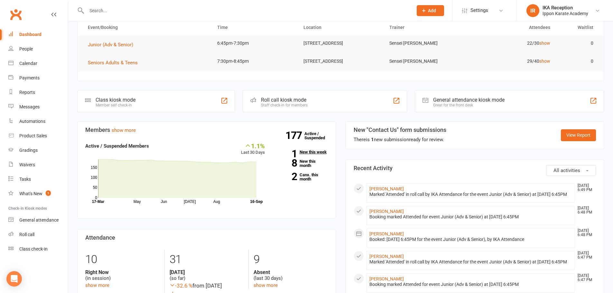
click at [323, 154] on link "1 New this week" at bounding box center [301, 152] width 53 height 4
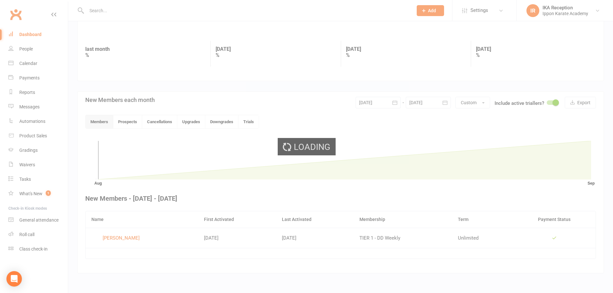
scroll to position [76, 0]
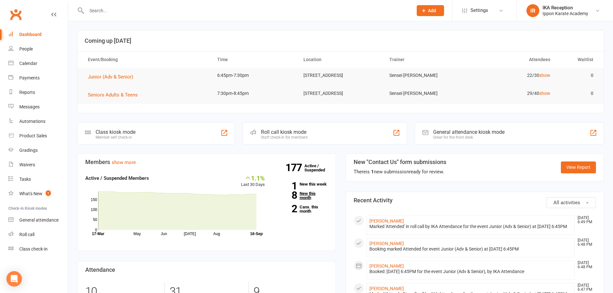
click at [306, 193] on link "8 New this month" at bounding box center [301, 196] width 53 height 8
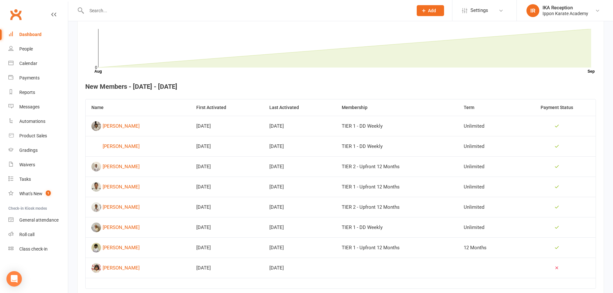
scroll to position [208, 0]
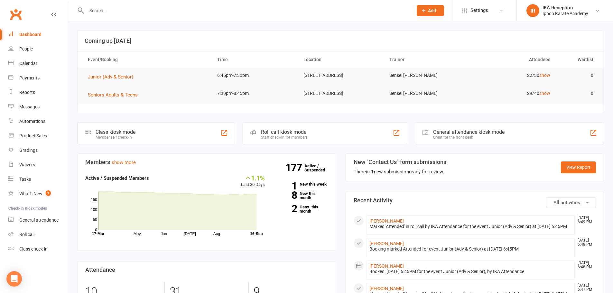
click at [308, 210] on link "2 Canx. this month" at bounding box center [301, 209] width 53 height 8
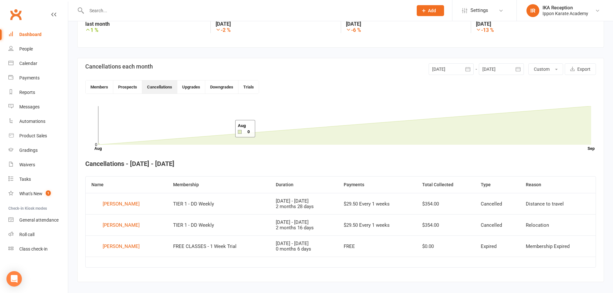
scroll to position [126, 0]
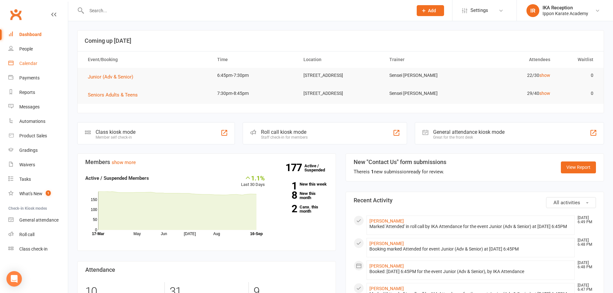
click at [24, 60] on link "Calendar" at bounding box center [38, 63] width 60 height 14
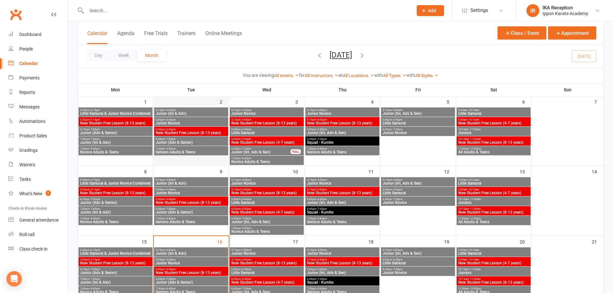
scroll to position [97, 0]
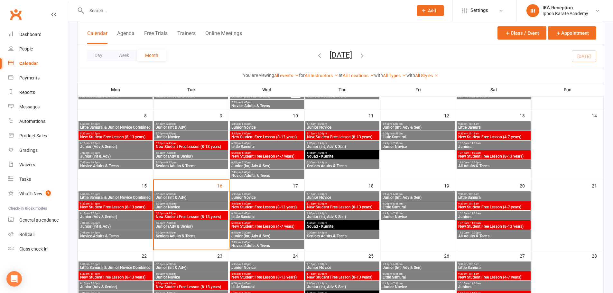
click at [165, 224] on span "- 7:30pm" at bounding box center [170, 223] width 11 height 3
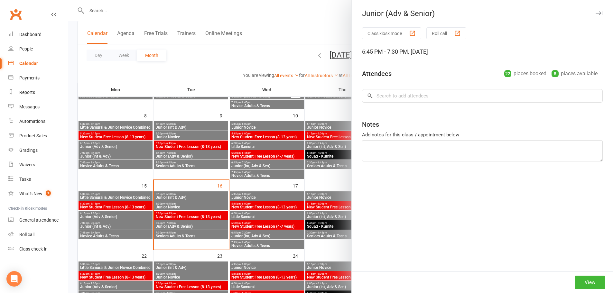
click at [433, 32] on button "Roll call" at bounding box center [446, 33] width 40 height 12
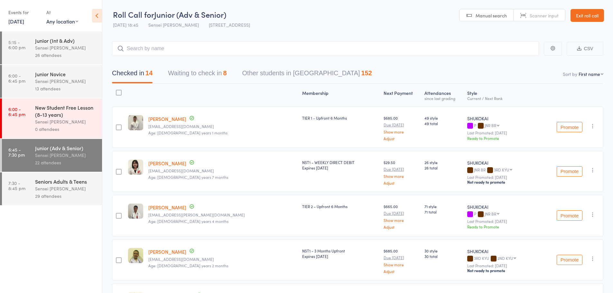
click at [80, 181] on div "Seniors Adults & Teens" at bounding box center [65, 181] width 61 height 7
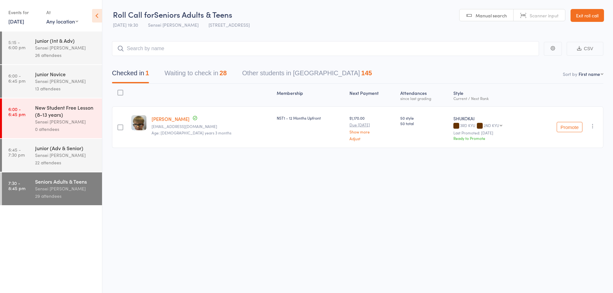
click at [207, 70] on button "Waiting to check in 28" at bounding box center [195, 74] width 62 height 17
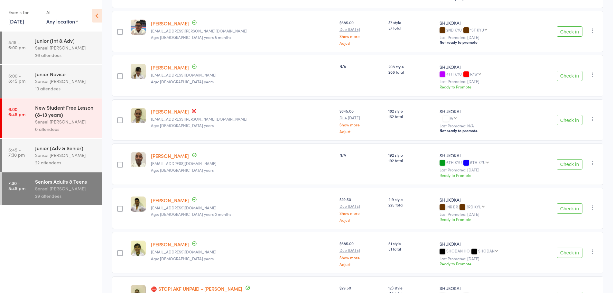
scroll to position [1079, 0]
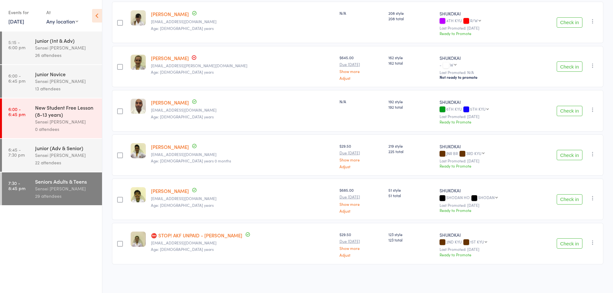
click at [42, 81] on div "Sensei [PERSON_NAME]" at bounding box center [65, 81] width 61 height 7
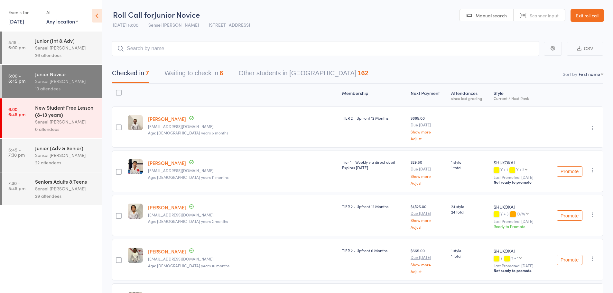
click at [221, 67] on button "Waiting to check in 6" at bounding box center [193, 74] width 59 height 17
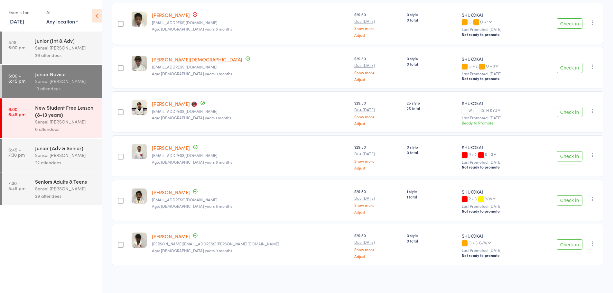
scroll to position [105, 0]
click at [55, 56] on div "26 attendees" at bounding box center [65, 54] width 61 height 7
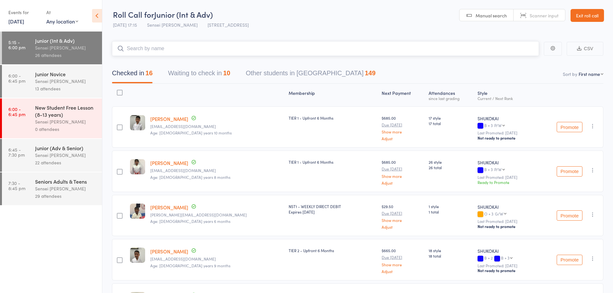
click at [211, 67] on button "Waiting to check in 10" at bounding box center [199, 74] width 62 height 17
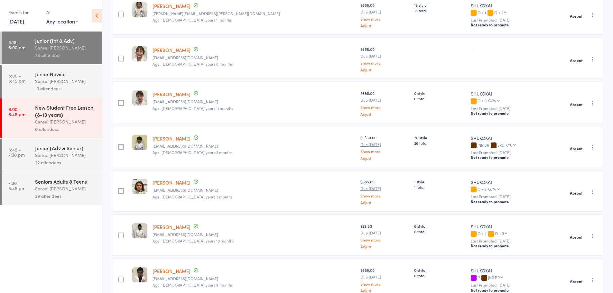
scroll to position [282, 0]
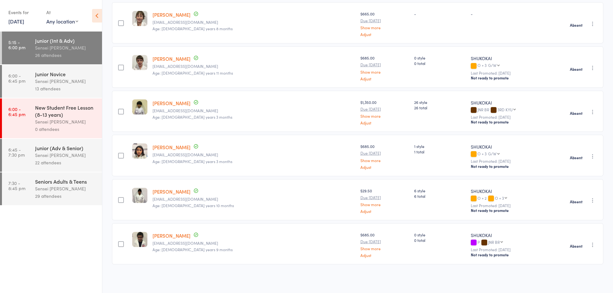
click at [37, 153] on div "Sensei Andy H" at bounding box center [65, 155] width 61 height 7
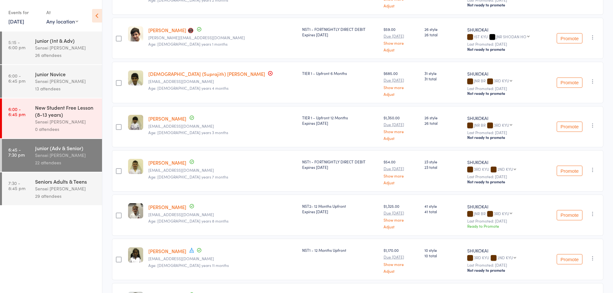
scroll to position [137, 0]
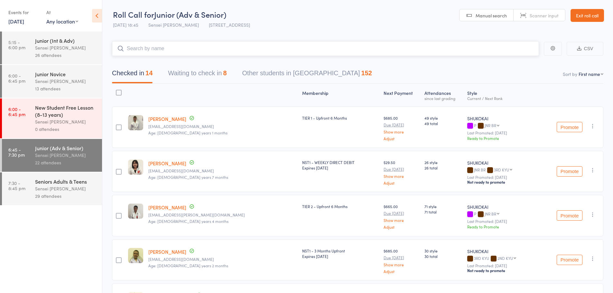
click at [207, 71] on button "Waiting to check in 8" at bounding box center [197, 74] width 59 height 17
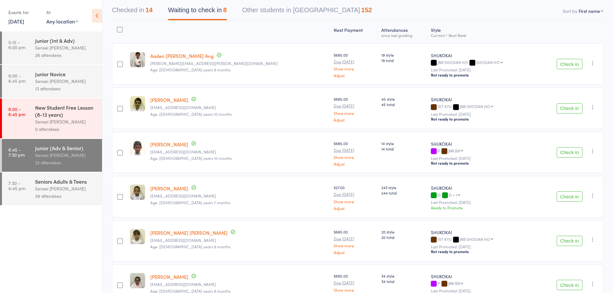
scroll to position [64, 0]
click at [88, 190] on div "Sensei Andy H" at bounding box center [65, 188] width 61 height 7
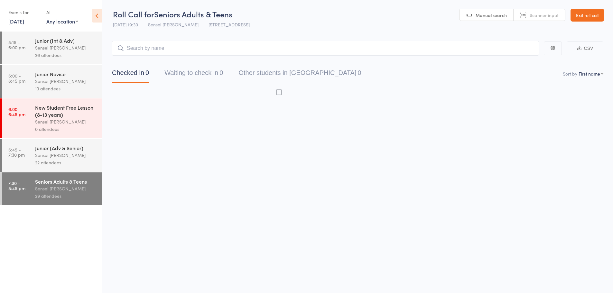
scroll to position [0, 0]
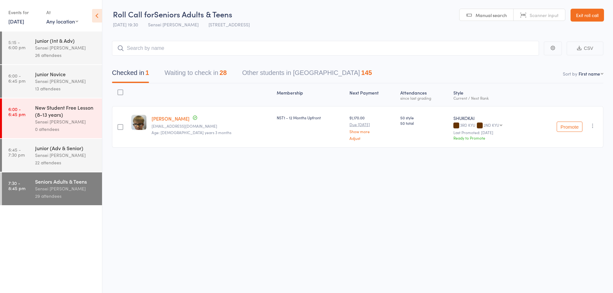
click at [87, 82] on div "Sensei Andy H" at bounding box center [65, 81] width 61 height 7
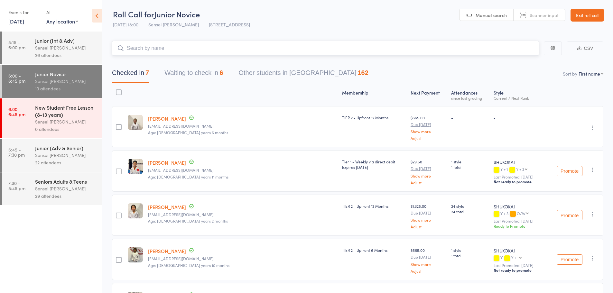
click at [195, 73] on button "Waiting to check in 6" at bounding box center [193, 74] width 59 height 17
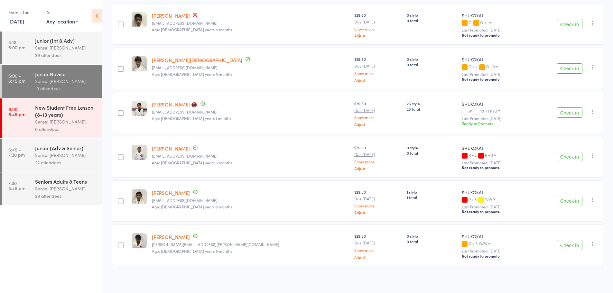
scroll to position [105, 0]
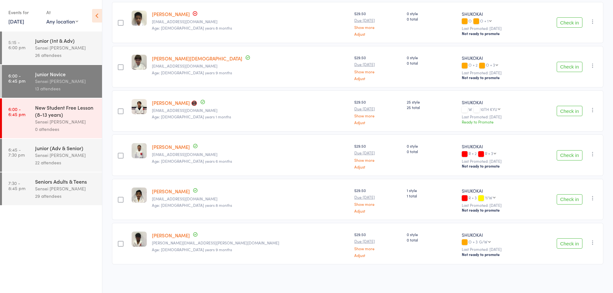
click at [594, 241] on icon "button" at bounding box center [593, 242] width 6 height 6
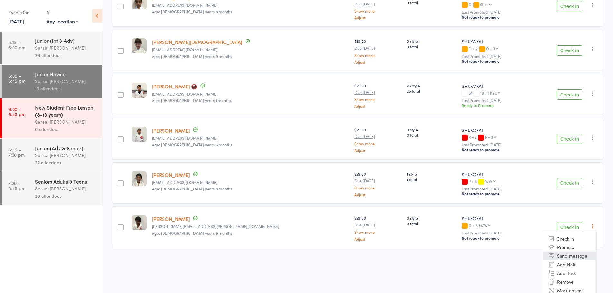
scroll to position [128, 0]
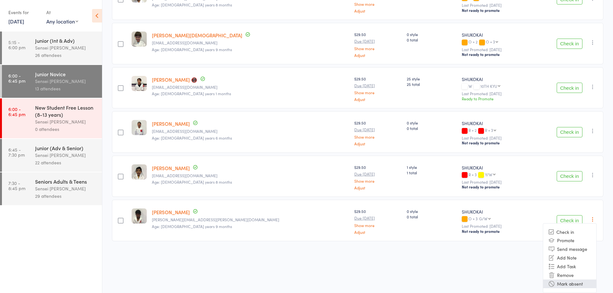
click at [580, 285] on li "Mark absent" at bounding box center [569, 284] width 53 height 9
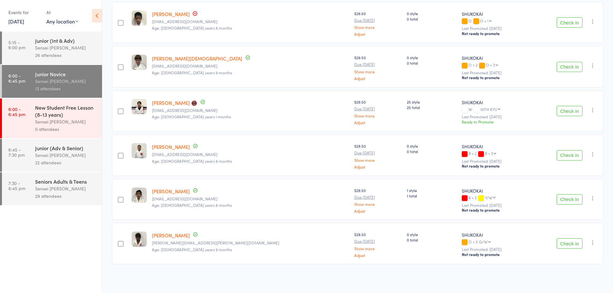
click at [594, 197] on icon "button" at bounding box center [593, 198] width 6 height 6
click at [582, 264] on li "Mark absent" at bounding box center [569, 262] width 53 height 9
click at [592, 154] on icon "button" at bounding box center [593, 154] width 6 height 6
click at [589, 215] on li "Mark absent" at bounding box center [569, 218] width 53 height 9
click at [594, 110] on icon "button" at bounding box center [593, 110] width 6 height 6
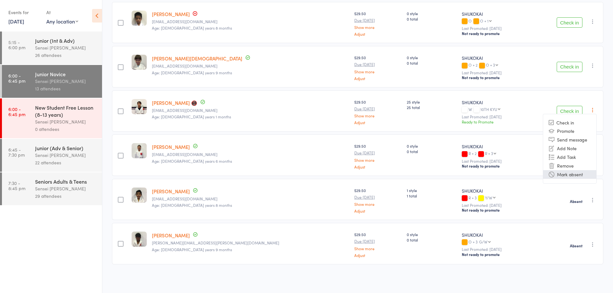
click at [586, 176] on li "Mark absent" at bounding box center [569, 174] width 53 height 9
click at [590, 67] on icon "button" at bounding box center [593, 65] width 6 height 6
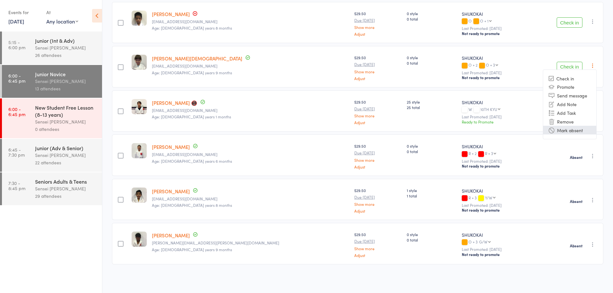
click at [582, 130] on li "Mark absent" at bounding box center [569, 130] width 53 height 9
click at [587, 23] on div "Check in Check in Promote Send message Add Note Add Task Remove Mark absent" at bounding box center [565, 22] width 75 height 41
click at [590, 23] on icon "button" at bounding box center [593, 21] width 6 height 6
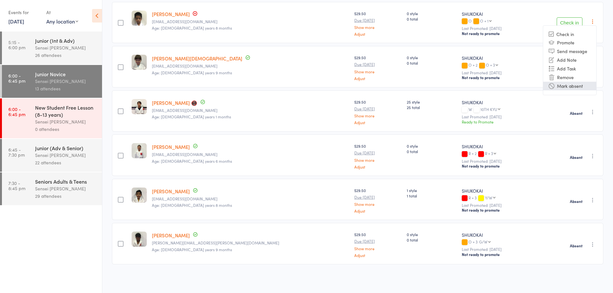
click at [580, 85] on li "Mark absent" at bounding box center [569, 86] width 53 height 9
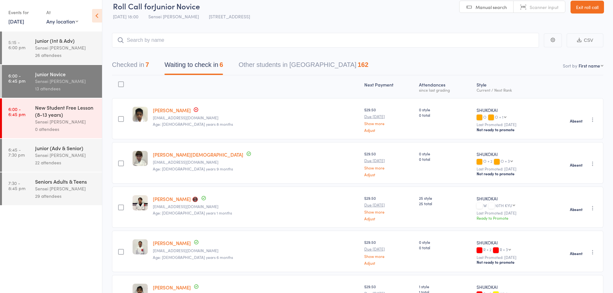
click at [68, 154] on div "Sensei [PERSON_NAME]" at bounding box center [65, 155] width 61 height 7
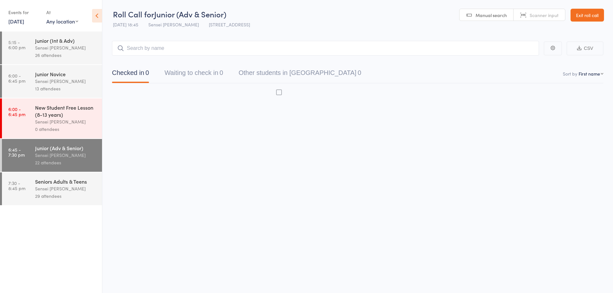
scroll to position [0, 0]
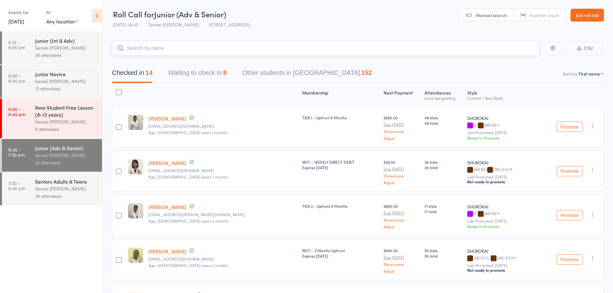
click at [207, 75] on button "Waiting to check in 8" at bounding box center [197, 74] width 59 height 17
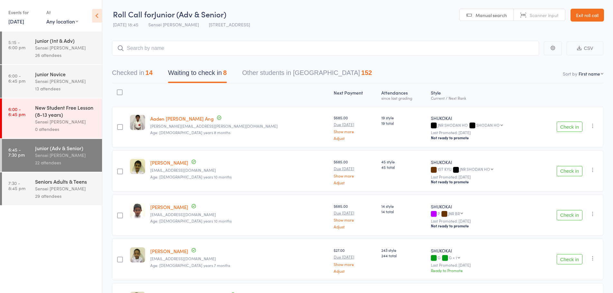
click at [592, 126] on icon "button" at bounding box center [593, 126] width 6 height 6
click at [577, 193] on li "Mark absent" at bounding box center [569, 190] width 53 height 9
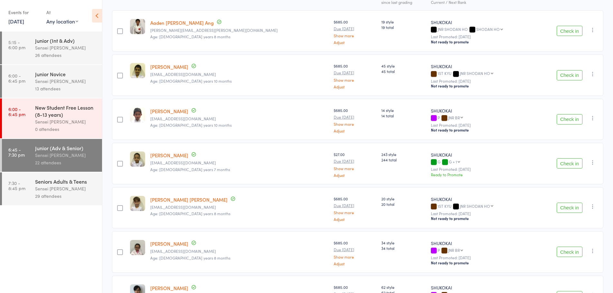
scroll to position [97, 0]
click at [593, 73] on icon "button" at bounding box center [593, 73] width 6 height 6
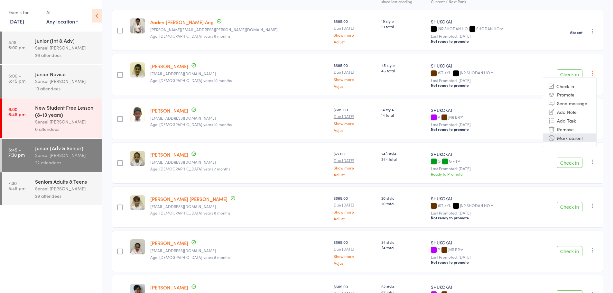
click at [578, 137] on li "Mark absent" at bounding box center [569, 138] width 53 height 9
click at [593, 117] on icon "button" at bounding box center [593, 117] width 6 height 6
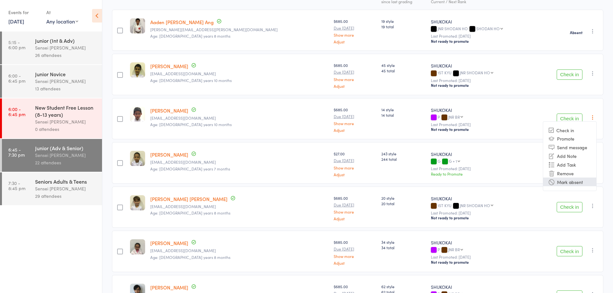
click at [569, 183] on li "Mark absent" at bounding box center [569, 182] width 53 height 9
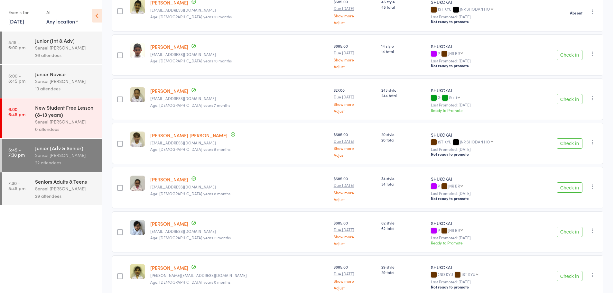
scroll to position [161, 0]
click at [591, 97] on icon "button" at bounding box center [593, 97] width 6 height 6
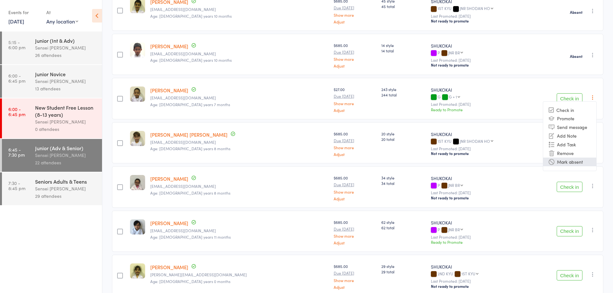
click at [578, 164] on li "Mark absent" at bounding box center [569, 162] width 53 height 9
click at [593, 144] on icon "button" at bounding box center [593, 141] width 6 height 6
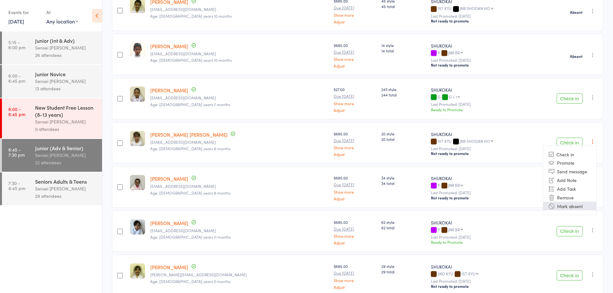
click at [581, 206] on li "Mark absent" at bounding box center [569, 206] width 53 height 9
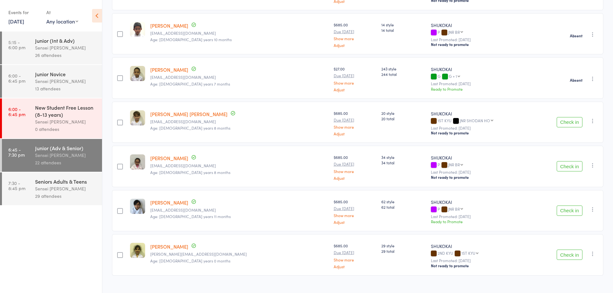
scroll to position [193, 0]
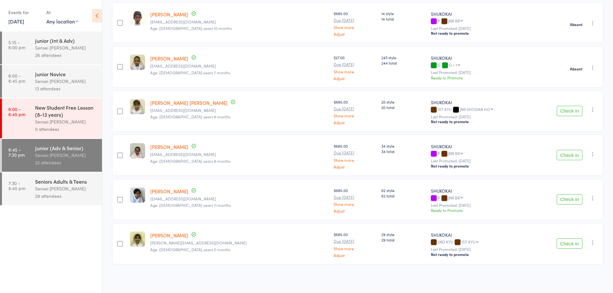
click at [592, 154] on icon "button" at bounding box center [593, 154] width 6 height 6
click at [587, 219] on li "Mark absent" at bounding box center [569, 218] width 53 height 9
click at [591, 200] on icon "button" at bounding box center [593, 198] width 6 height 6
click at [557, 264] on li "Mark absent" at bounding box center [569, 262] width 53 height 9
click at [590, 244] on icon "button" at bounding box center [593, 242] width 6 height 6
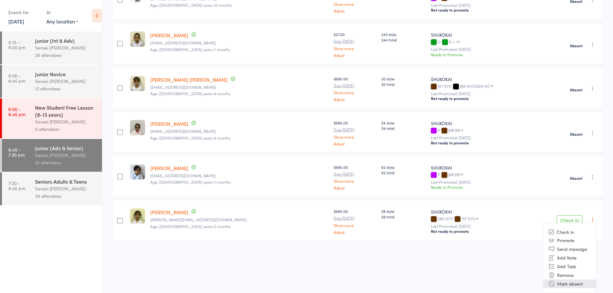
click at [565, 285] on li "Mark absent" at bounding box center [569, 284] width 53 height 9
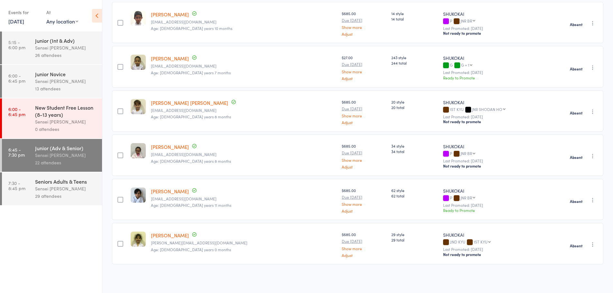
click at [63, 180] on div "Seniors Adults & Teens" at bounding box center [65, 181] width 61 height 7
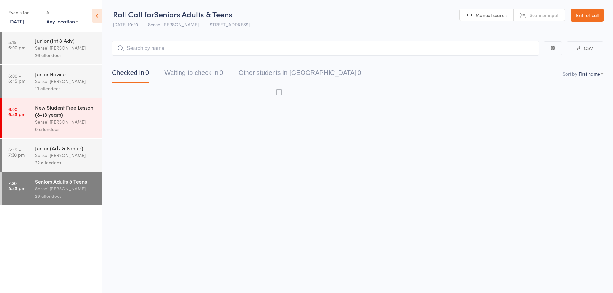
scroll to position [0, 0]
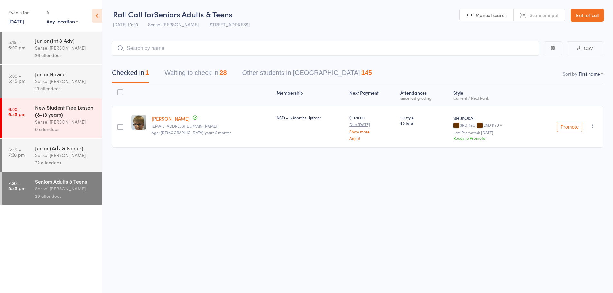
click at [70, 162] on div "22 attendees" at bounding box center [65, 162] width 61 height 7
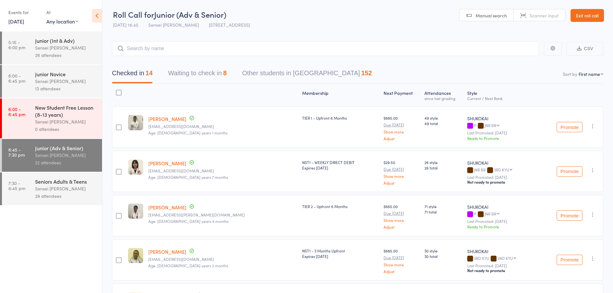
click at [64, 55] on div "26 attendees" at bounding box center [65, 54] width 61 height 7
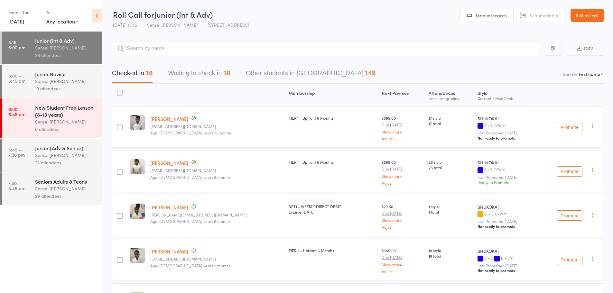
click at [78, 83] on div "Sensei [PERSON_NAME]" at bounding box center [65, 81] width 61 height 7
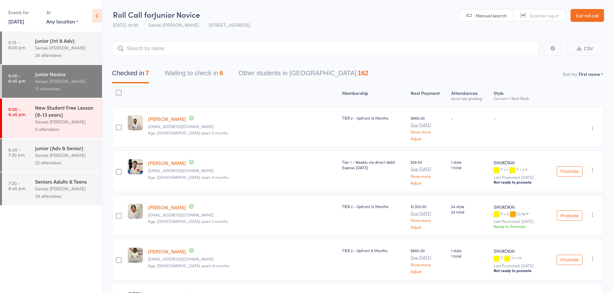
click at [167, 118] on link "[PERSON_NAME]" at bounding box center [167, 119] width 38 height 7
click at [597, 20] on link "Exit roll call" at bounding box center [587, 15] width 33 height 13
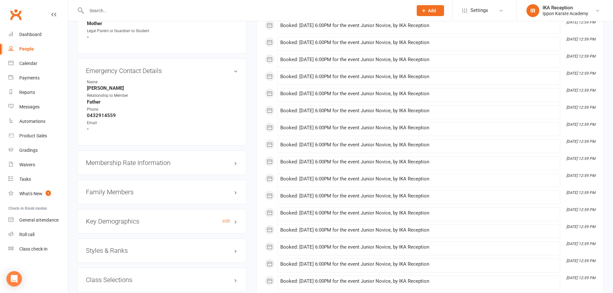
scroll to position [515, 0]
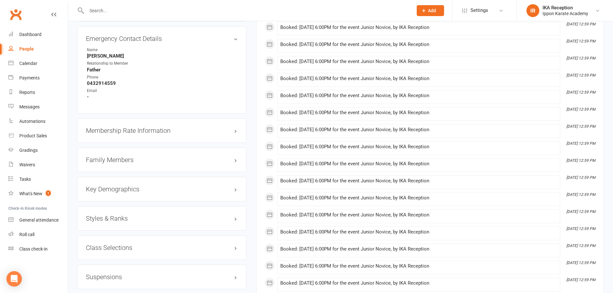
click at [123, 217] on h3 "Styles & Ranks" at bounding box center [162, 218] width 152 height 7
click at [106, 245] on link "Add new style" at bounding box center [101, 244] width 30 height 6
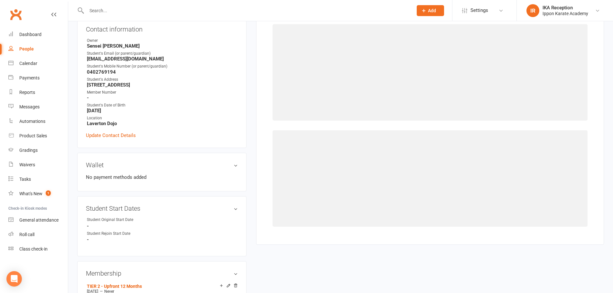
scroll to position [55, 0]
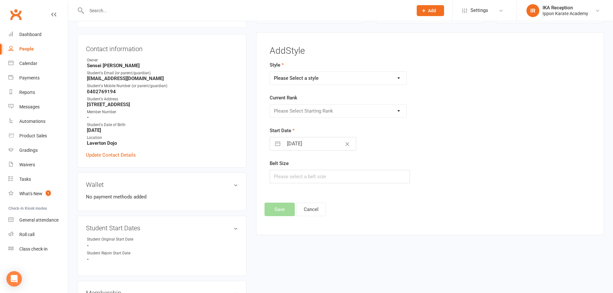
click at [292, 70] on div "Style Please Select a style SHUKOKAI" at bounding box center [375, 73] width 211 height 24
click at [293, 75] on select "Please Select a style SHUKOKAI" at bounding box center [338, 78] width 137 height 13
select select "1262"
click at [270, 72] on select "Please Select a style SHUKOKAI" at bounding box center [338, 78] width 137 height 13
click at [303, 110] on select "Please Select Starting Rank W 10TH KYU 9TH KYU 8TH KYU 7TH KYU 6TH KYU 5TH KYU …" at bounding box center [338, 111] width 137 height 13
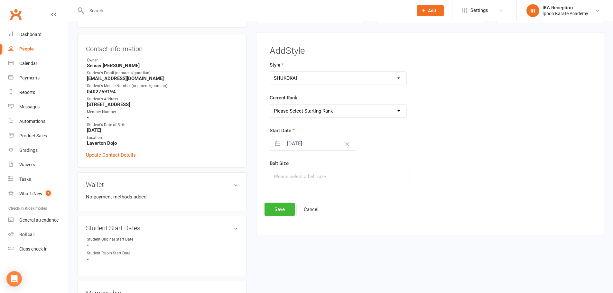
select select "12143"
click at [270, 105] on select "Please Select Starting Rank W 10TH KYU 9TH KYU 8TH KYU 7TH KYU 6TH KYU 5TH KYU …" at bounding box center [338, 111] width 137 height 13
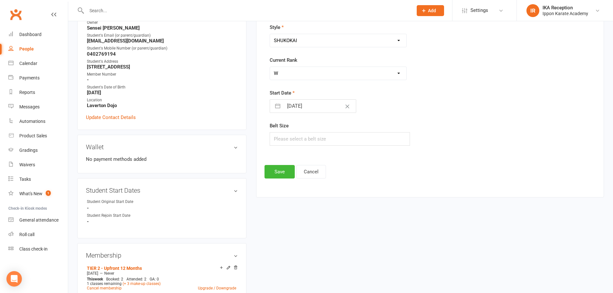
scroll to position [23, 0]
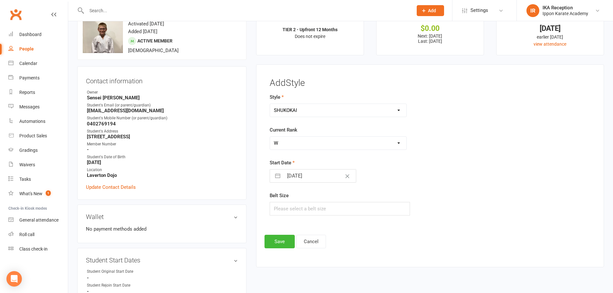
click at [278, 174] on button "button" at bounding box center [278, 176] width 12 height 13
select select "7"
select select "2025"
select select "8"
select select "2025"
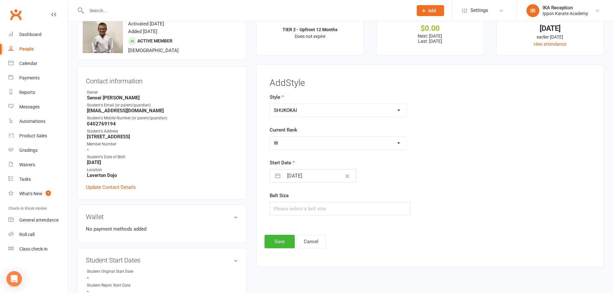
select select "9"
select select "2025"
click at [278, 201] on div "Move backward to switch to the previous month." at bounding box center [283, 201] width 13 height 11
select select "6"
select select "2025"
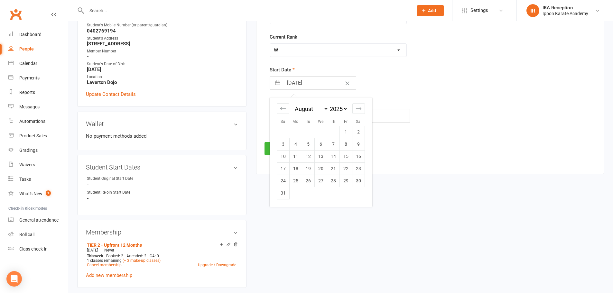
scroll to position [119, 0]
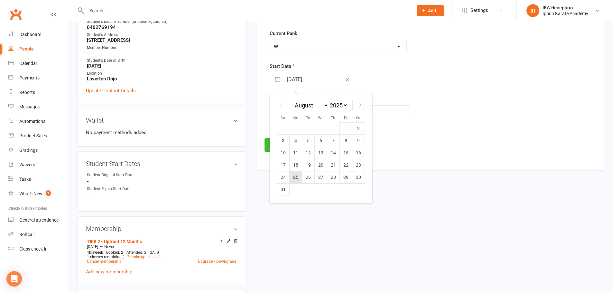
click at [296, 175] on td "25" at bounding box center [295, 177] width 13 height 12
type input "25 Aug 2025"
click at [284, 144] on button "Save" at bounding box center [280, 145] width 30 height 14
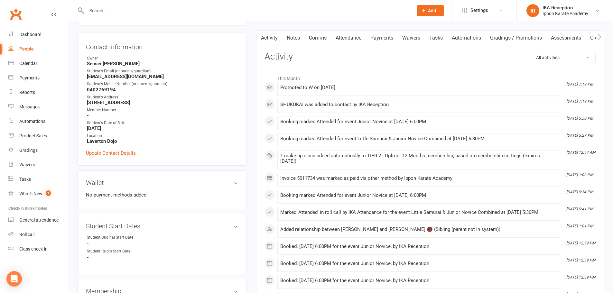
scroll to position [0, 0]
